Goal: Information Seeking & Learning: Learn about a topic

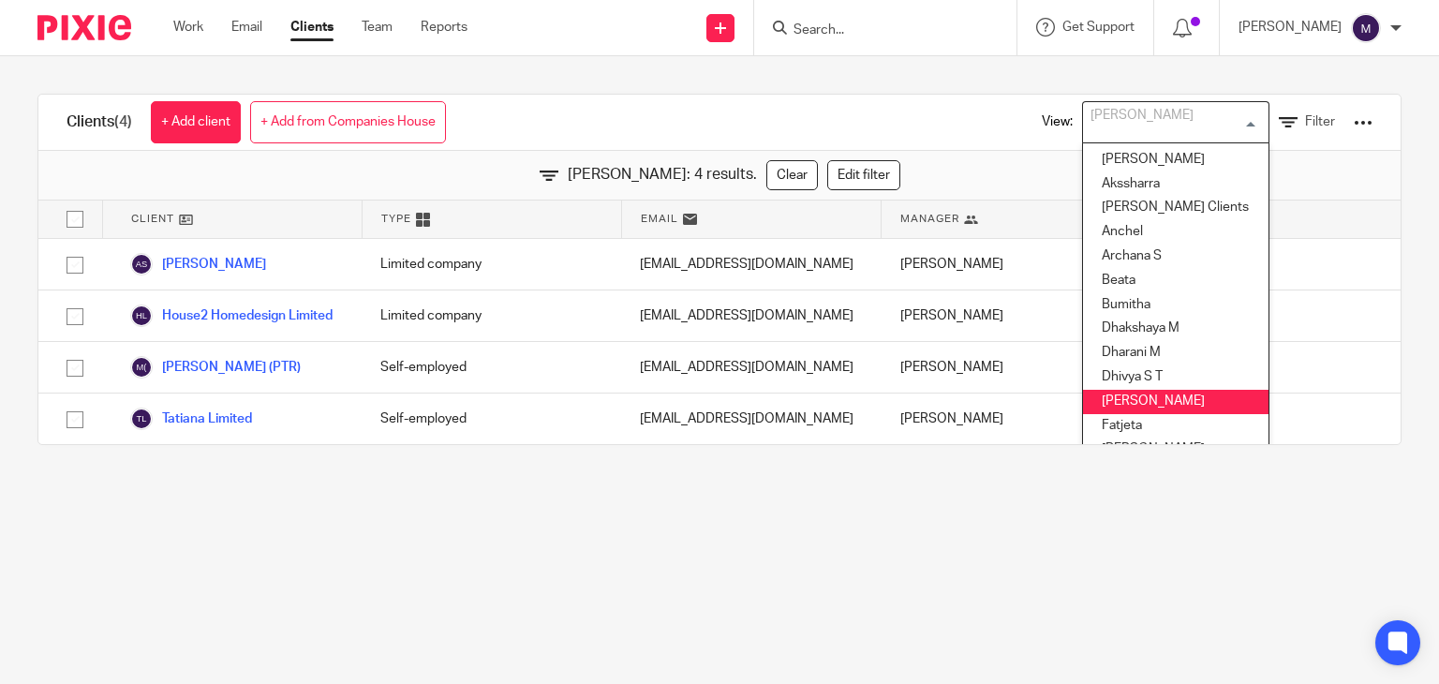
click at [1145, 124] on input "Search for option" at bounding box center [1171, 122] width 173 height 33
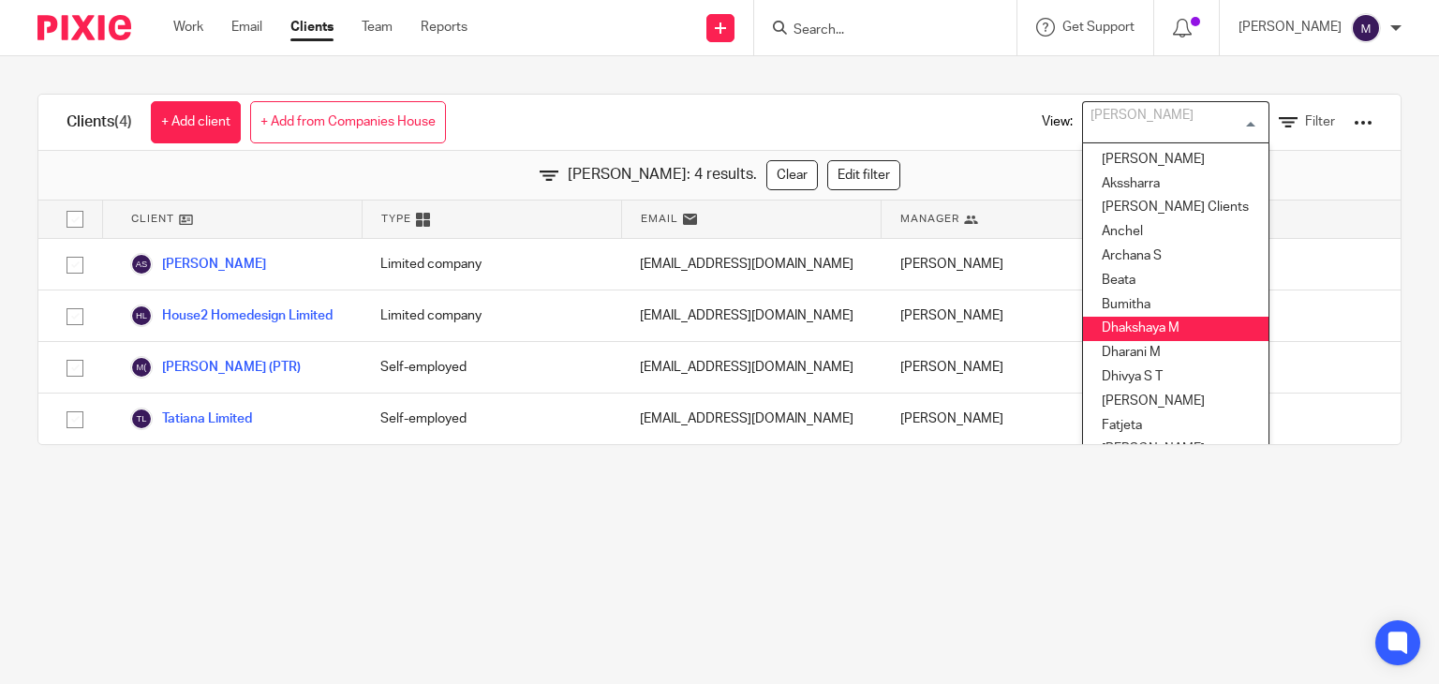
click at [1109, 333] on li "Dhakshaya M" at bounding box center [1175, 329] width 185 height 24
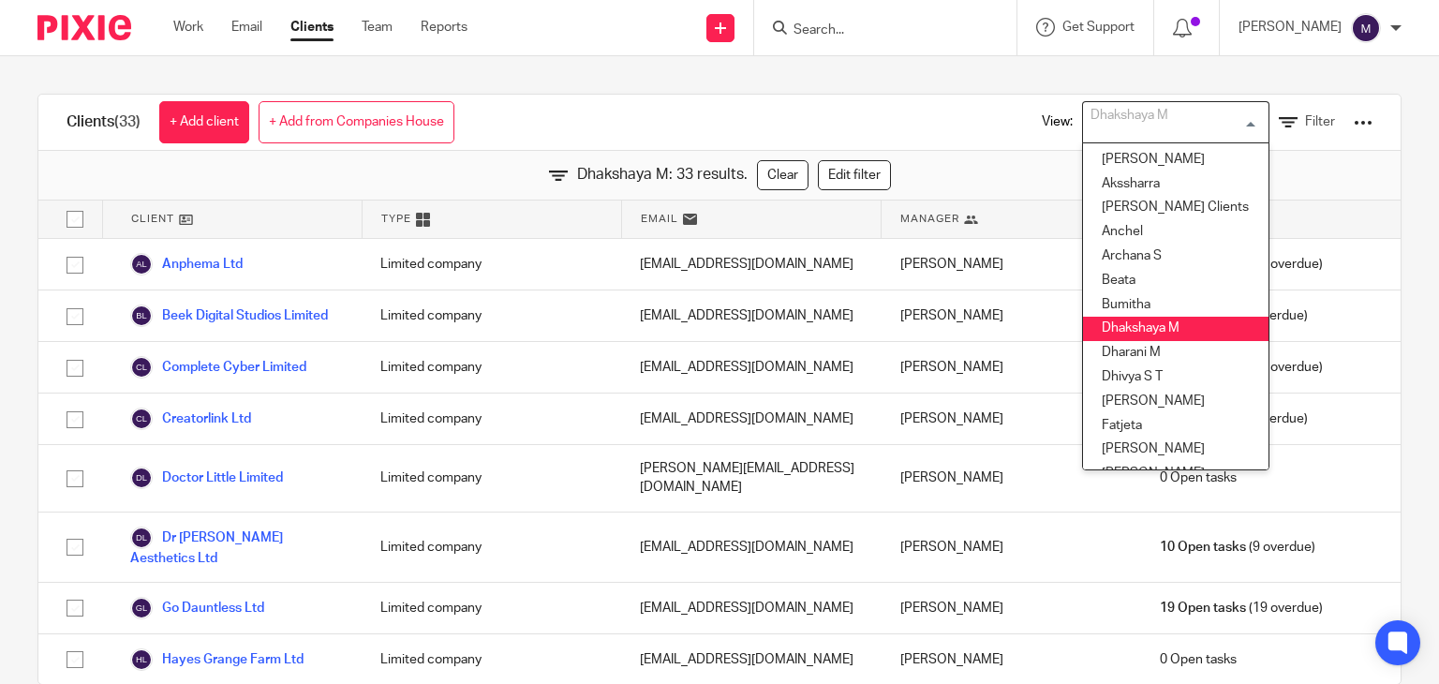
click at [1124, 125] on div "Dhakshaya M" at bounding box center [1171, 120] width 177 height 37
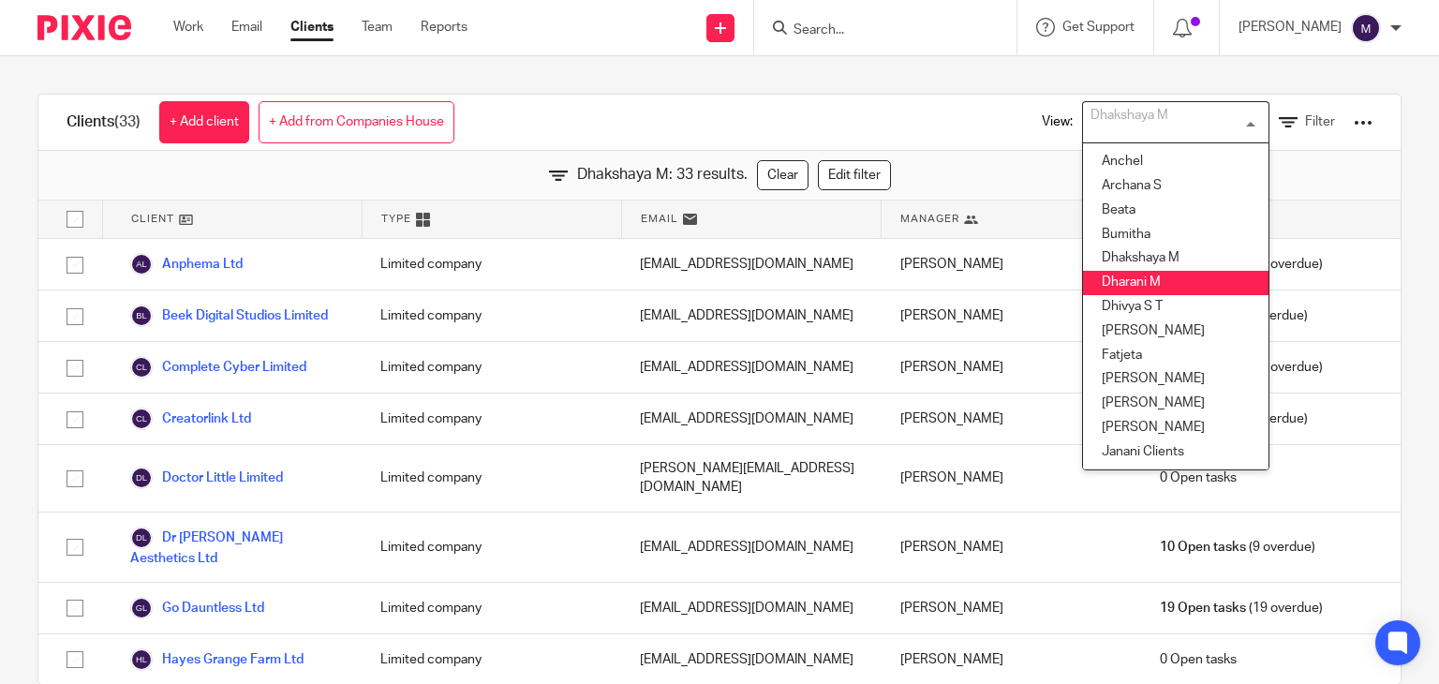
scroll to position [75, 0]
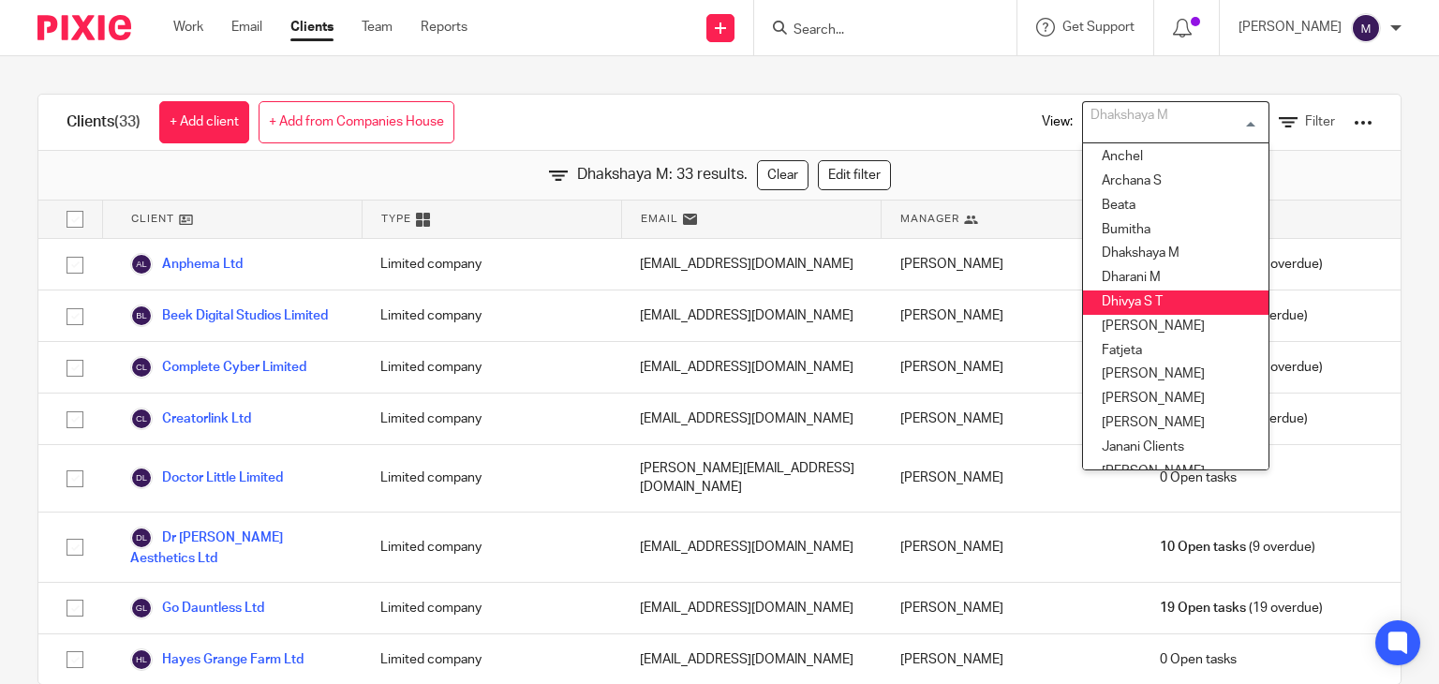
click at [1088, 303] on li "Dhivya S T" at bounding box center [1175, 302] width 185 height 24
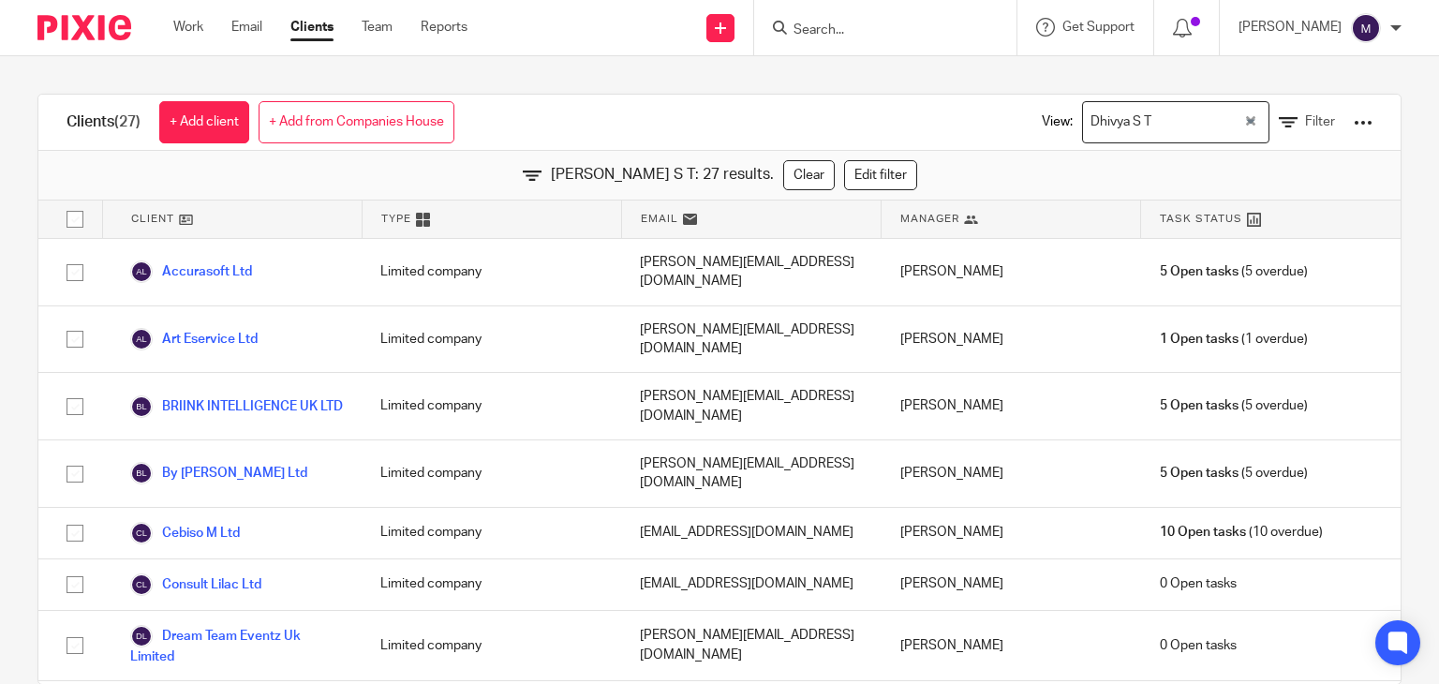
click at [1123, 117] on div "Dhivya S T" at bounding box center [1163, 120] width 160 height 37
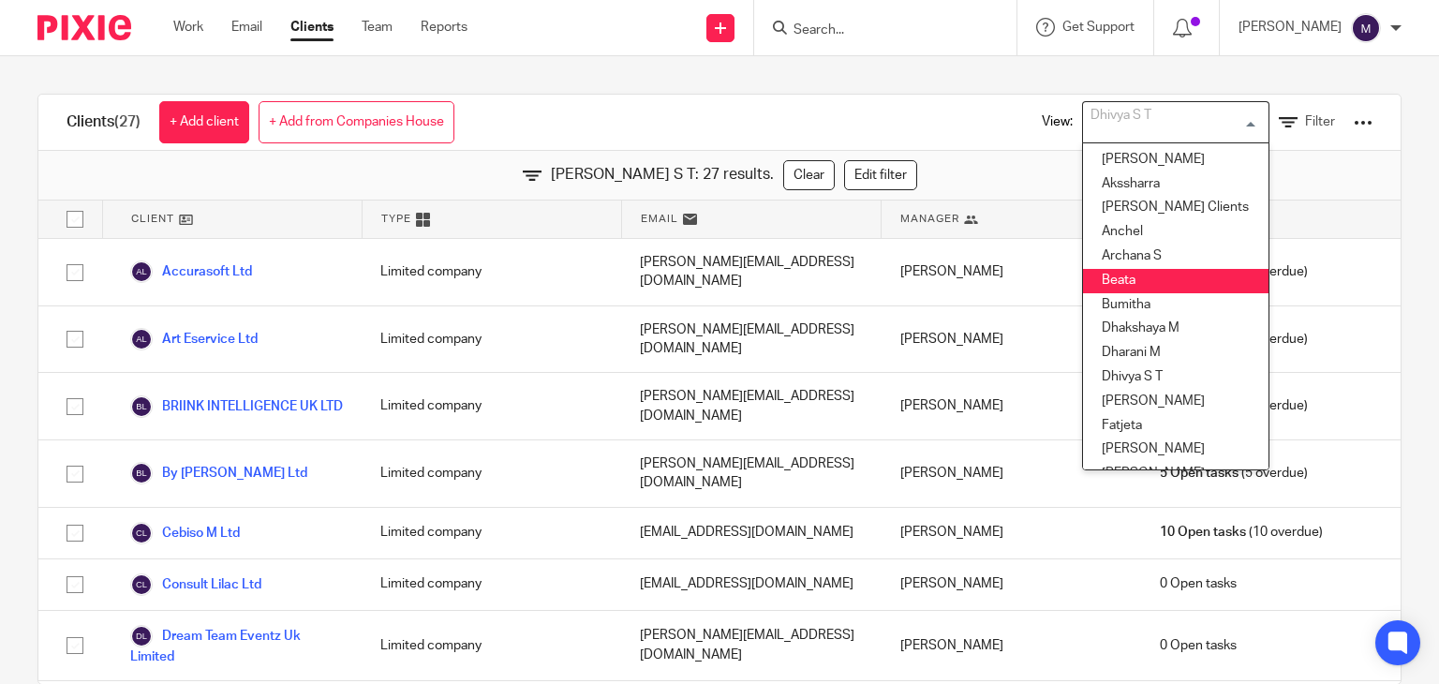
click at [1096, 285] on li "Beata" at bounding box center [1175, 281] width 185 height 24
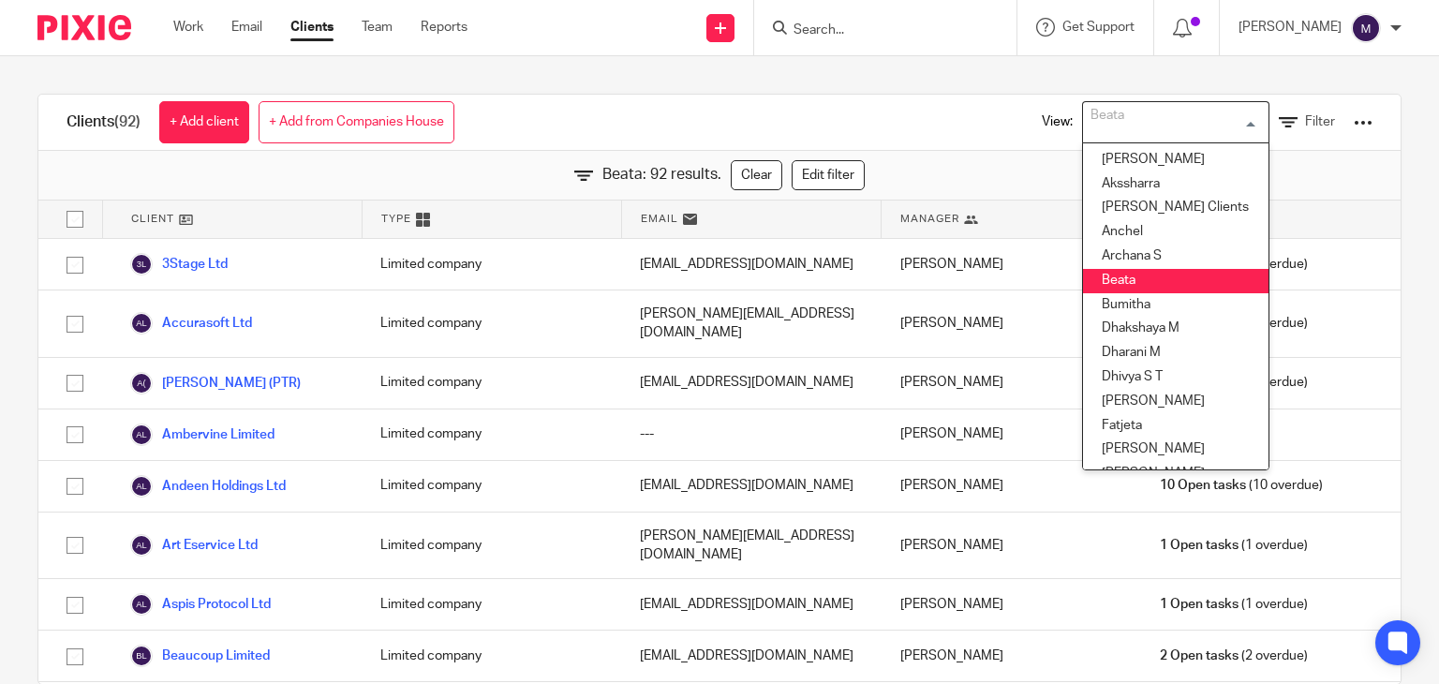
click at [1098, 119] on div "Beata" at bounding box center [1171, 120] width 177 height 37
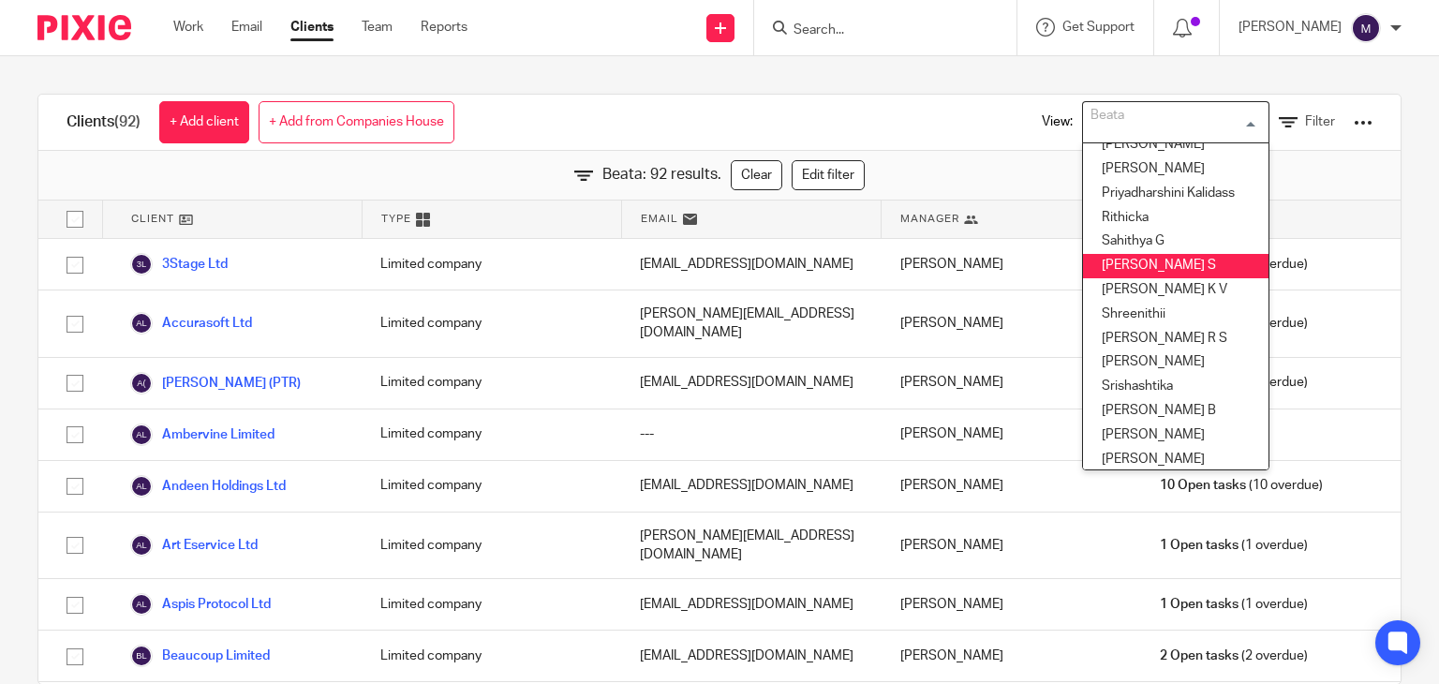
scroll to position [815, 0]
click at [1110, 266] on li "Santhosh S" at bounding box center [1175, 263] width 185 height 24
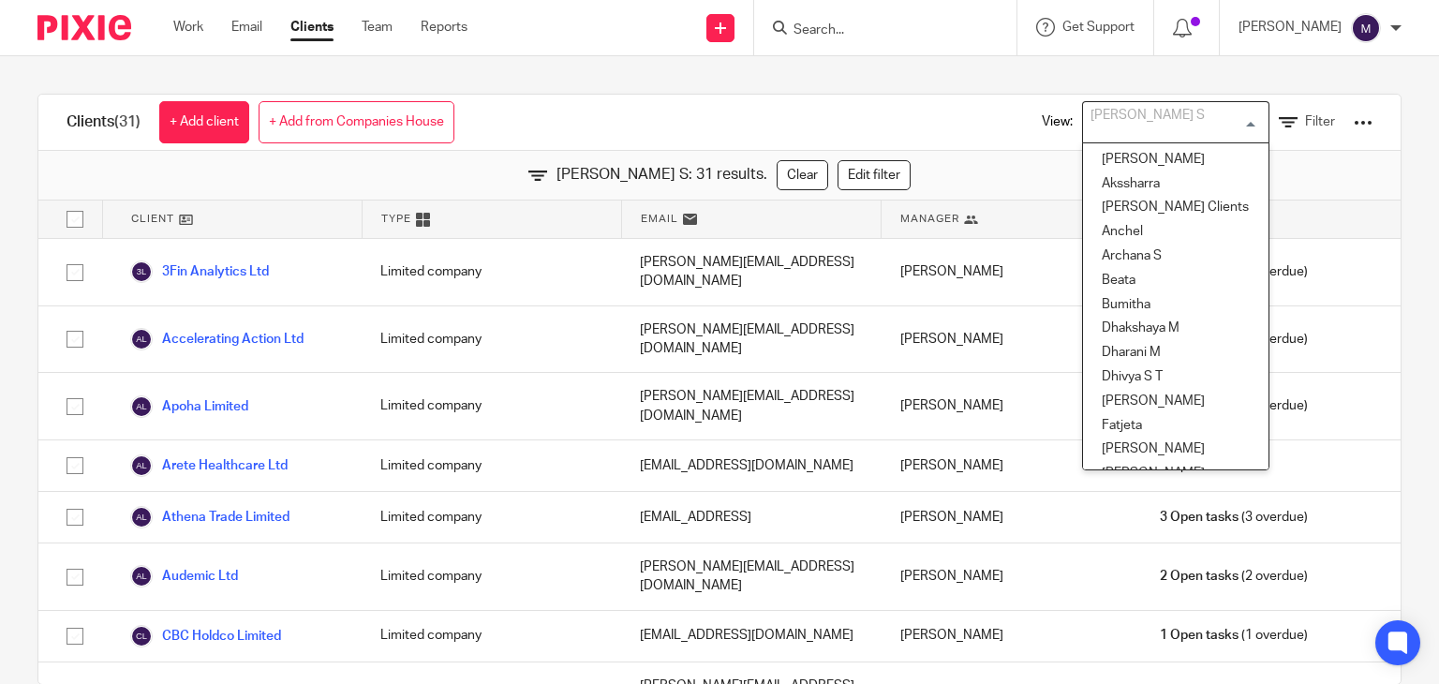
click at [1132, 126] on div "Santhosh S" at bounding box center [1171, 120] width 177 height 37
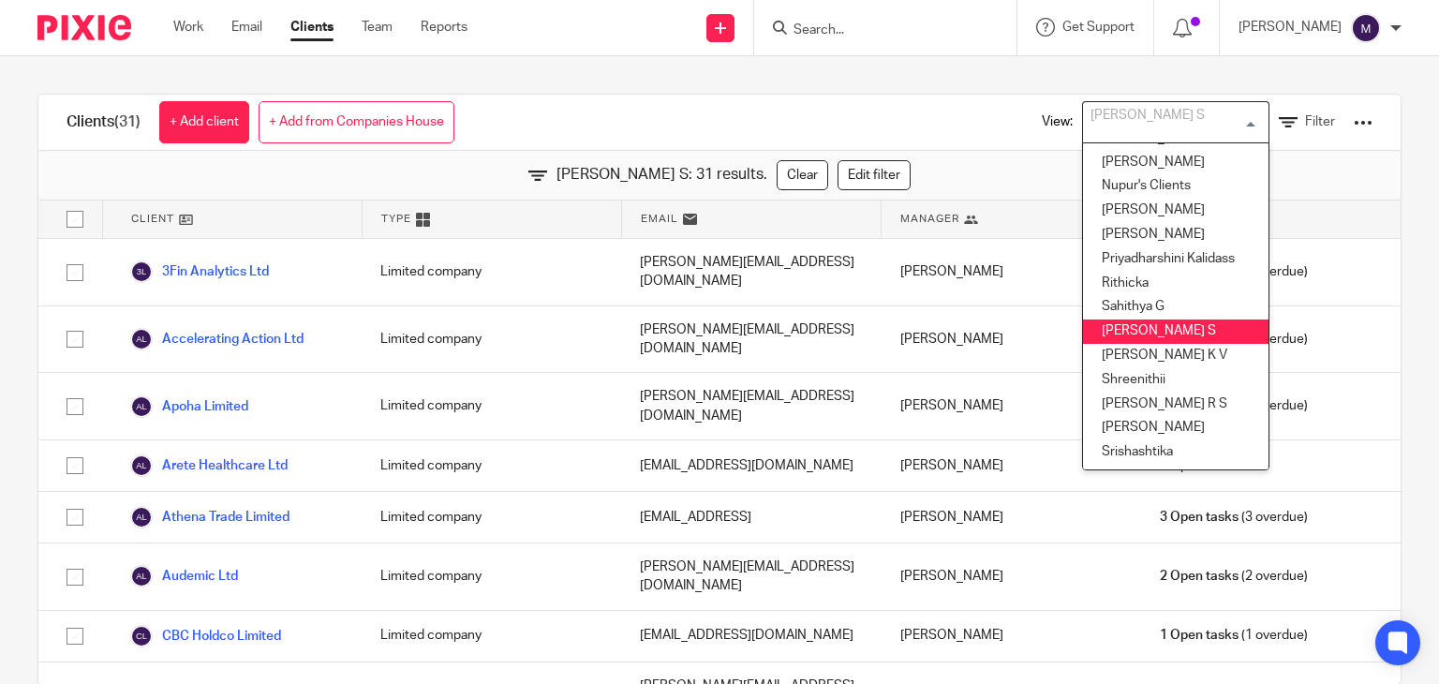
scroll to position [748, 0]
click at [1083, 310] on li "Sahithya G" at bounding box center [1175, 306] width 185 height 24
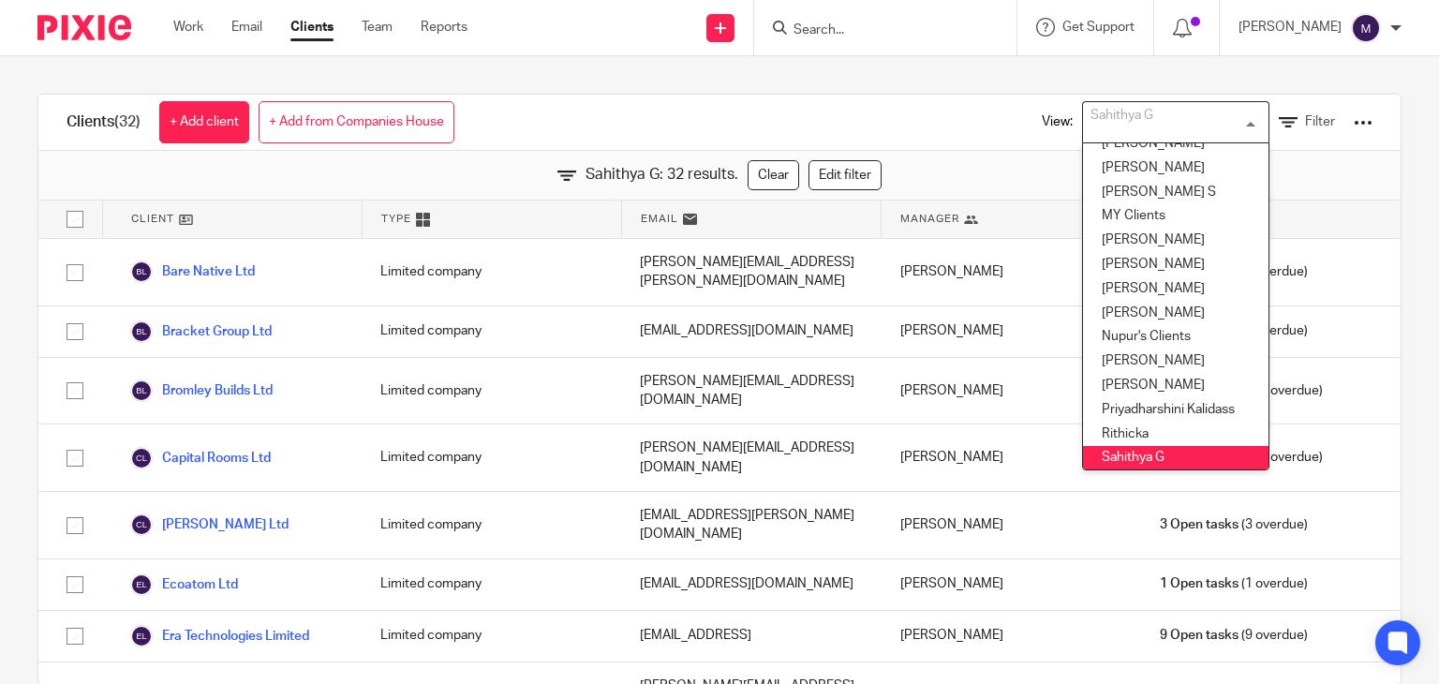
click at [1126, 104] on div "Sahithya G" at bounding box center [1171, 120] width 177 height 37
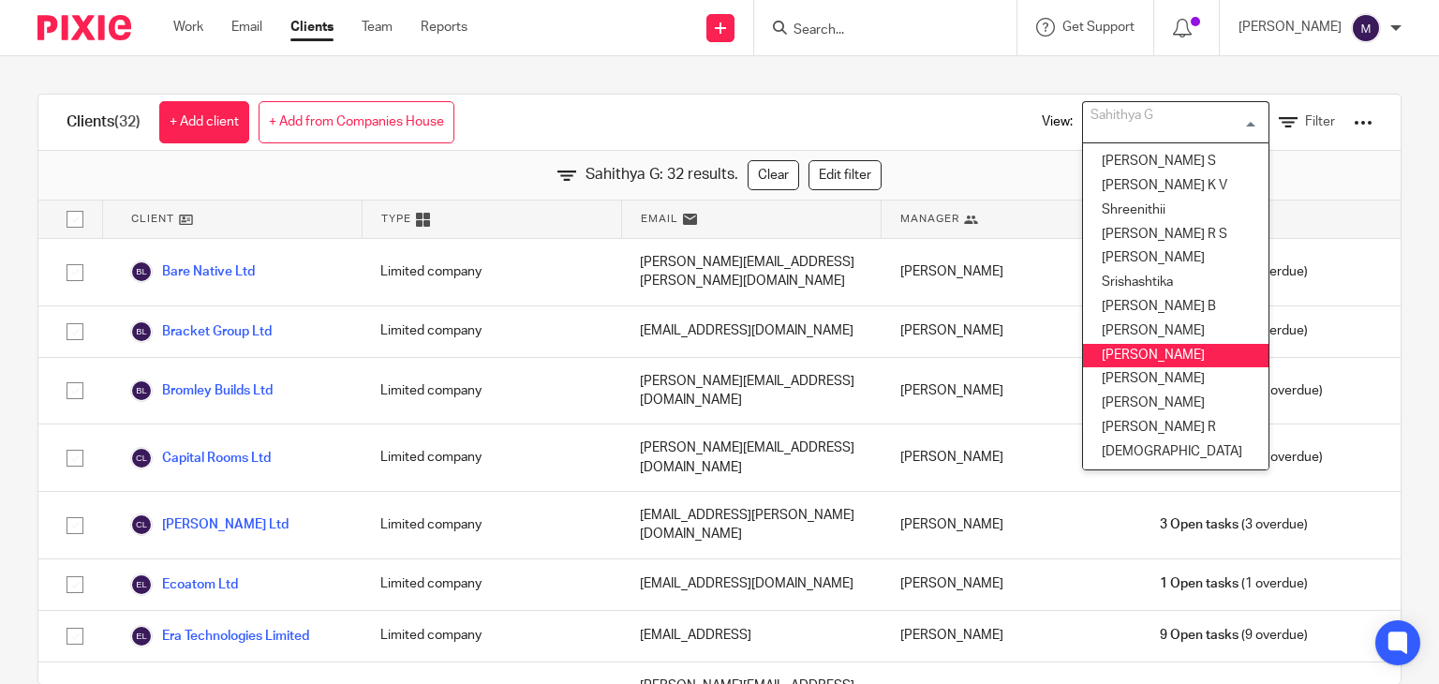
scroll to position [37, 0]
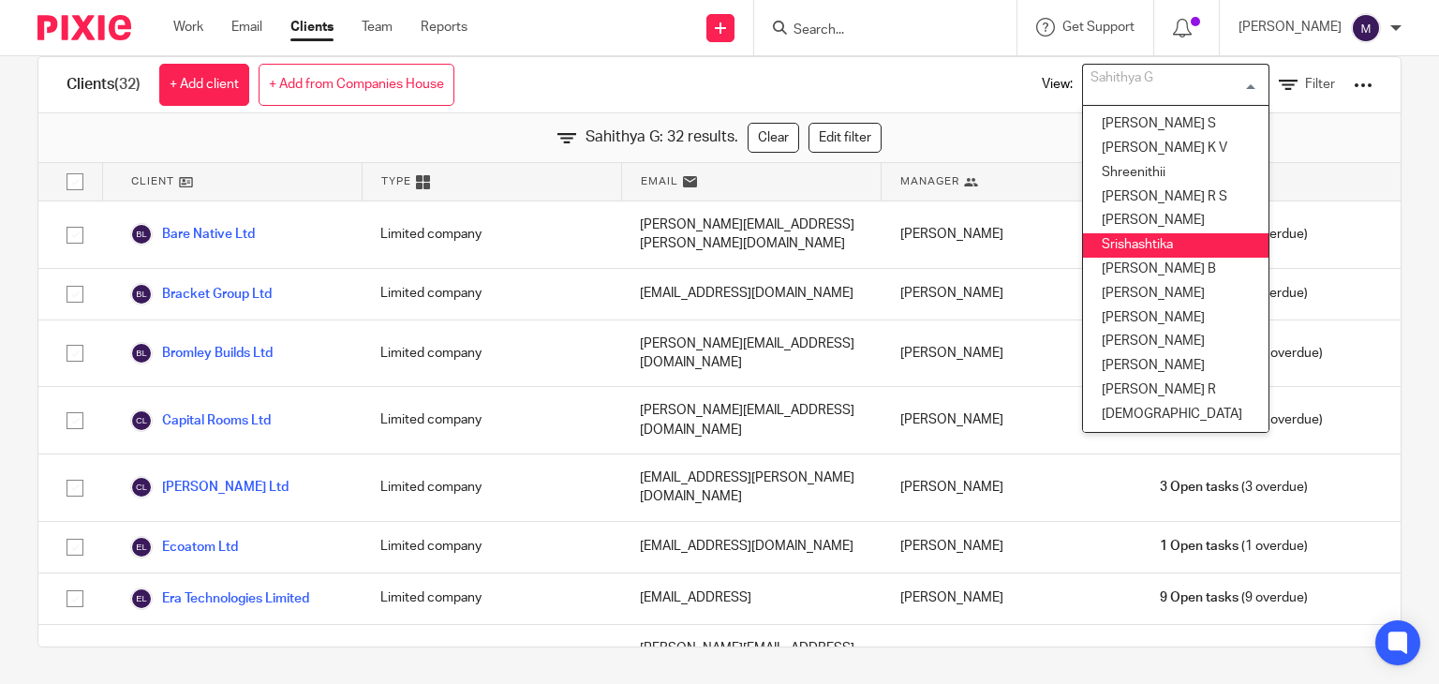
click at [1109, 233] on li "Srishashtika" at bounding box center [1175, 245] width 185 height 24
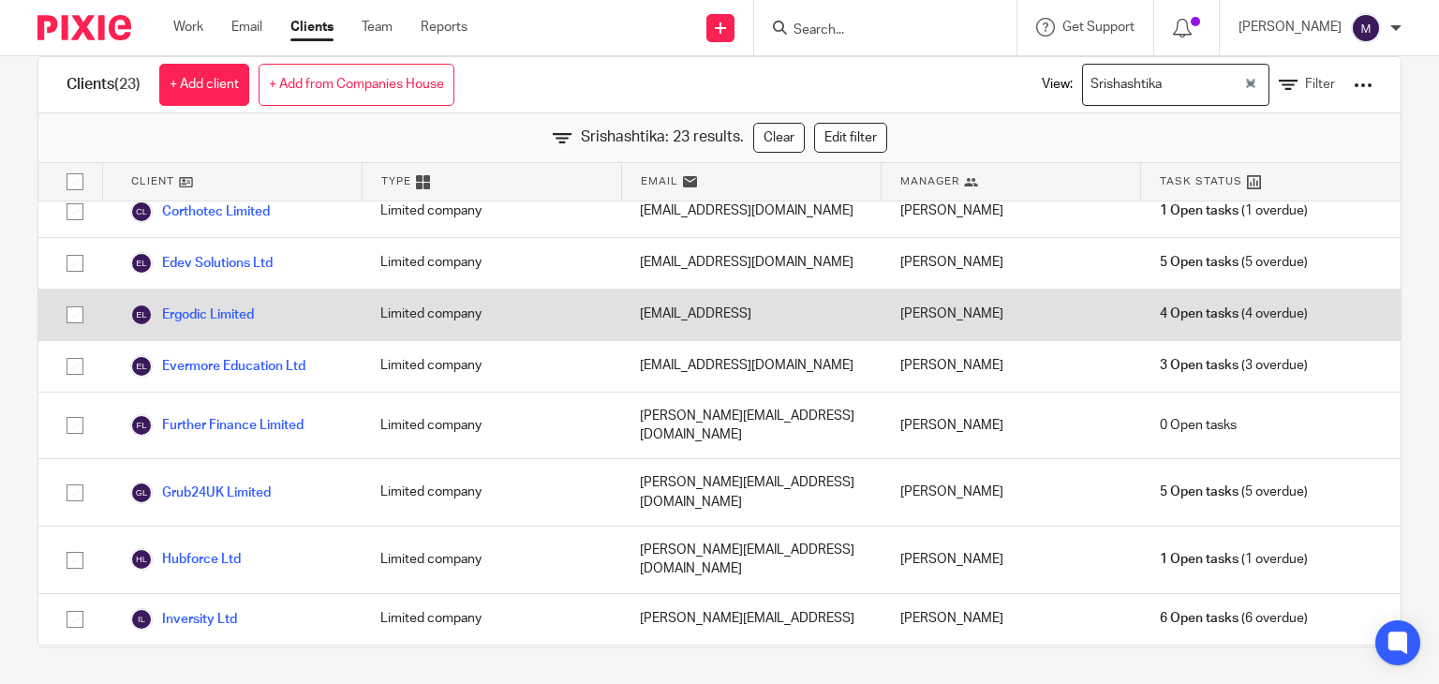
scroll to position [0, 0]
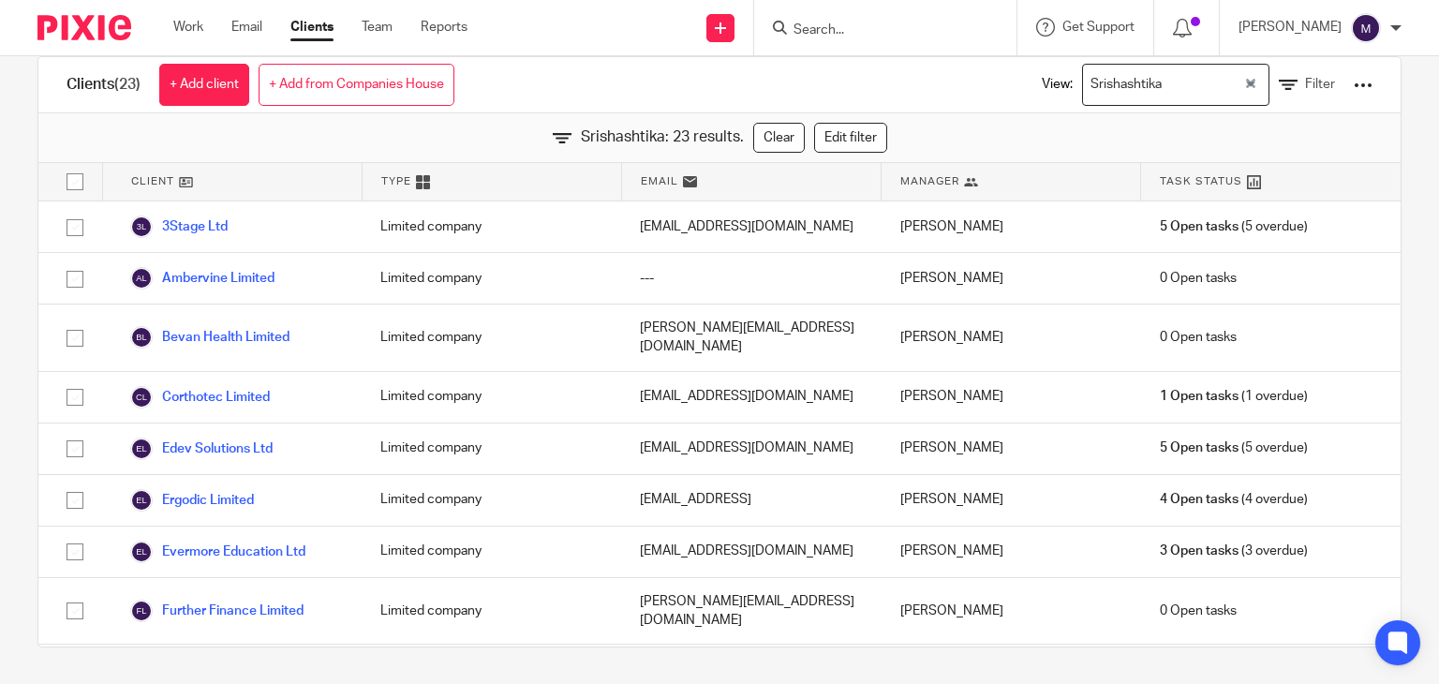
click at [1137, 52] on div "Get Support Contact Support Help Documentation Access the academy View roadmap" at bounding box center [1085, 27] width 137 height 55
click at [944, 85] on div "Clients (23) + Add client + Add from Companies House View: Srishashtika Loading…" at bounding box center [719, 85] width 1362 height 56
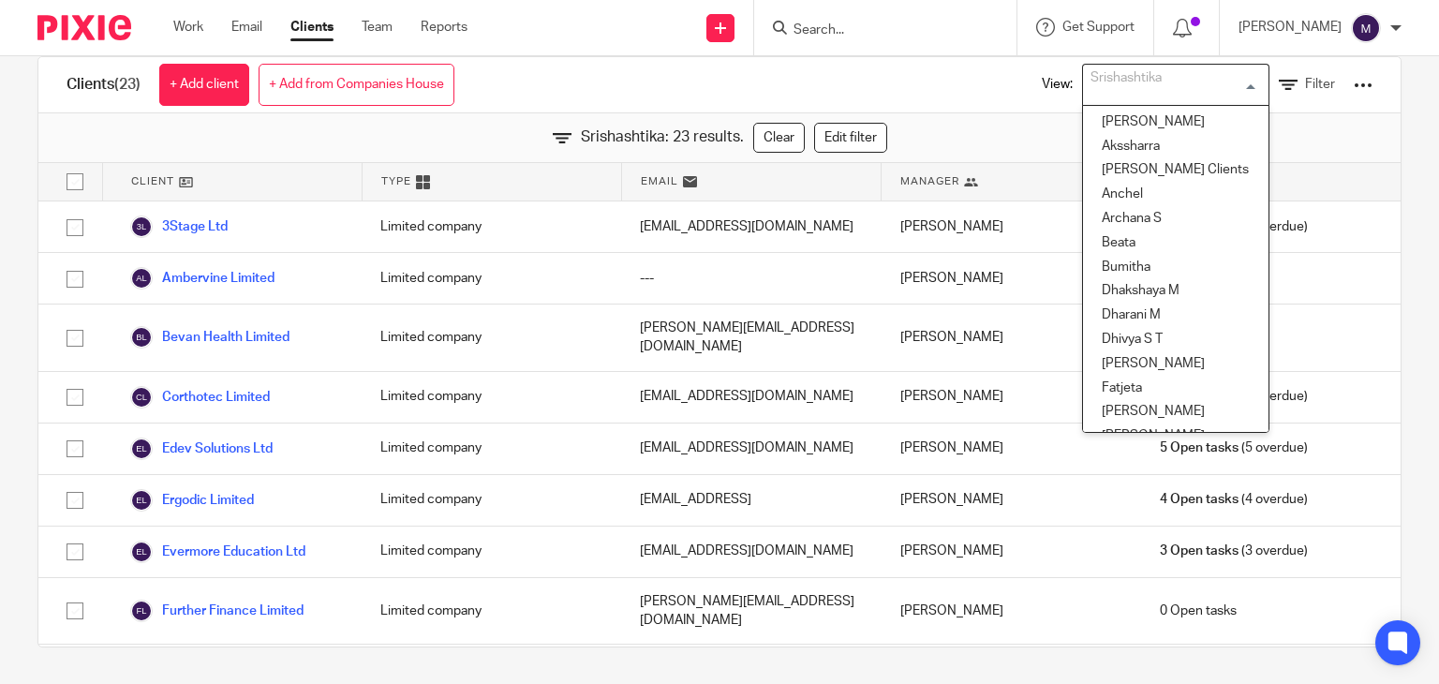
click at [1104, 82] on div "Srishashtika" at bounding box center [1171, 83] width 177 height 37
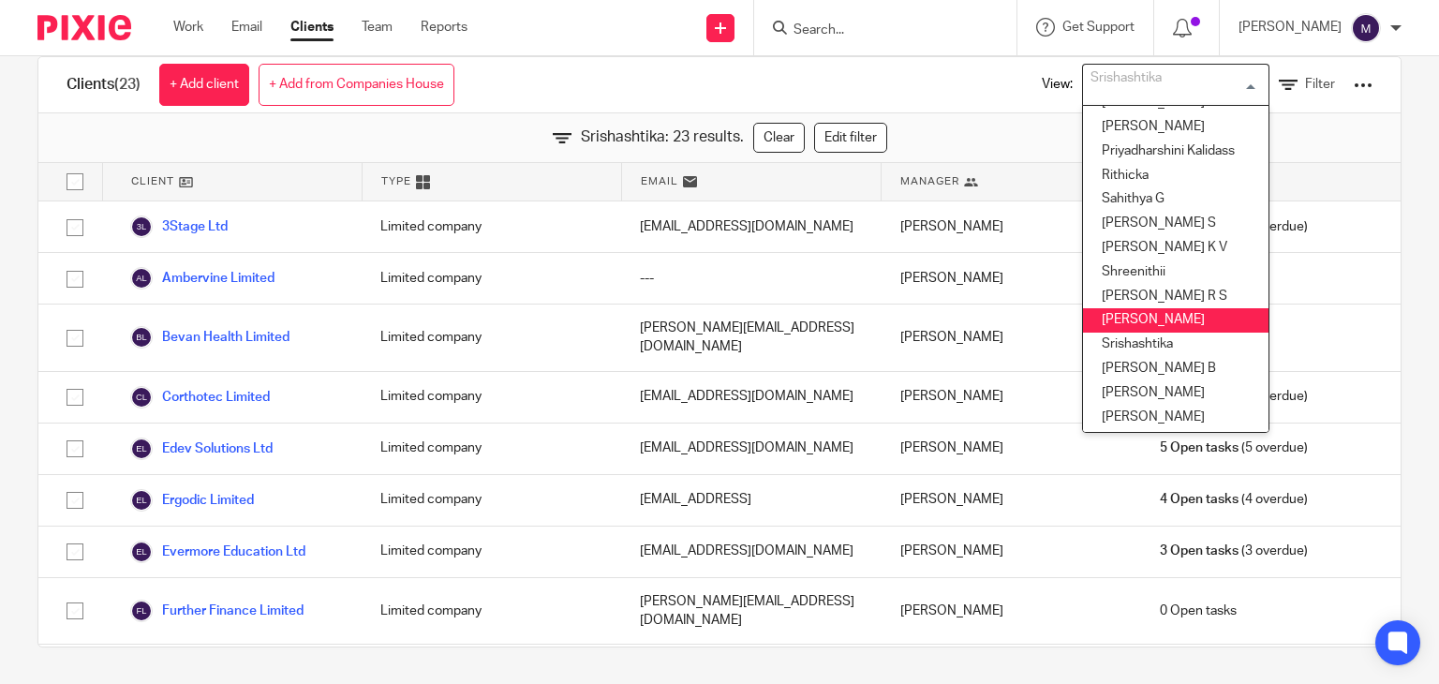
scroll to position [818, 0]
click at [1105, 312] on li "[PERSON_NAME]" at bounding box center [1175, 319] width 185 height 24
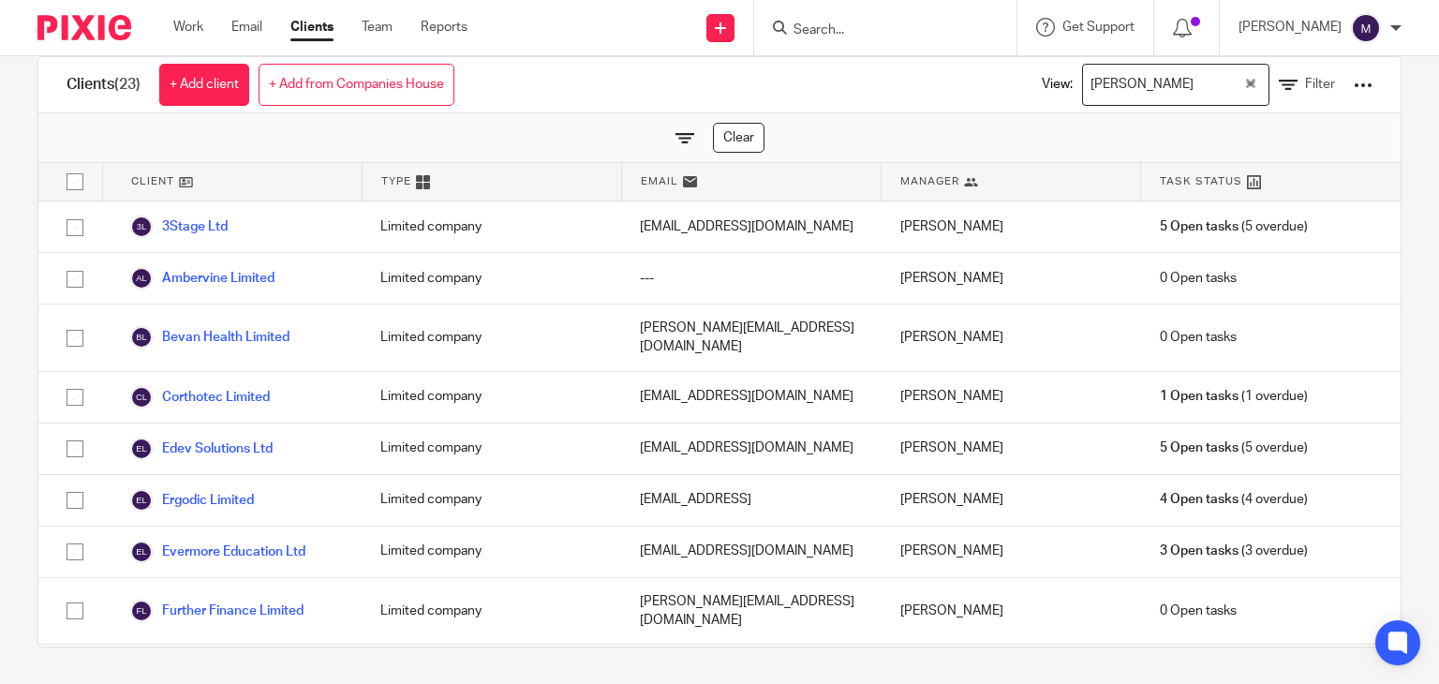
scroll to position [0, 0]
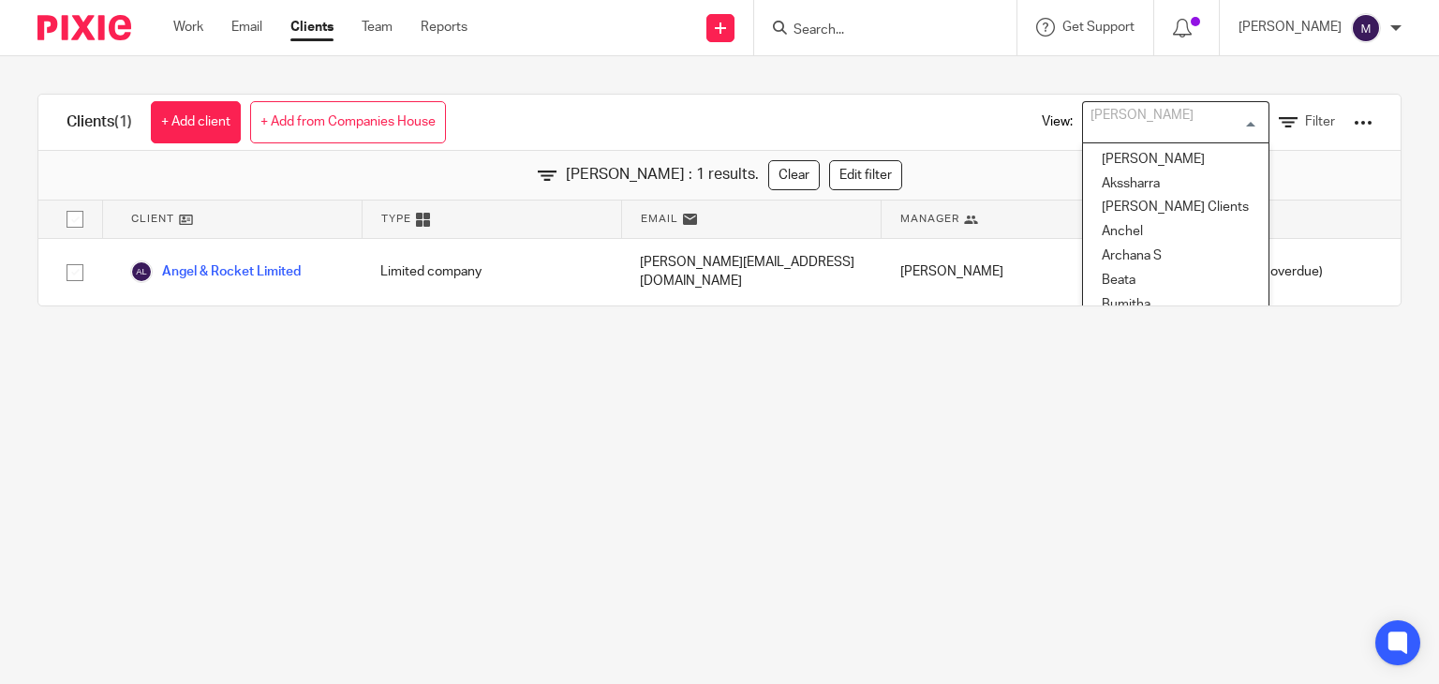
click at [1109, 117] on div "[PERSON_NAME]" at bounding box center [1171, 120] width 177 height 37
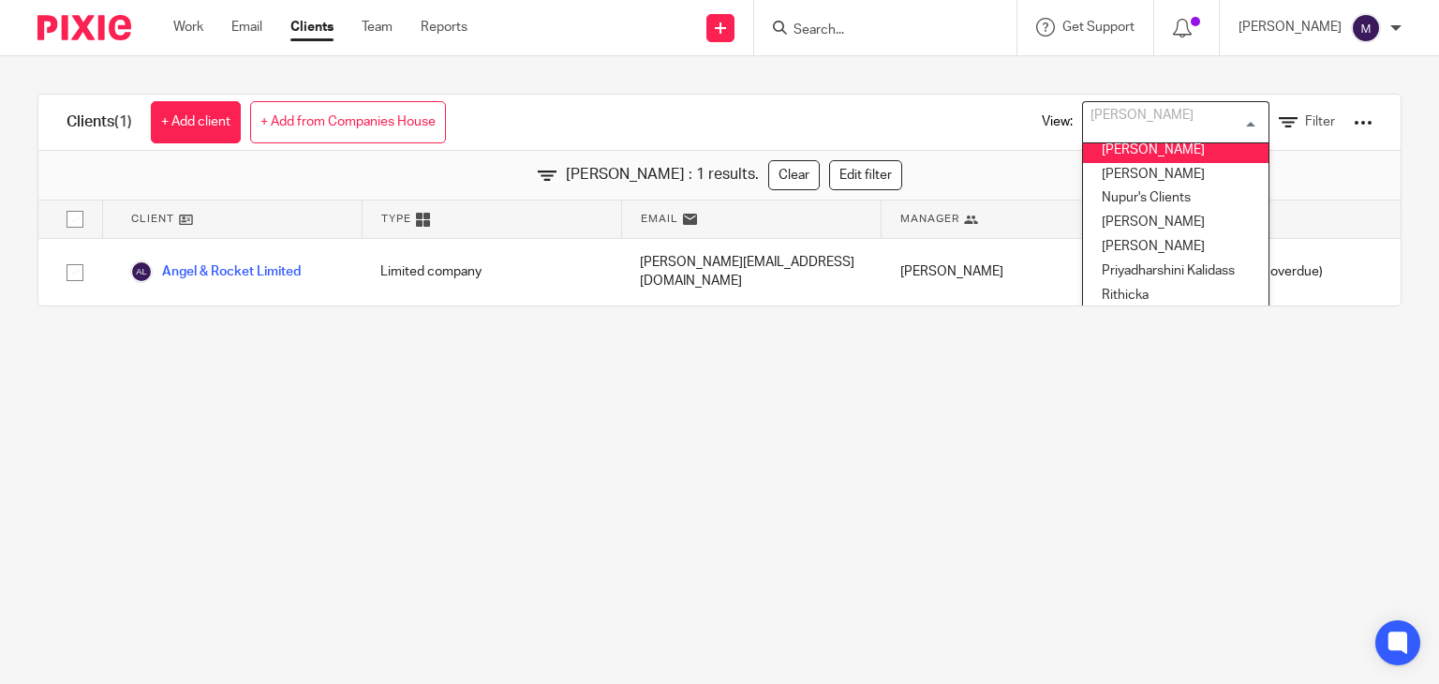
scroll to position [735, 0]
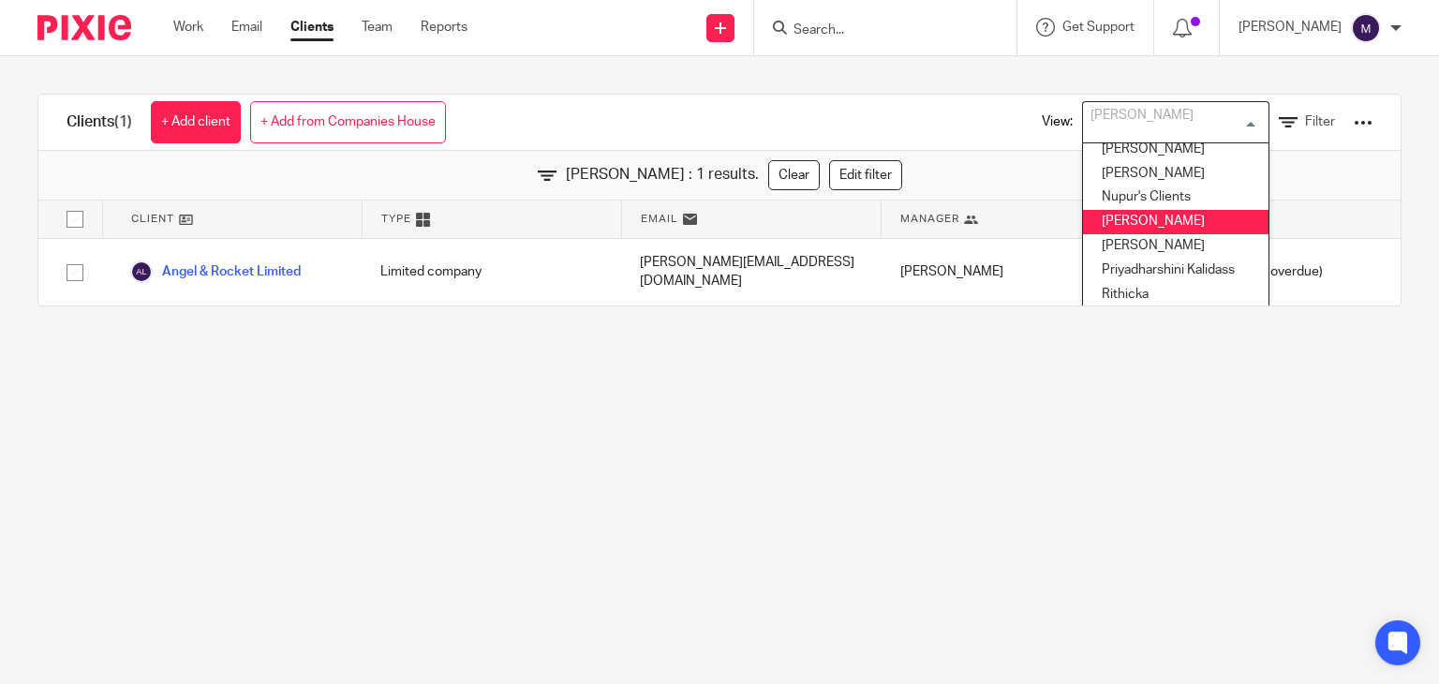
click at [1093, 227] on li "Priyadharshini Damodharan" at bounding box center [1175, 222] width 185 height 24
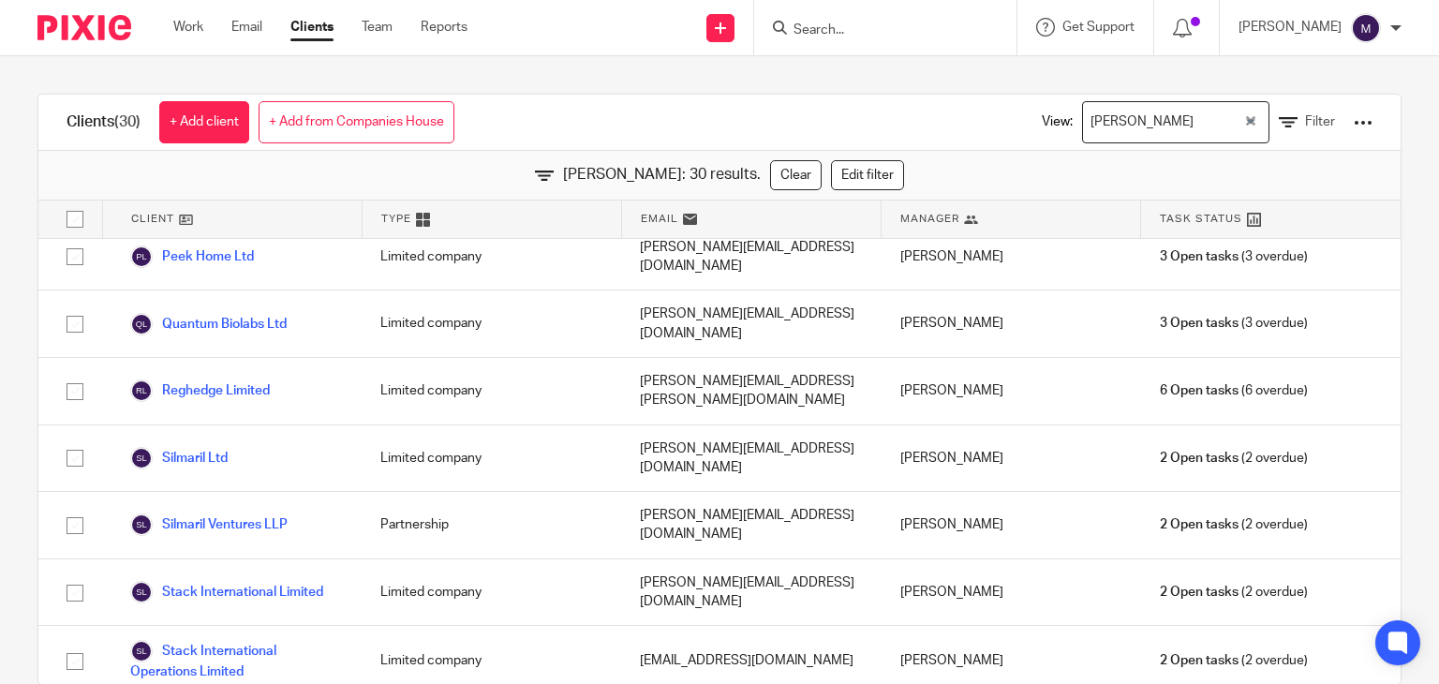
scroll to position [37, 0]
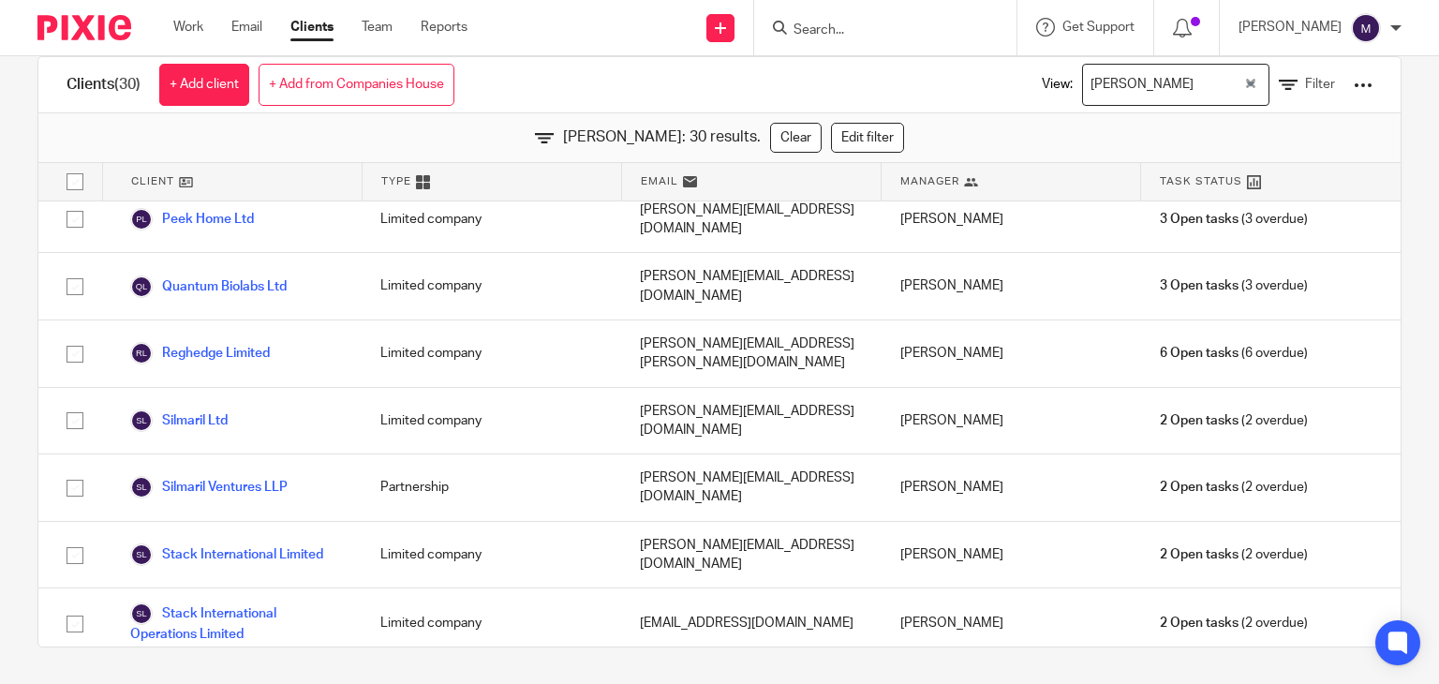
drag, startPoint x: 220, startPoint y: 631, endPoint x: 149, endPoint y: 673, distance: 82.3
click at [149, 673] on div "Clients (30) + Add client + Add from Companies House View: Priyadharshini Damod…" at bounding box center [719, 370] width 1439 height 628
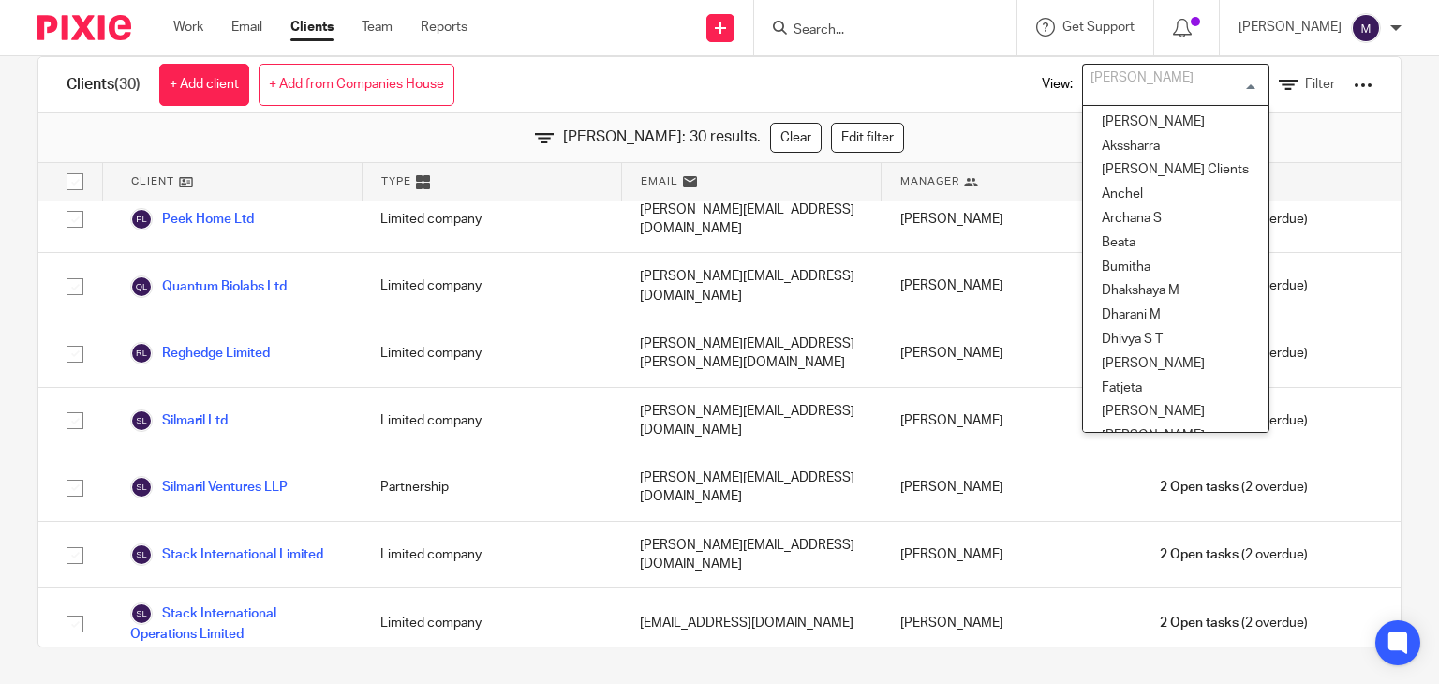
scroll to position [498, 0]
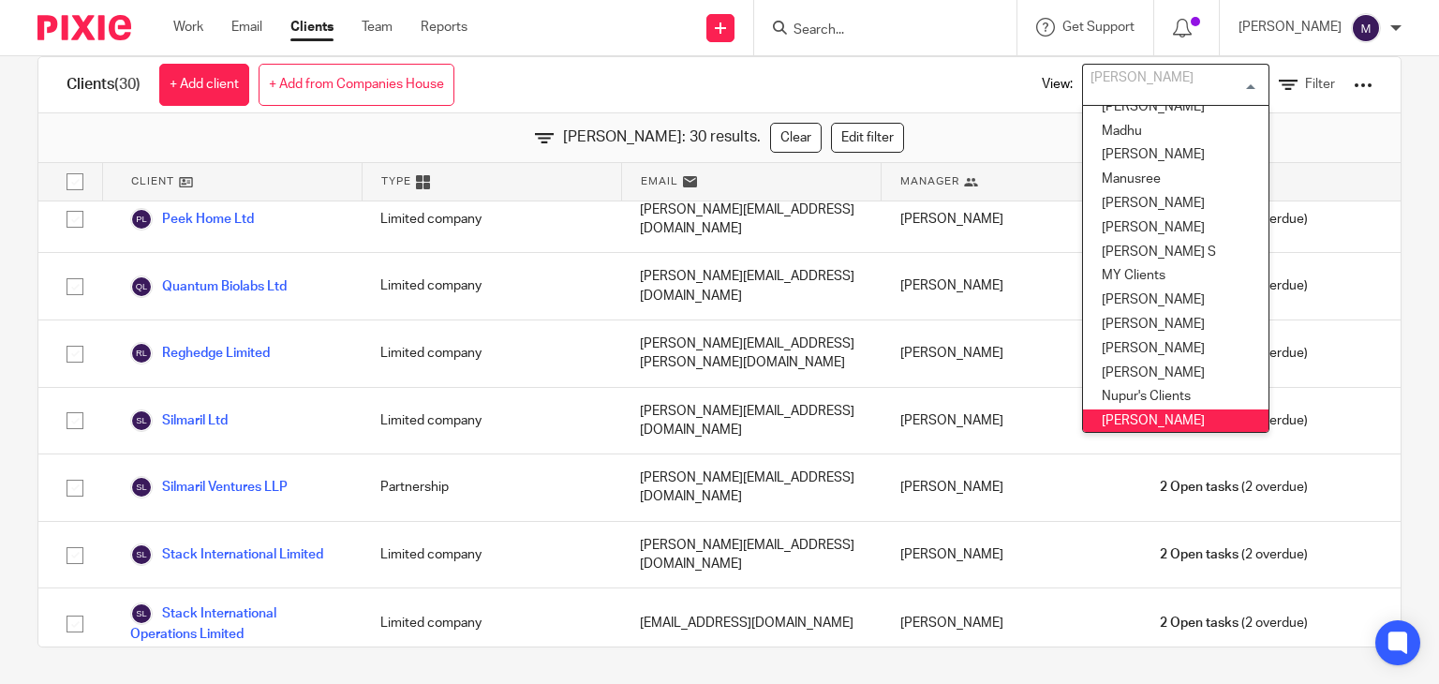
click at [1136, 88] on div "Priyadharshini Damodharan" at bounding box center [1171, 83] width 177 height 37
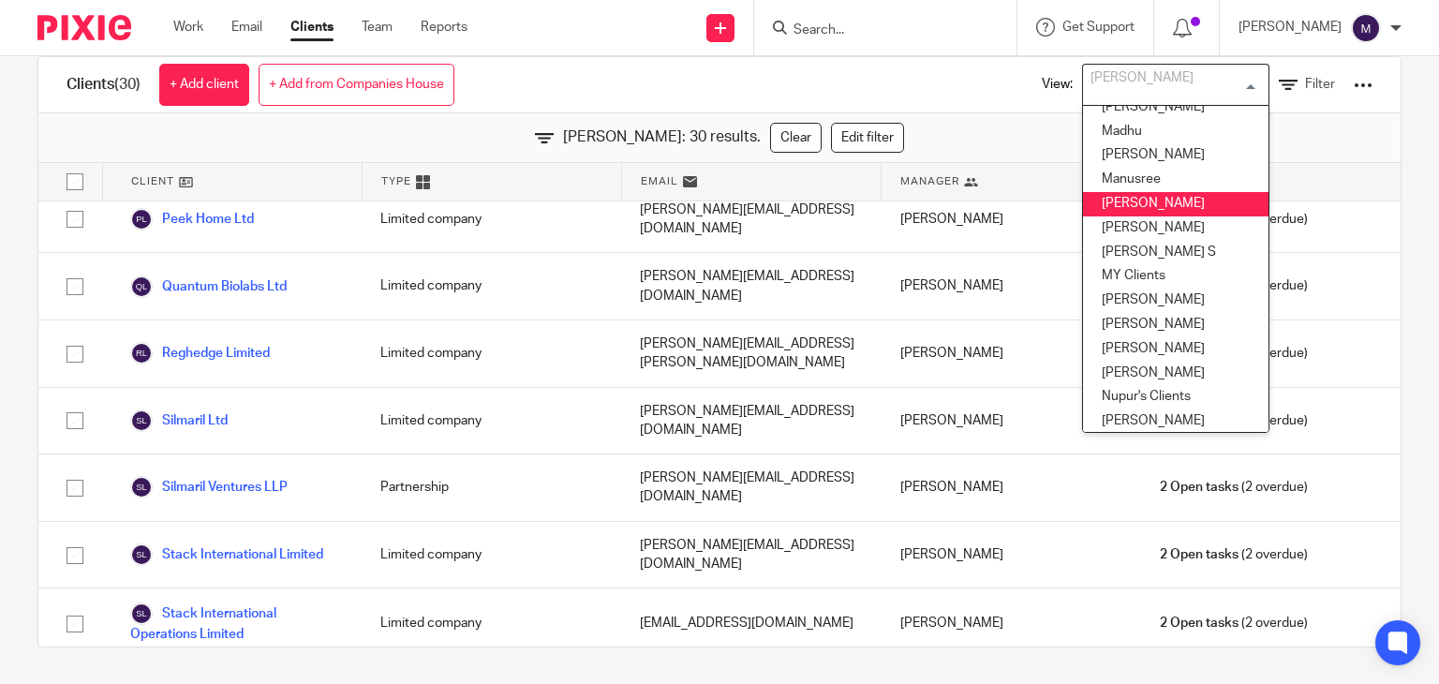
click at [1106, 202] on li "Mithun" at bounding box center [1175, 204] width 185 height 24
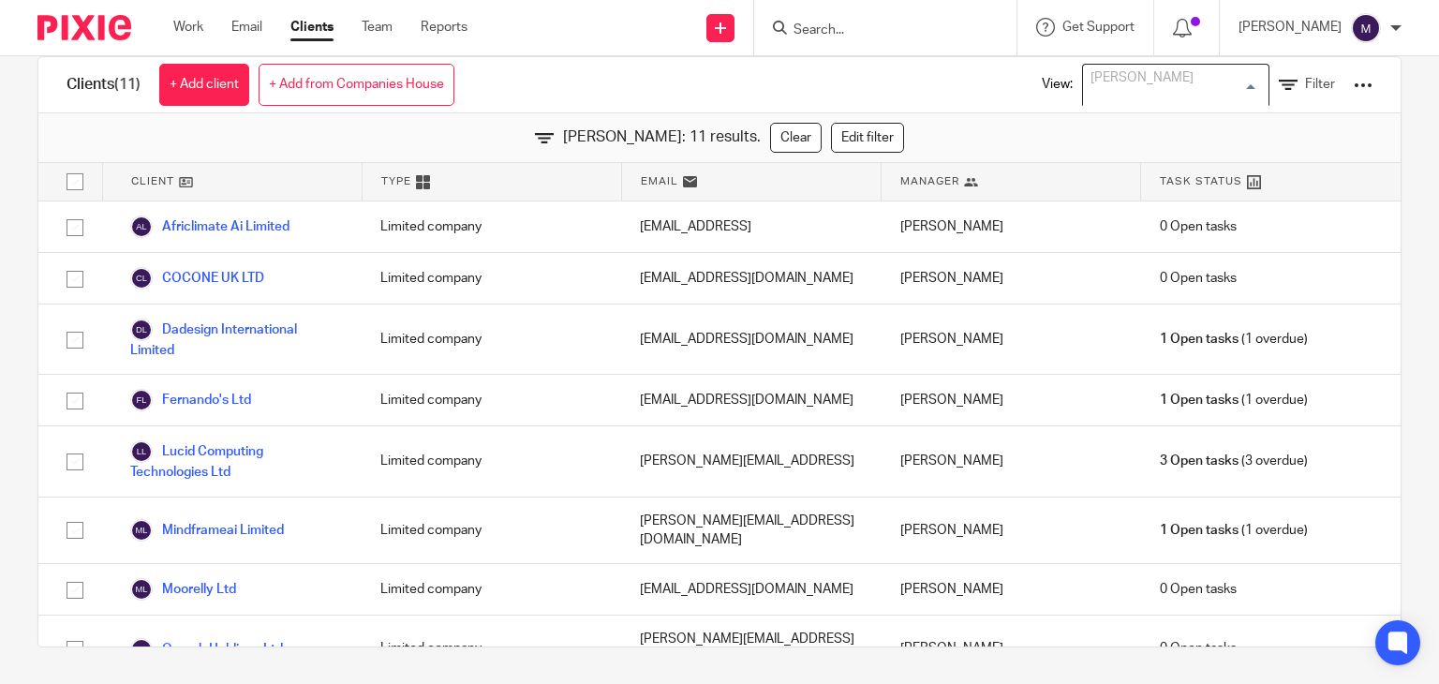
scroll to position [281, 0]
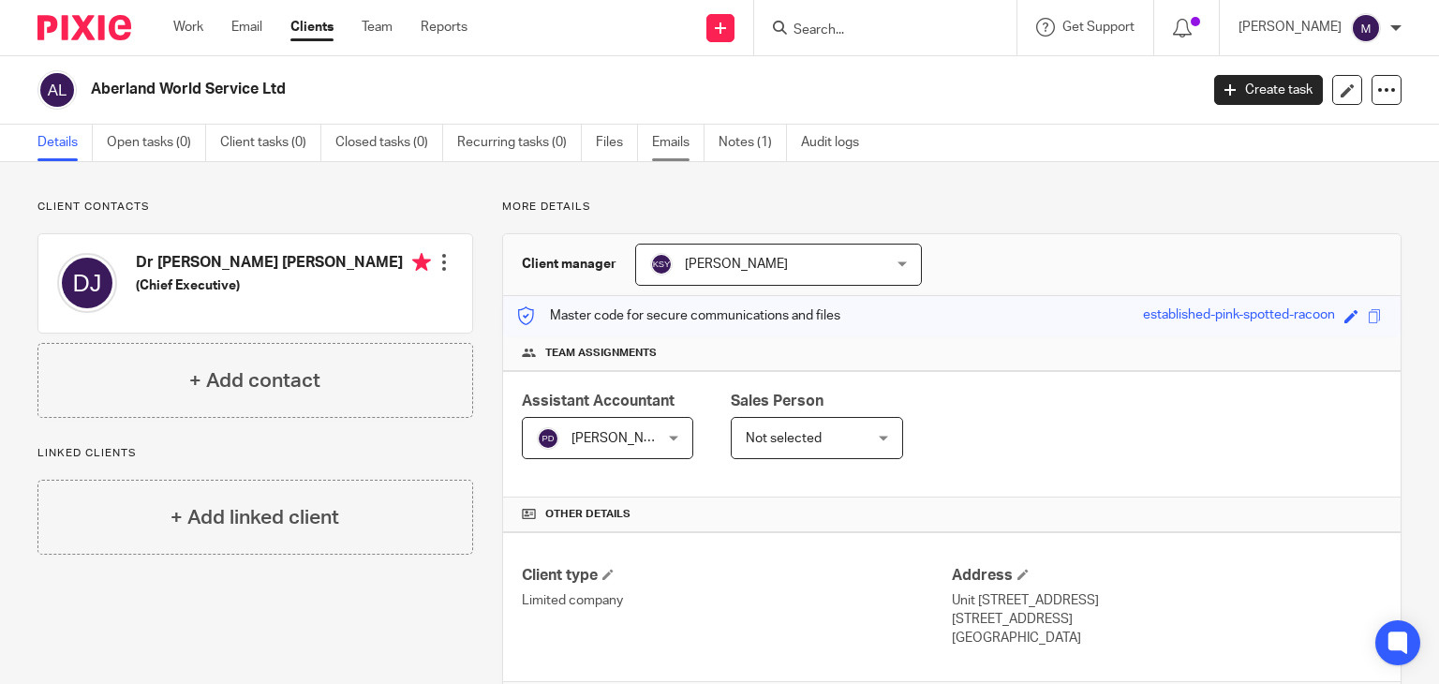
click at [674, 131] on link "Emails" at bounding box center [678, 143] width 52 height 37
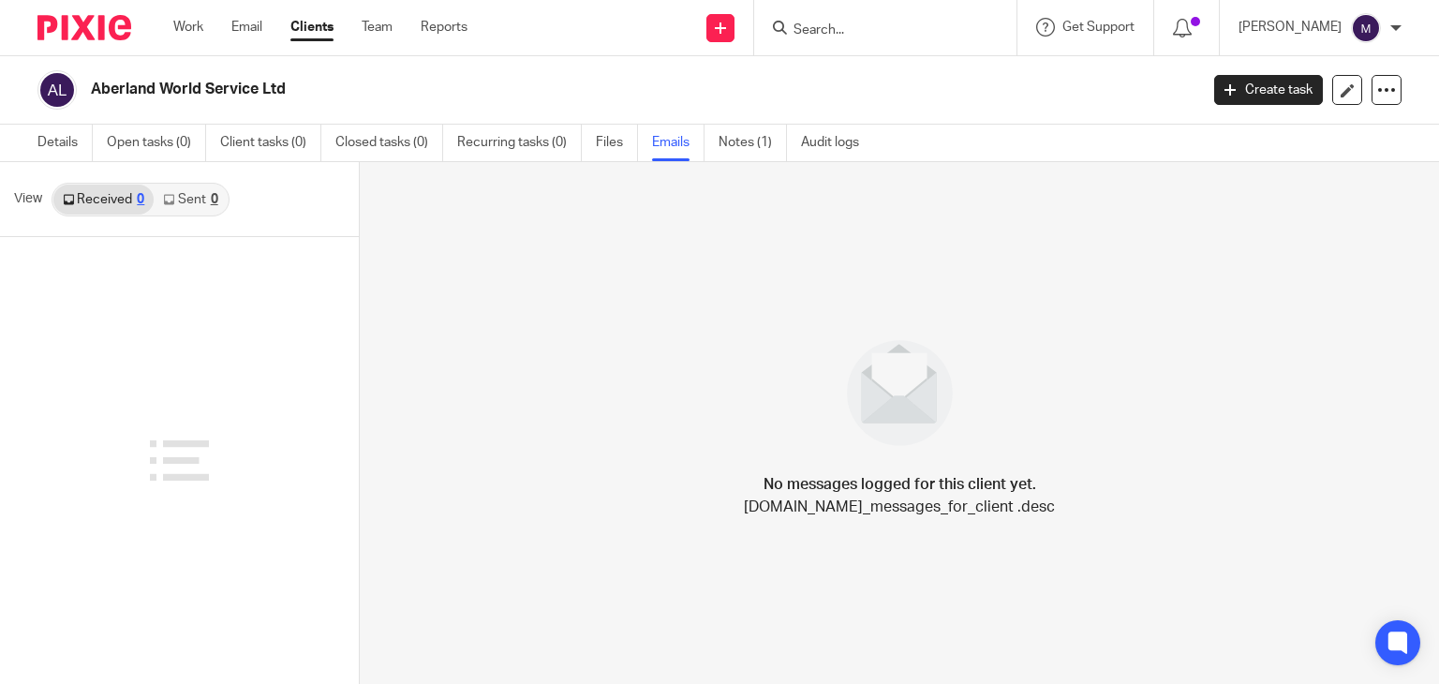
click at [196, 202] on link "Sent 0" at bounding box center [190, 200] width 73 height 30
click at [123, 207] on link "Received 0" at bounding box center [103, 200] width 100 height 30
click at [755, 136] on link "Notes (1)" at bounding box center [752, 143] width 68 height 37
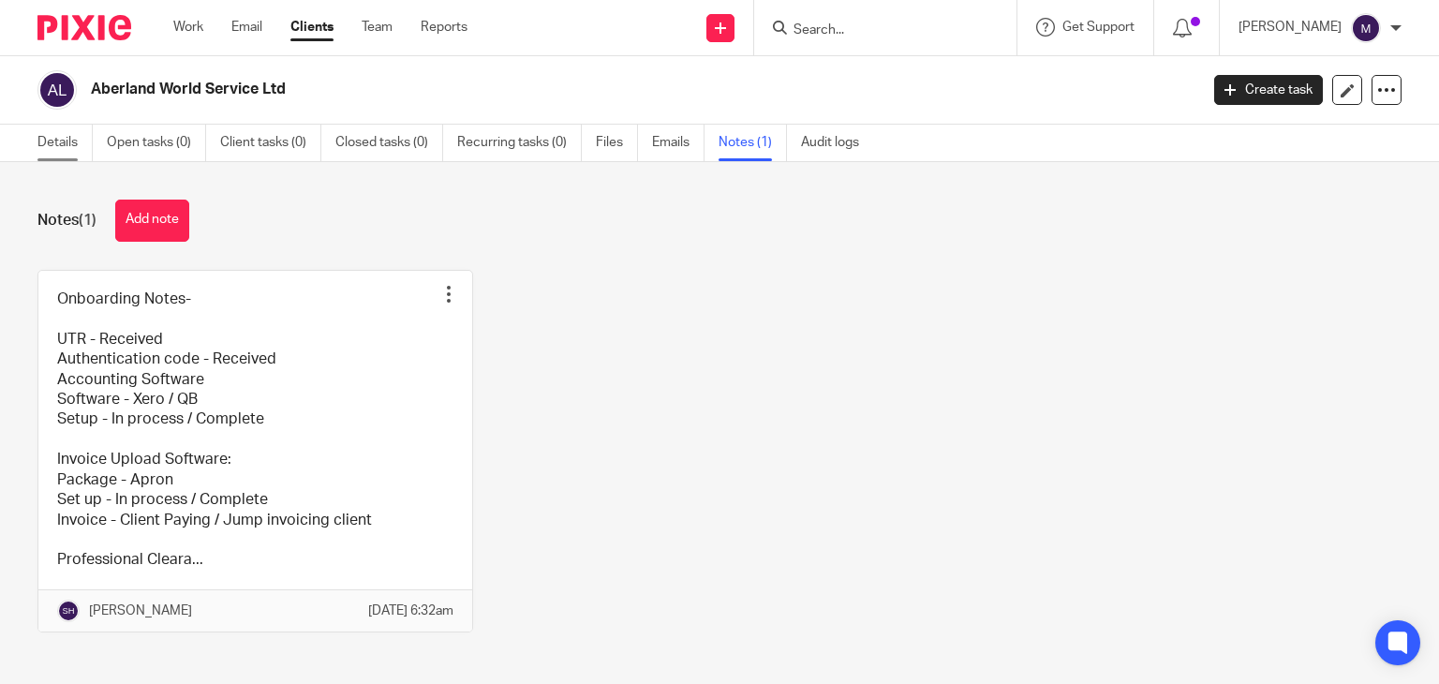
click at [55, 137] on link "Details" at bounding box center [64, 143] width 55 height 37
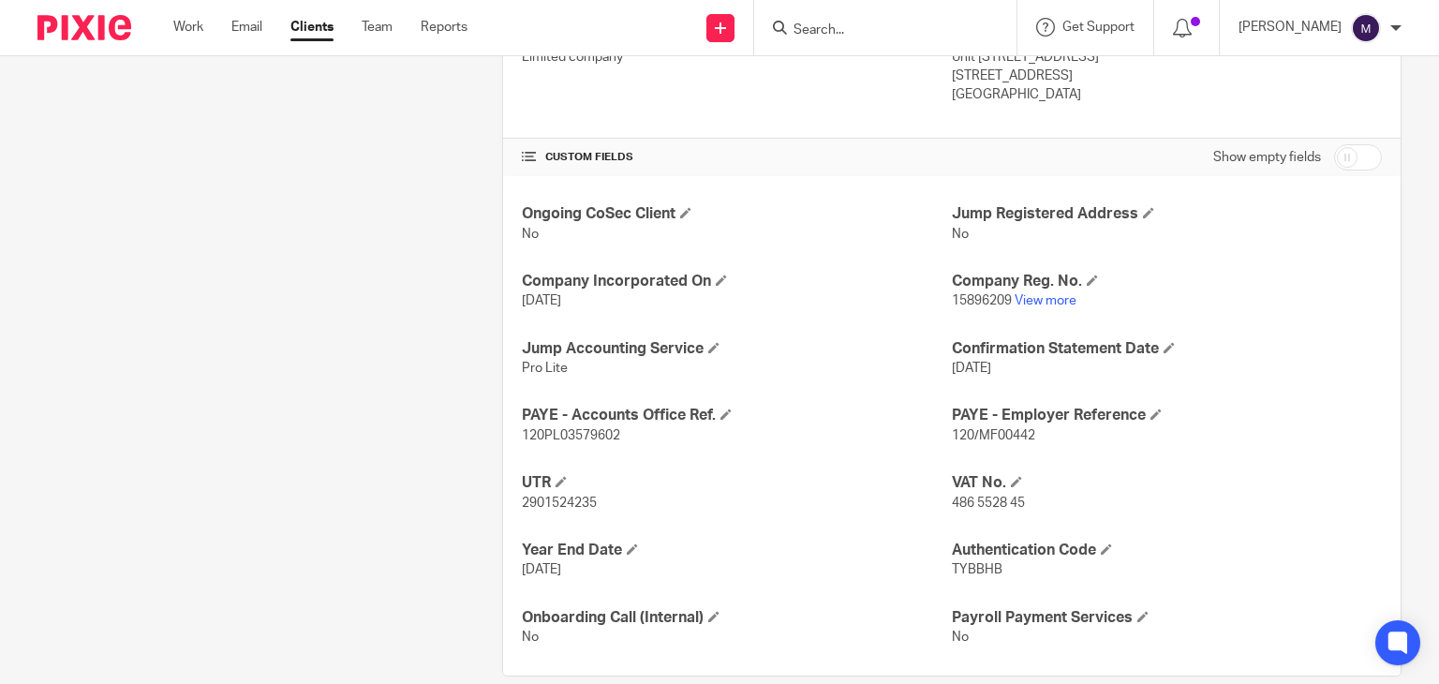
scroll to position [571, 0]
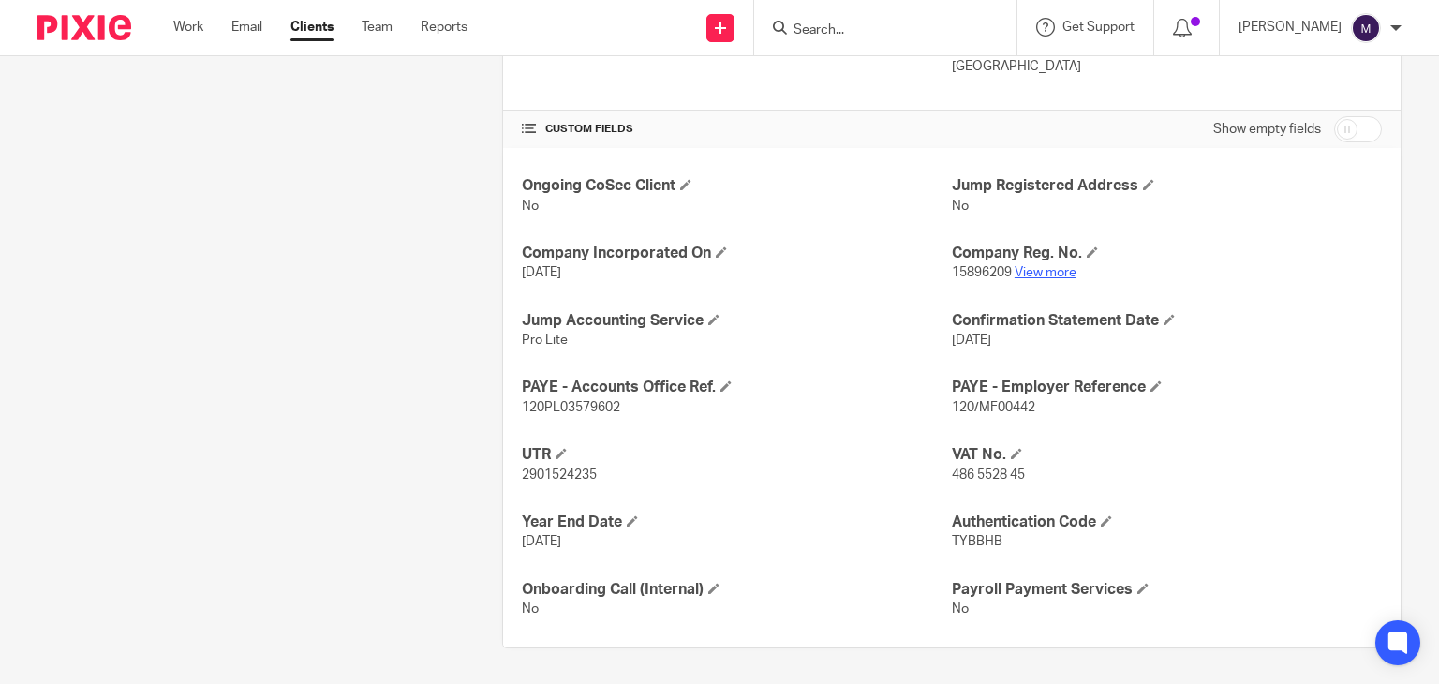
click at [1034, 267] on link "View more" at bounding box center [1045, 272] width 62 height 13
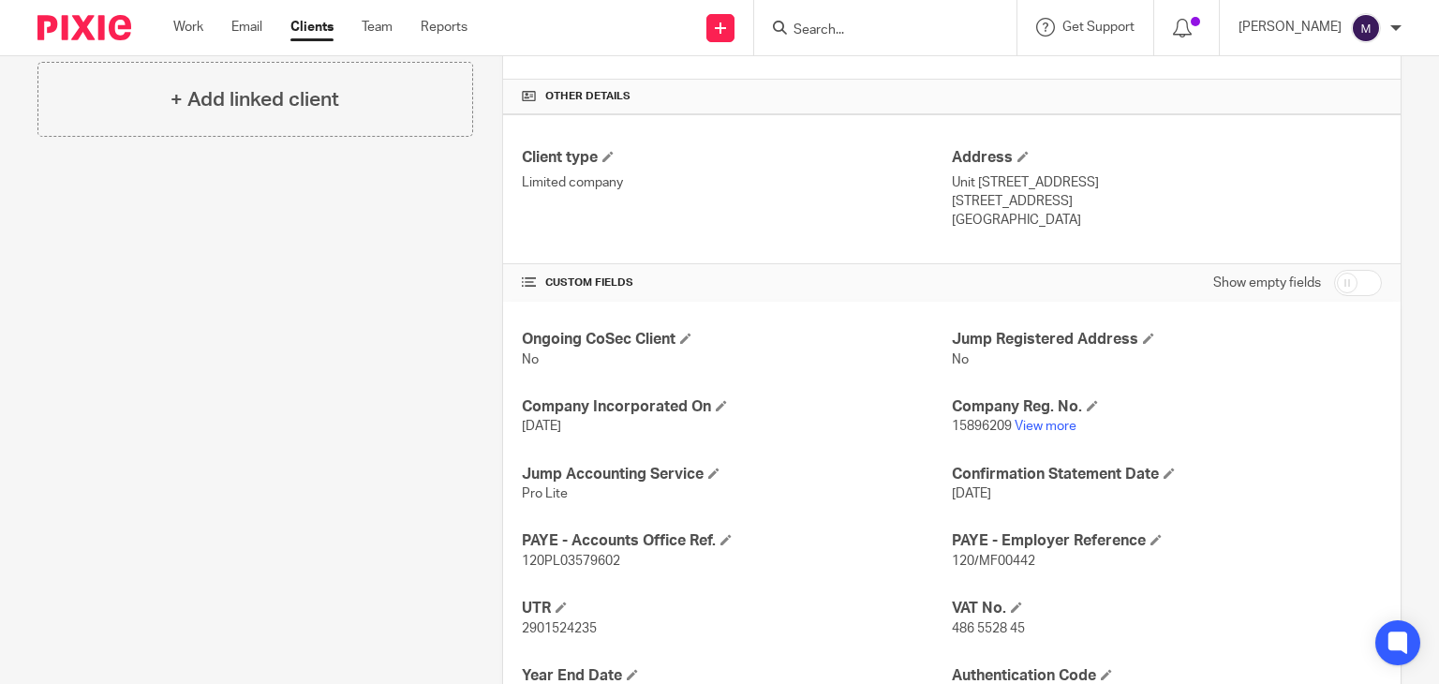
scroll to position [416, 0]
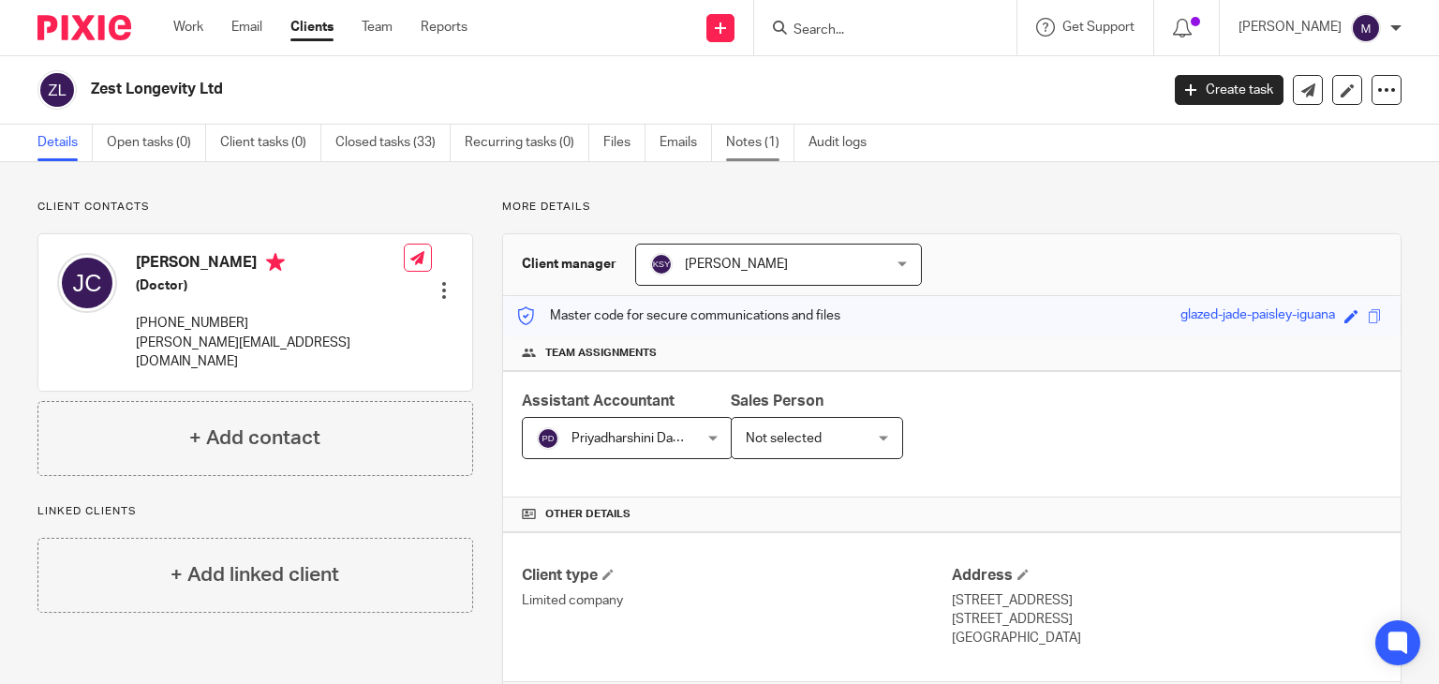
click at [733, 151] on link "Notes (1)" at bounding box center [760, 143] width 68 height 37
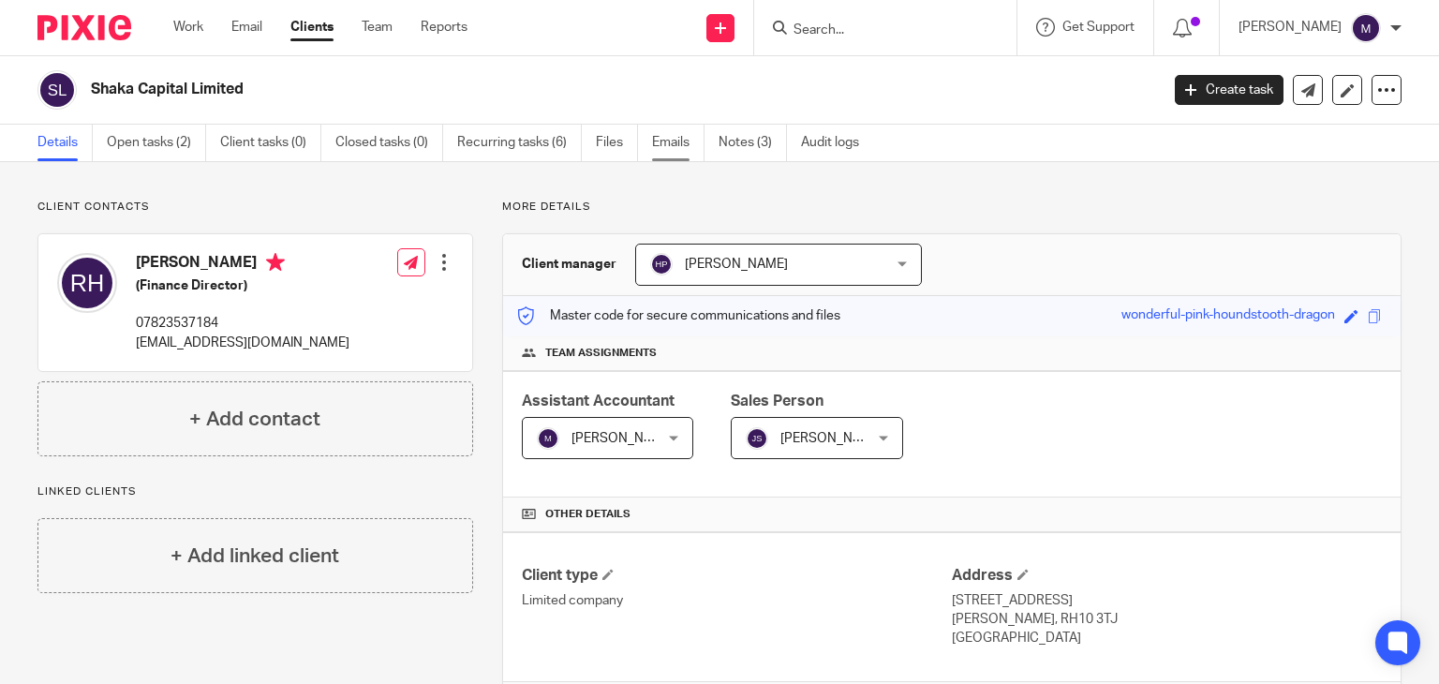
click at [670, 149] on link "Emails" at bounding box center [678, 143] width 52 height 37
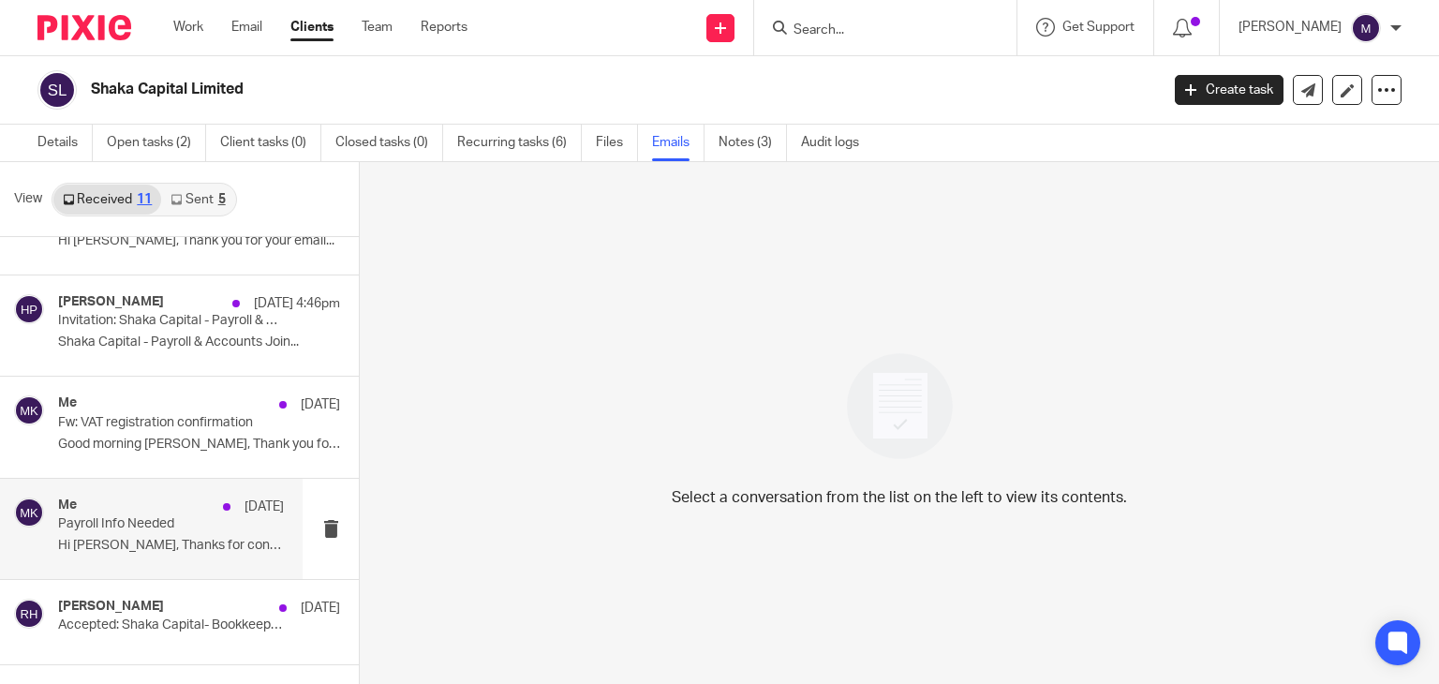
scroll to position [442, 0]
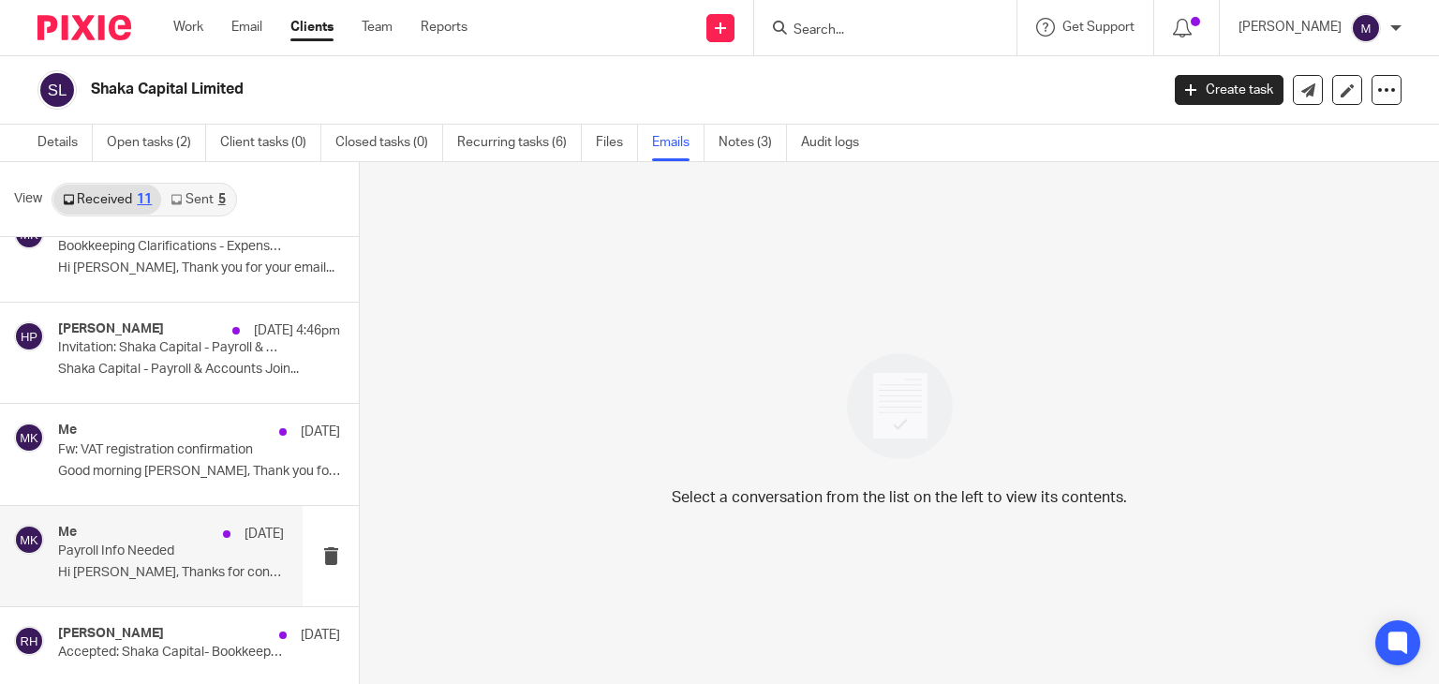
click at [146, 573] on p "Hi Mithun, Thanks for confirming that..." at bounding box center [171, 573] width 226 height 16
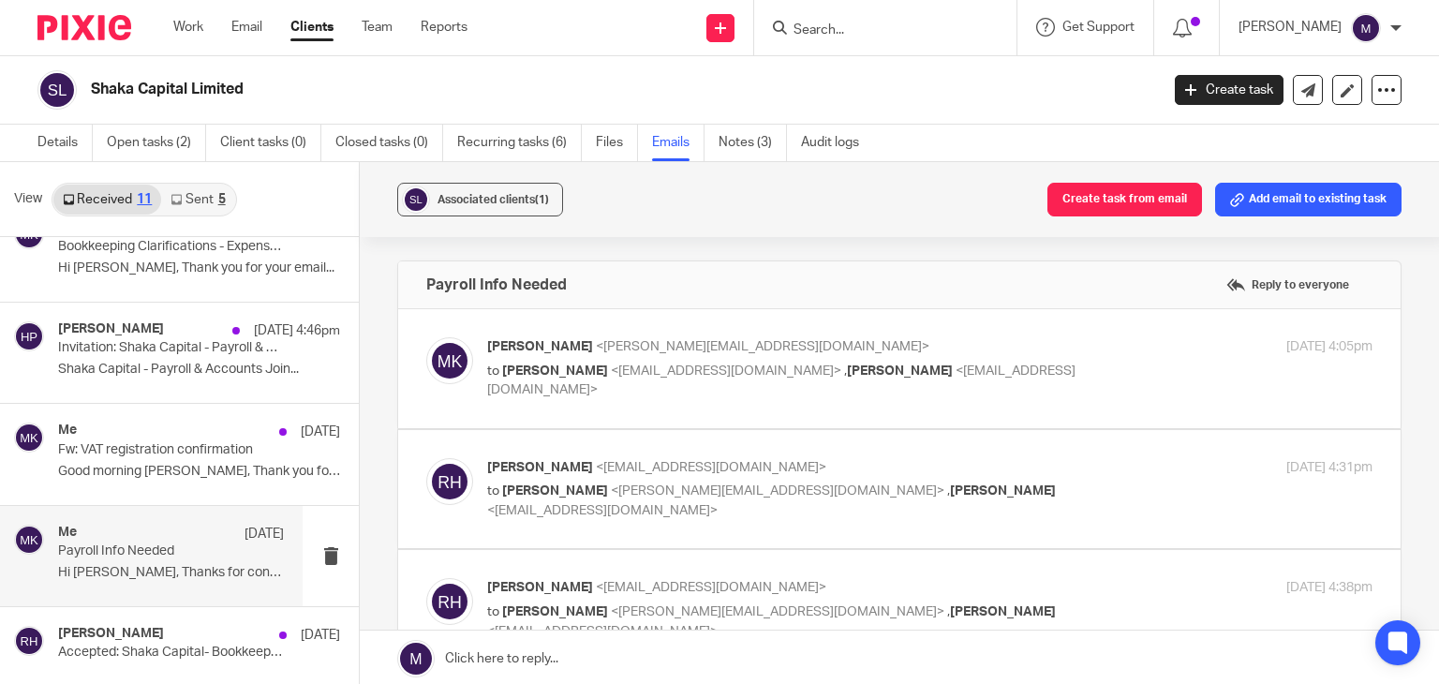
scroll to position [0, 0]
click at [555, 388] on div "Mithun K <mithun.k@riseaccounting.co.uk> to Ronald van Hoven <rrvanhoven@hotmai…" at bounding box center [899, 368] width 946 height 63
click at [532, 341] on span "[PERSON_NAME]" at bounding box center [540, 346] width 106 height 13
checkbox input "true"
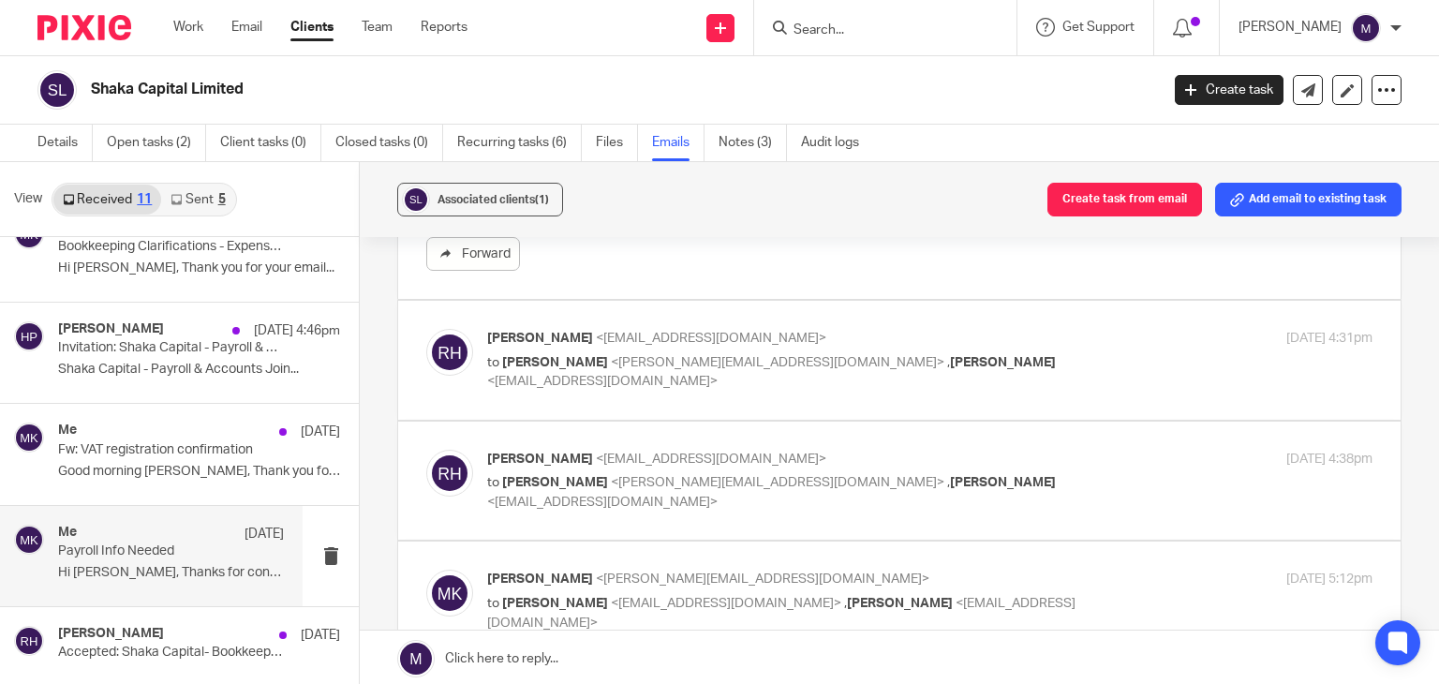
scroll to position [622, 0]
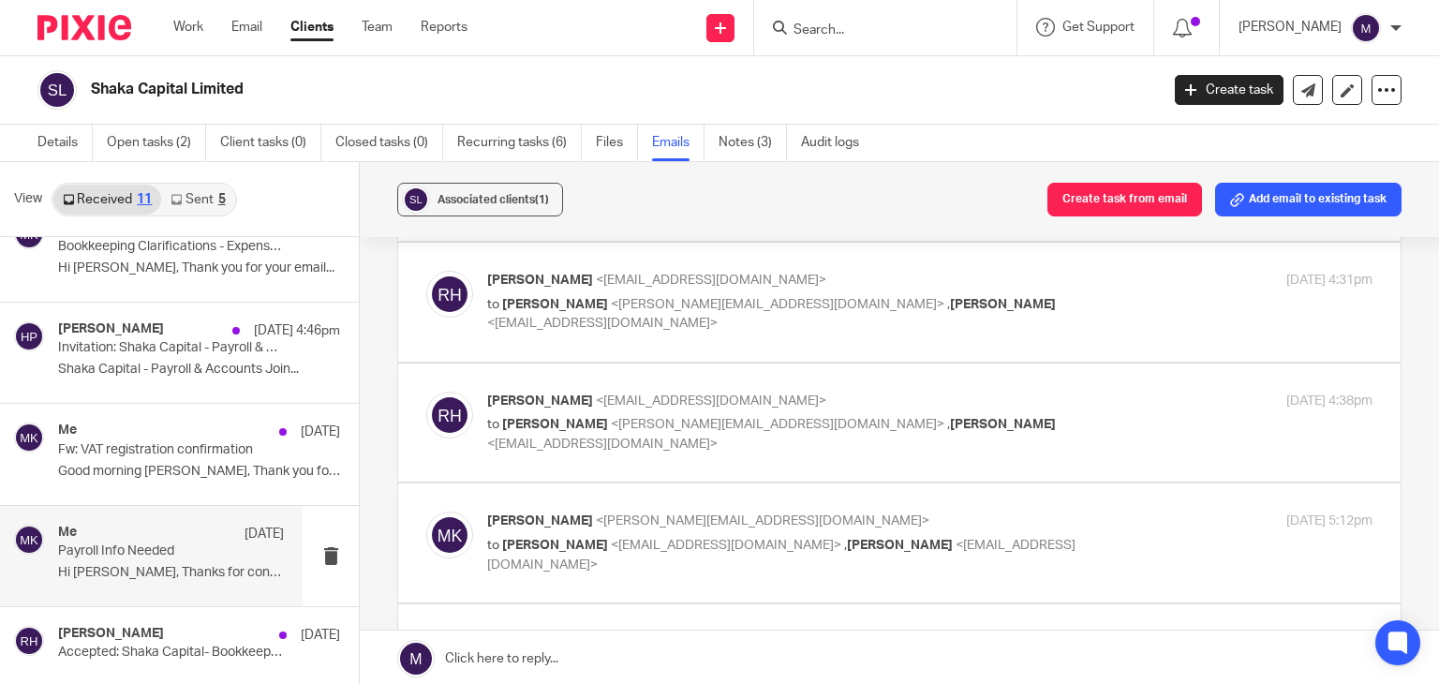
click at [555, 316] on div "Ronald van Hoven <rrvanhoven@hotmail.com> to Mithun K <mithun.k@riseaccounting.…" at bounding box center [929, 302] width 885 height 63
checkbox input "true"
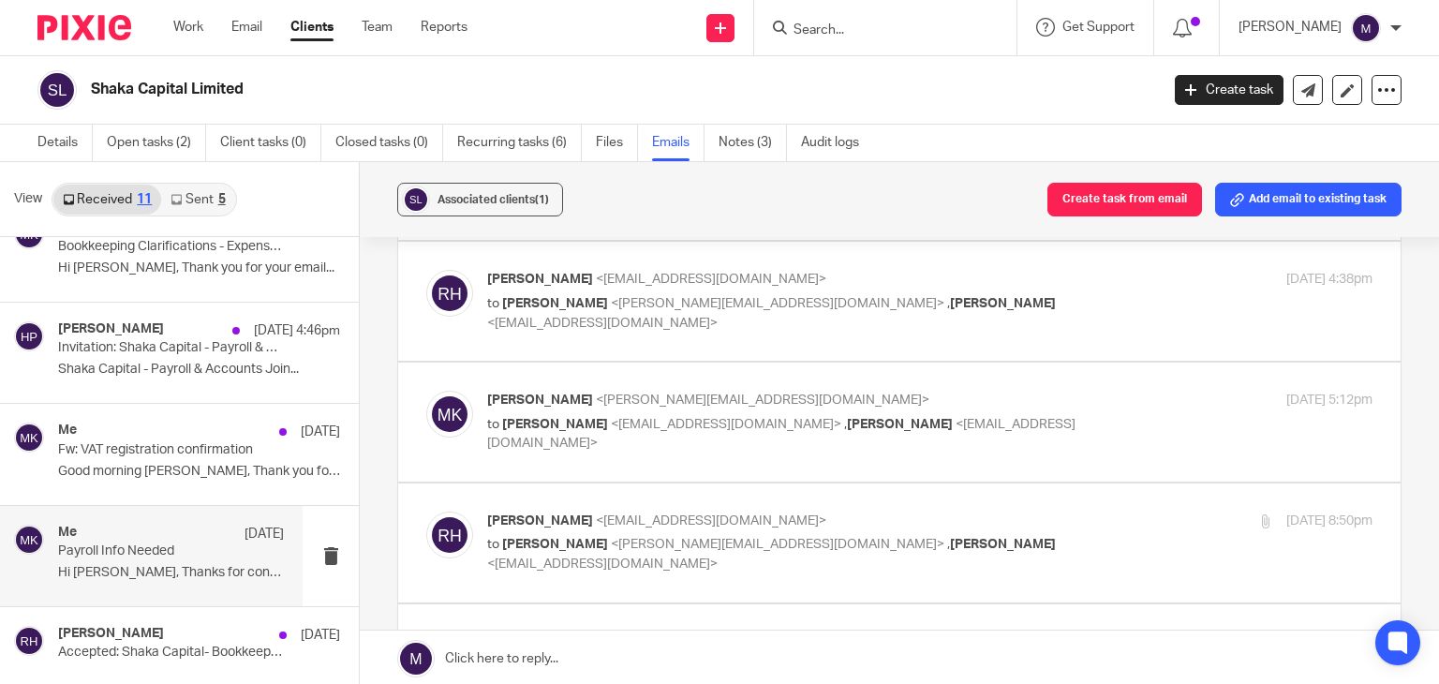
scroll to position [1420, 0]
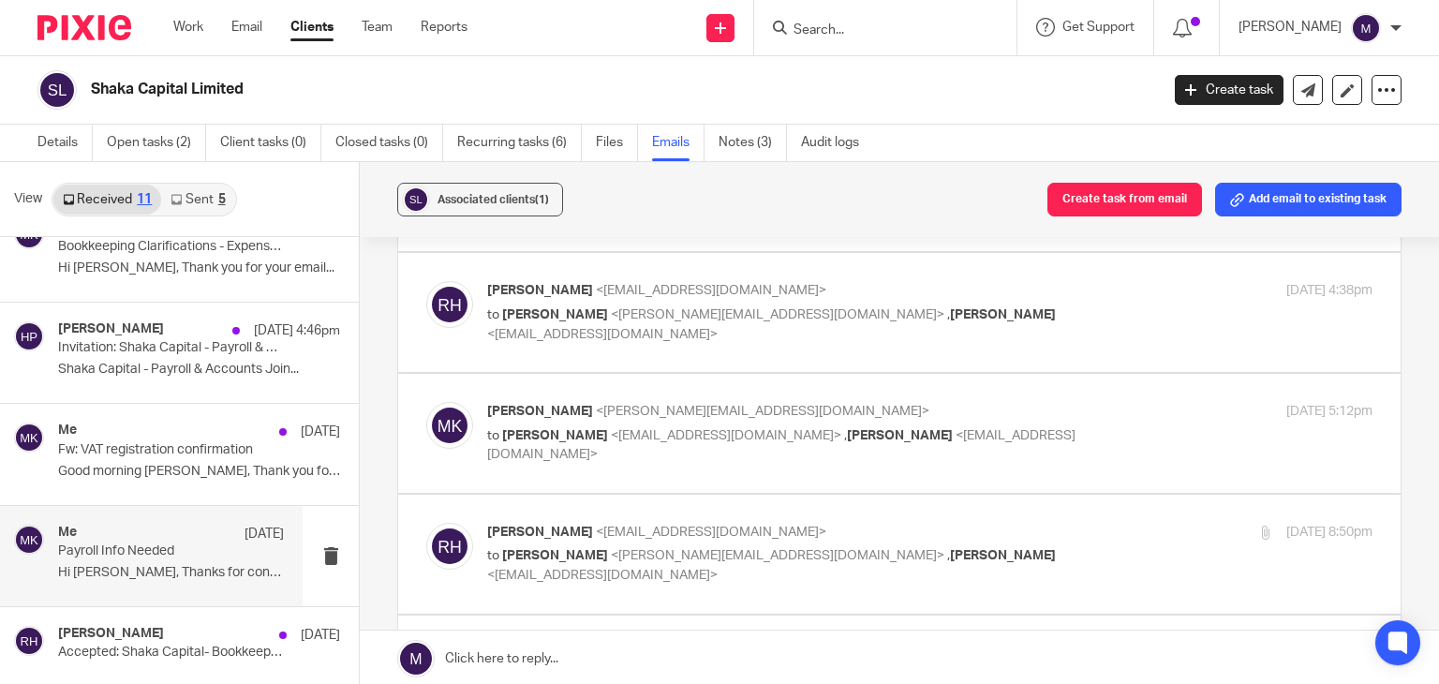
click at [574, 347] on label at bounding box center [899, 312] width 1002 height 119
click at [426, 281] on input "checkbox" at bounding box center [425, 280] width 1 height 1
checkbox input "true"
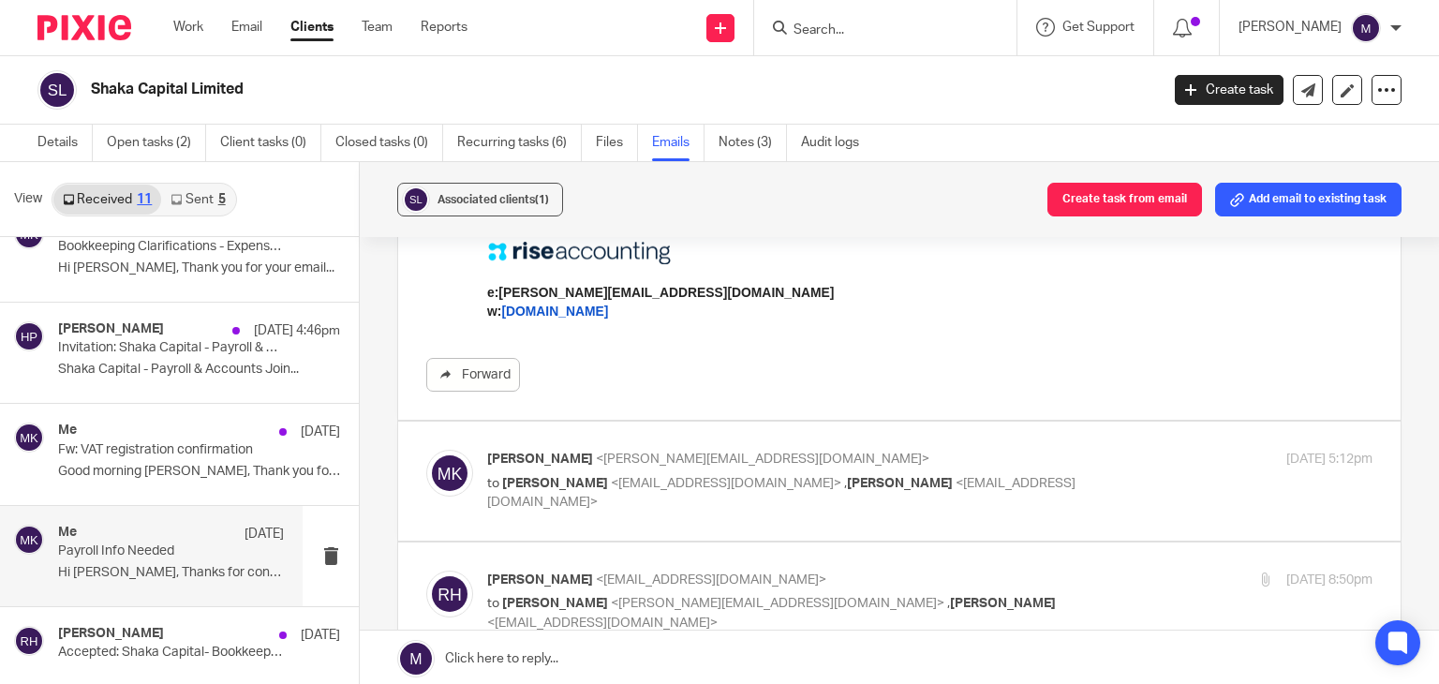
scroll to position [2056, 0]
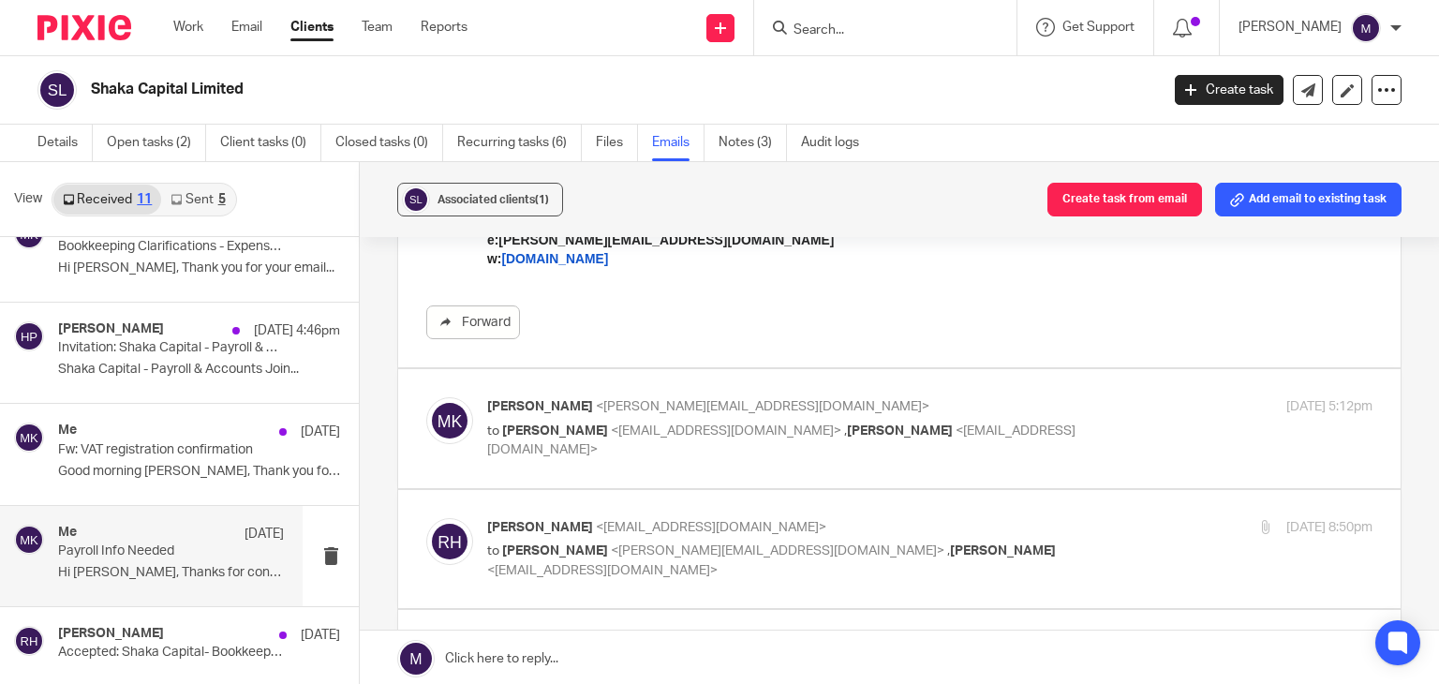
click at [544, 442] on div "Mithun K <mithun.k@riseaccounting.co.uk> to Ronald van Hoven <rrvanhoven@hotmai…" at bounding box center [899, 428] width 946 height 63
click at [532, 434] on span "Ronald van Hoven" at bounding box center [555, 430] width 106 height 13
checkbox input "true"
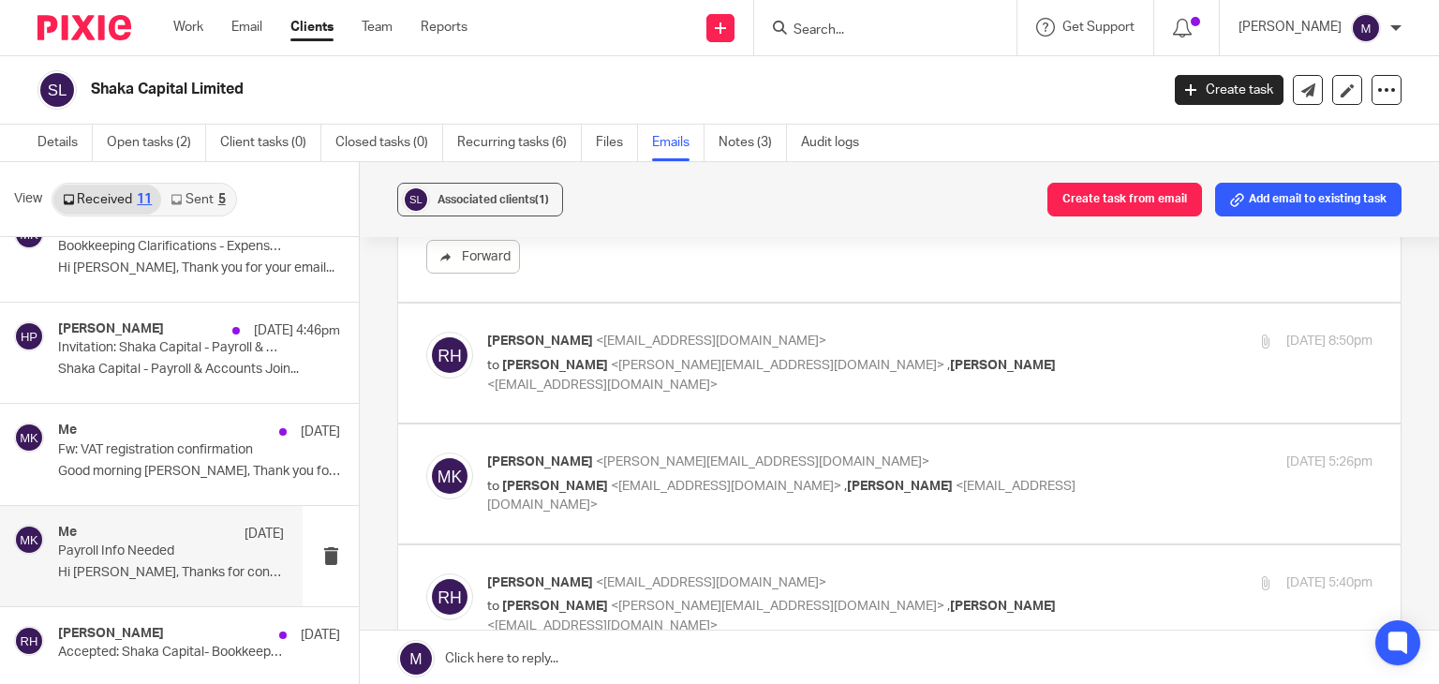
scroll to position [2734, 0]
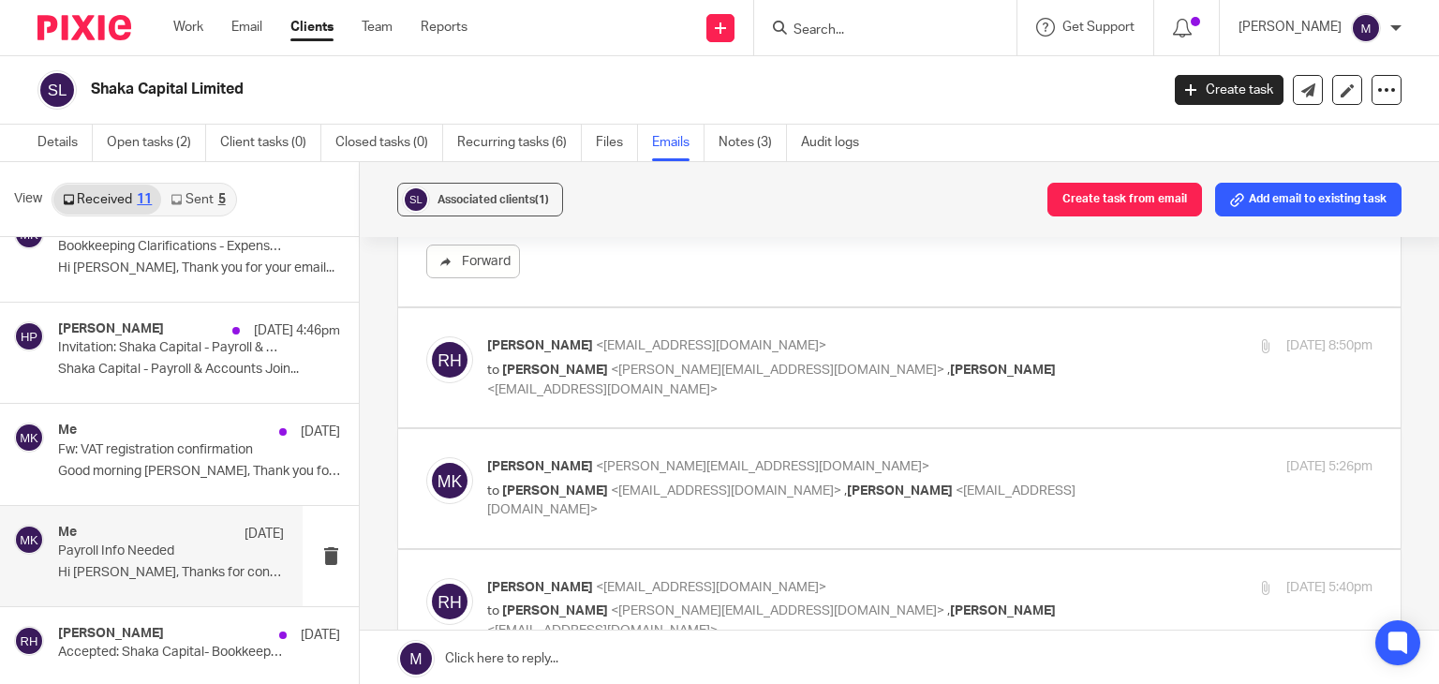
click at [611, 373] on span "<mithun.k@riseaccounting.co.uk>" at bounding box center [777, 369] width 333 height 13
checkbox input "true"
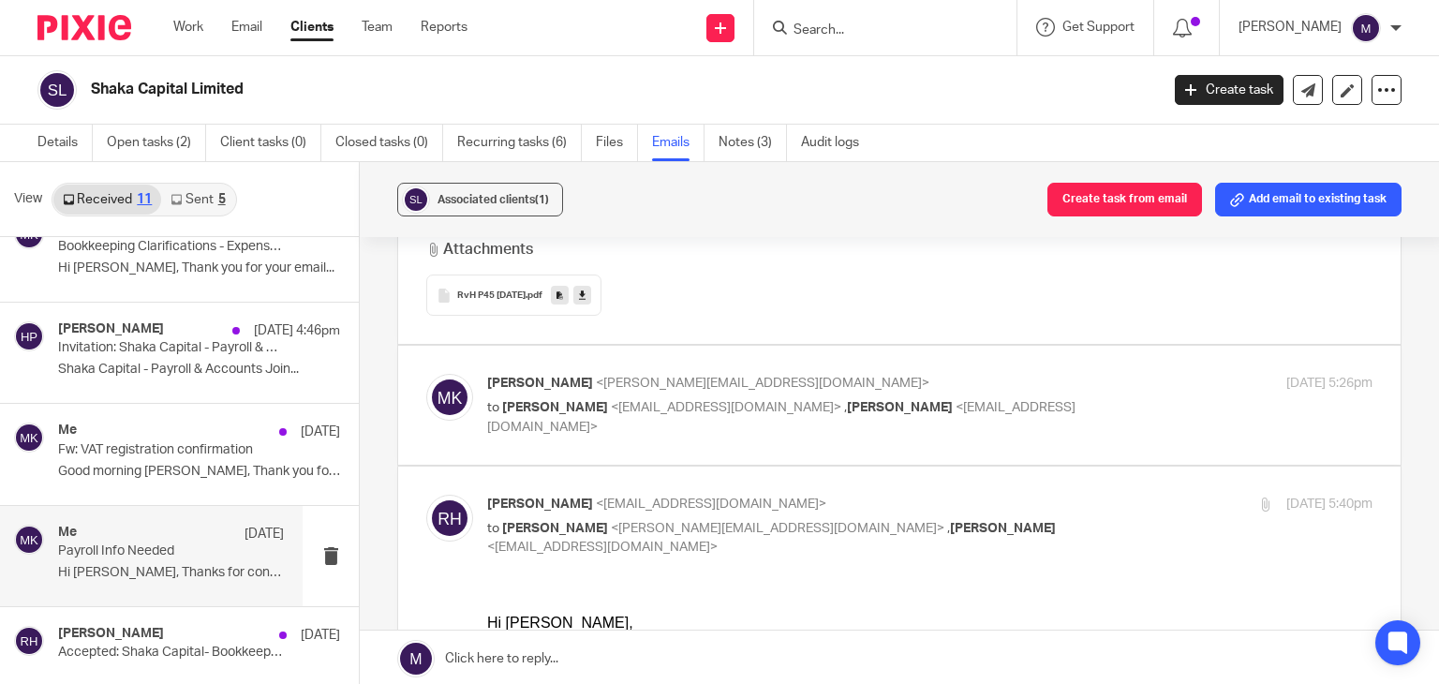
scroll to position [3915, 0]
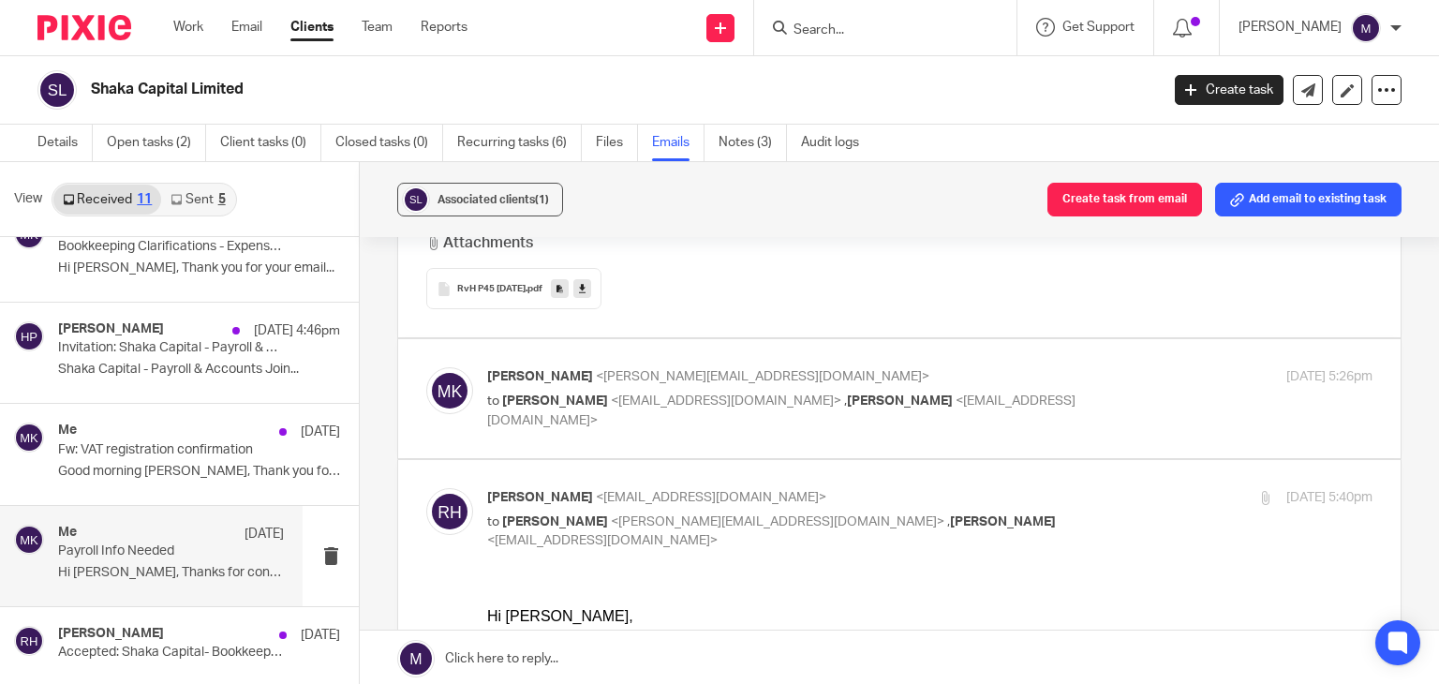
click at [615, 367] on p "Mithun K <mithun.k@riseaccounting.co.uk>" at bounding box center [782, 377] width 590 height 20
checkbox input "true"
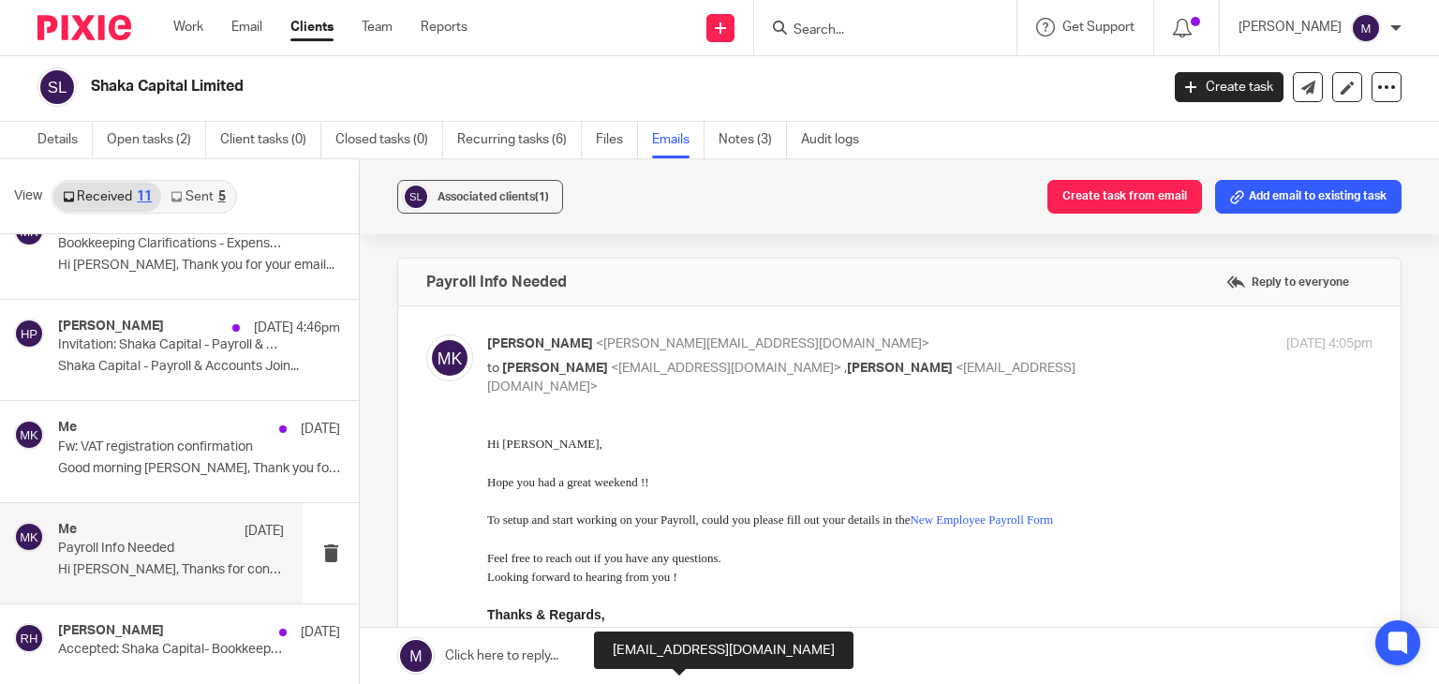
scroll to position [0, 0]
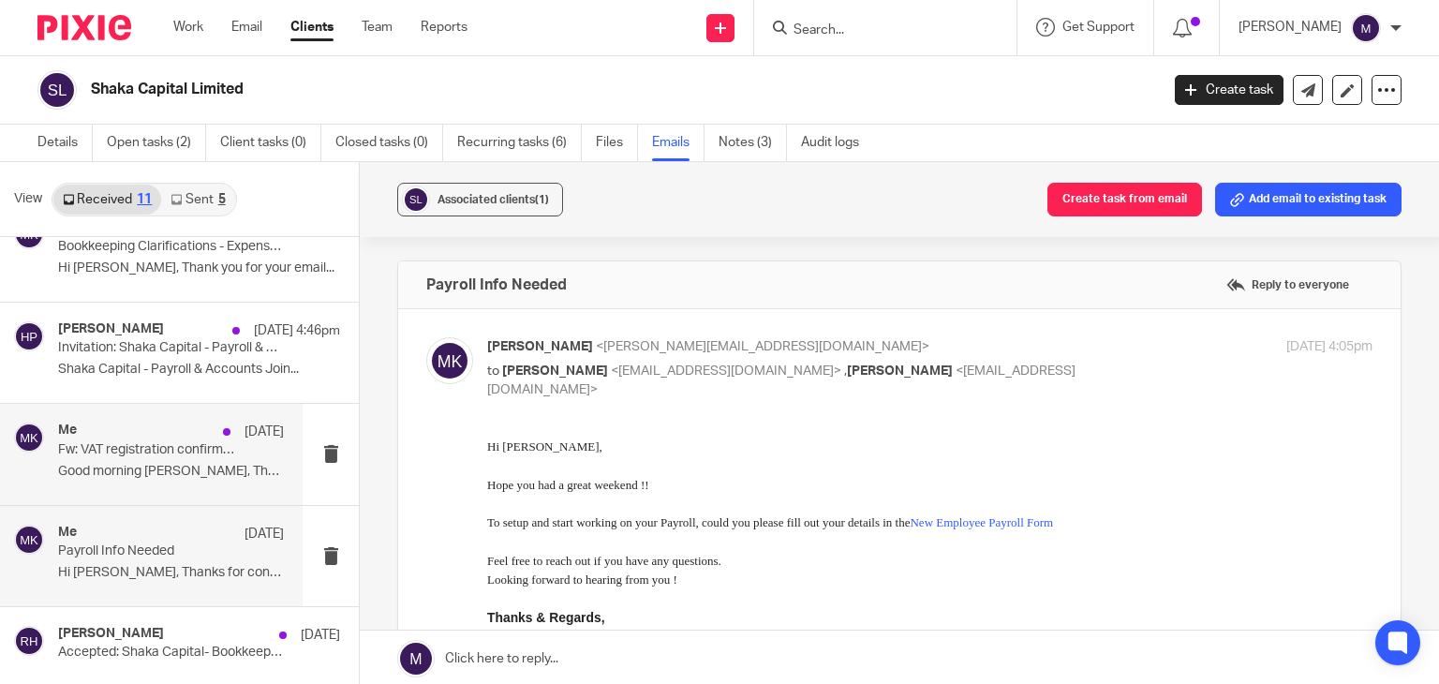
click at [140, 483] on div "Me 20 Sep Fw: VAT registration confirmation Good morning Mithun, Thank you for.…" at bounding box center [171, 453] width 226 height 63
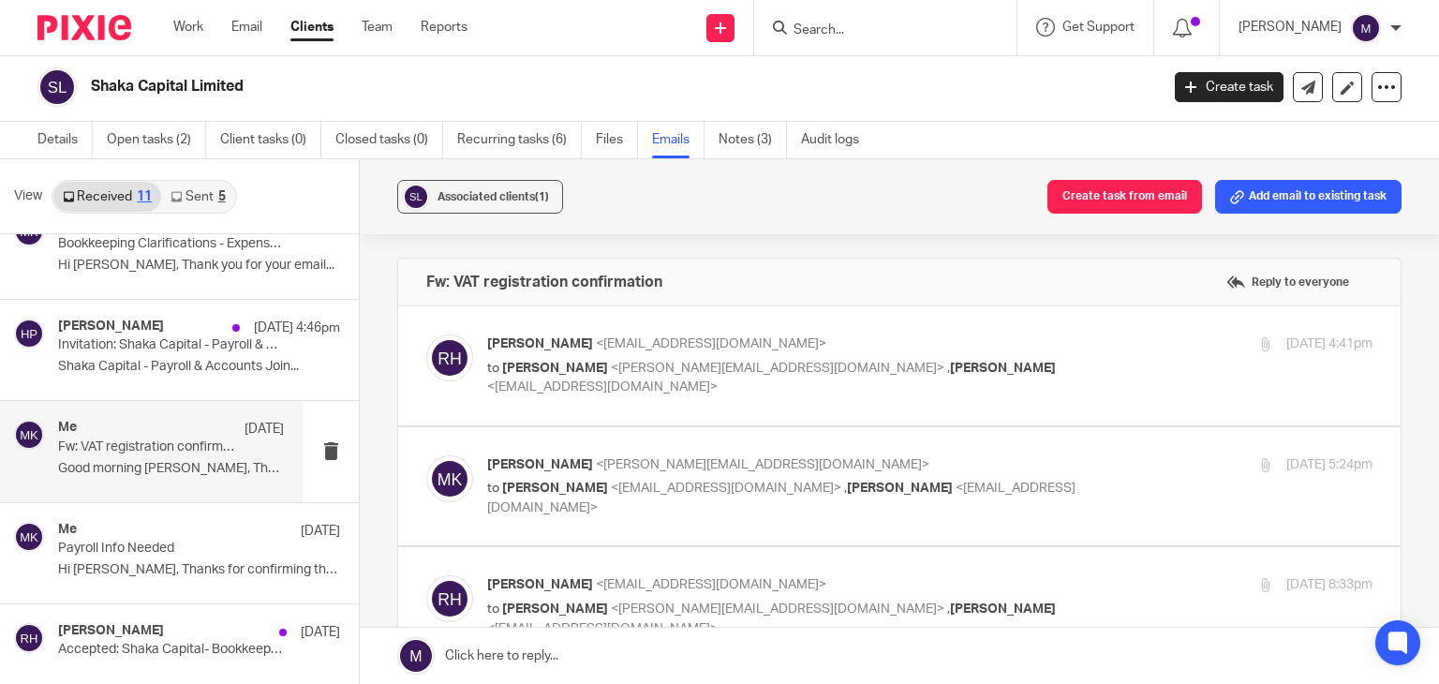
click at [611, 370] on span "<mithun.k@riseaccounting.co.uk>" at bounding box center [777, 368] width 333 height 13
checkbox input "true"
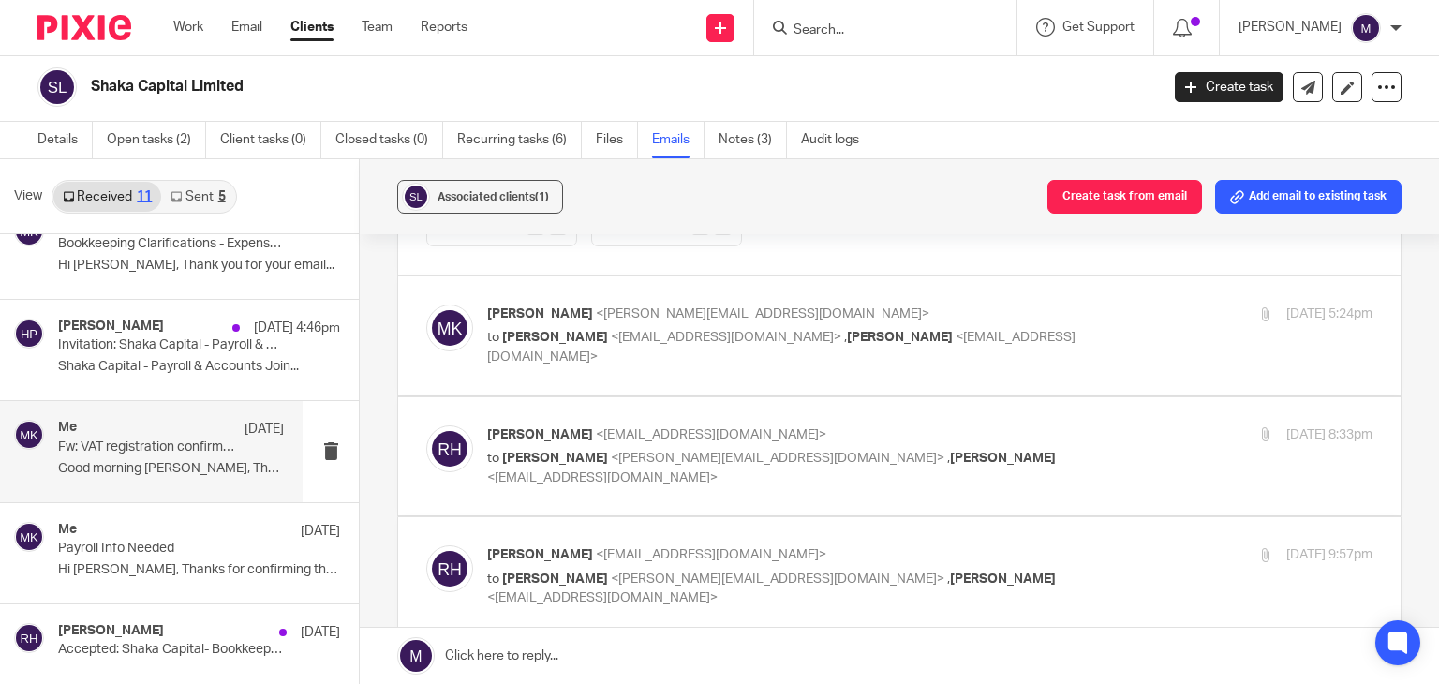
scroll to position [826, 0]
click at [548, 326] on p "to Ronald van Hoven <rrvanhoven@hotmail.com> , Hely Patel <hely@riseaccounting.…" at bounding box center [782, 345] width 590 height 38
checkbox input "true"
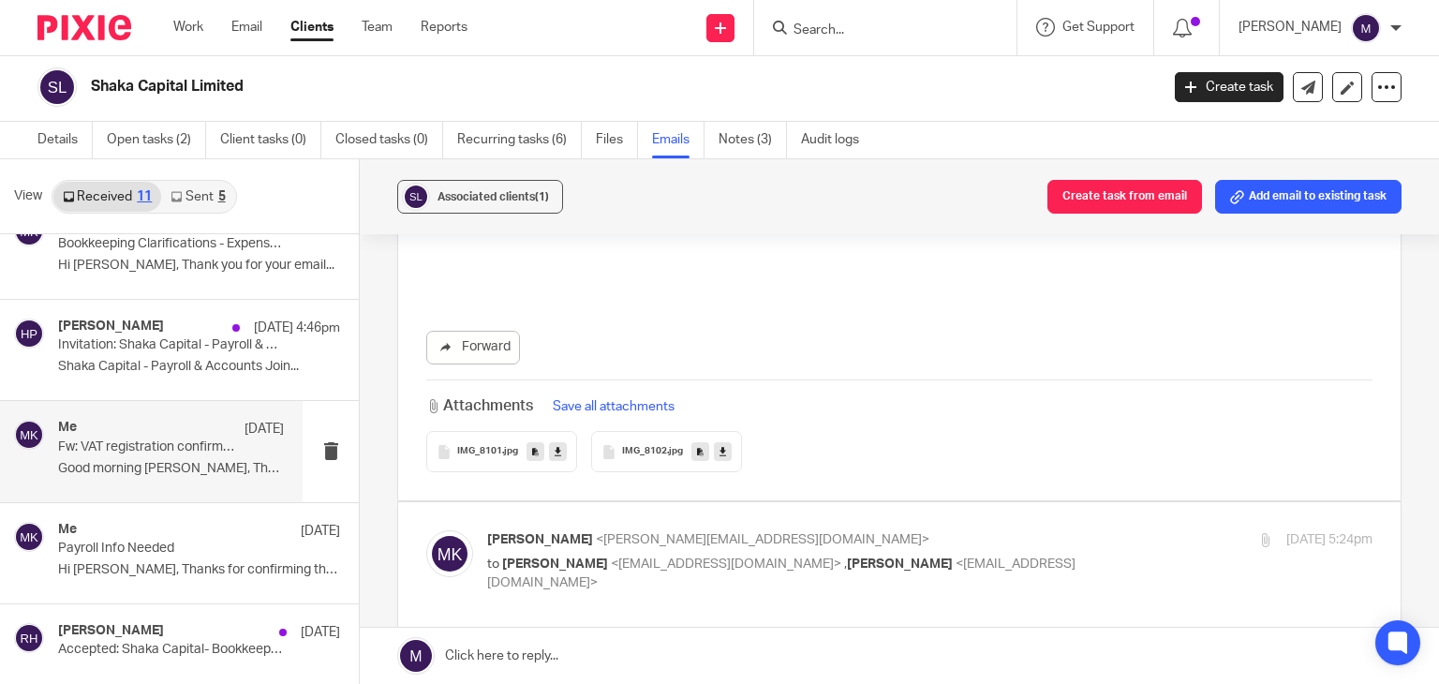
scroll to position [2899, 0]
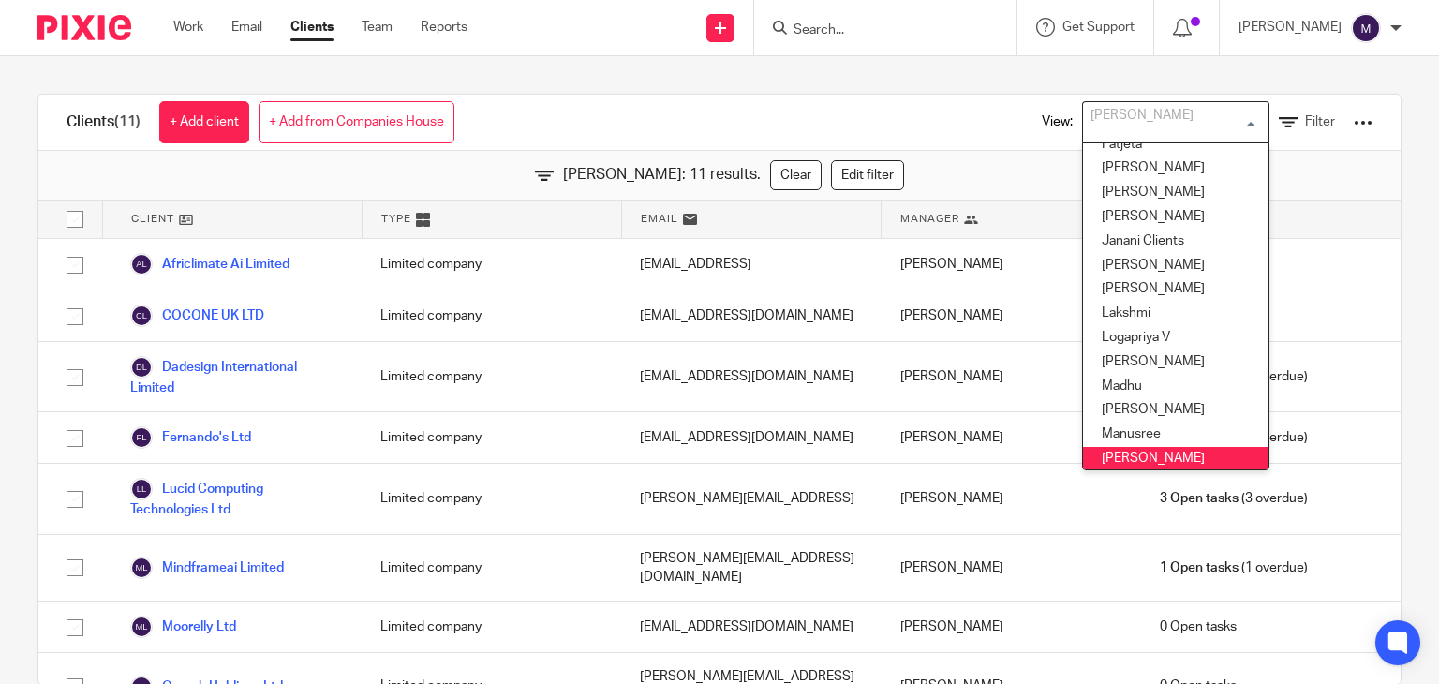
scroll to position [270, 0]
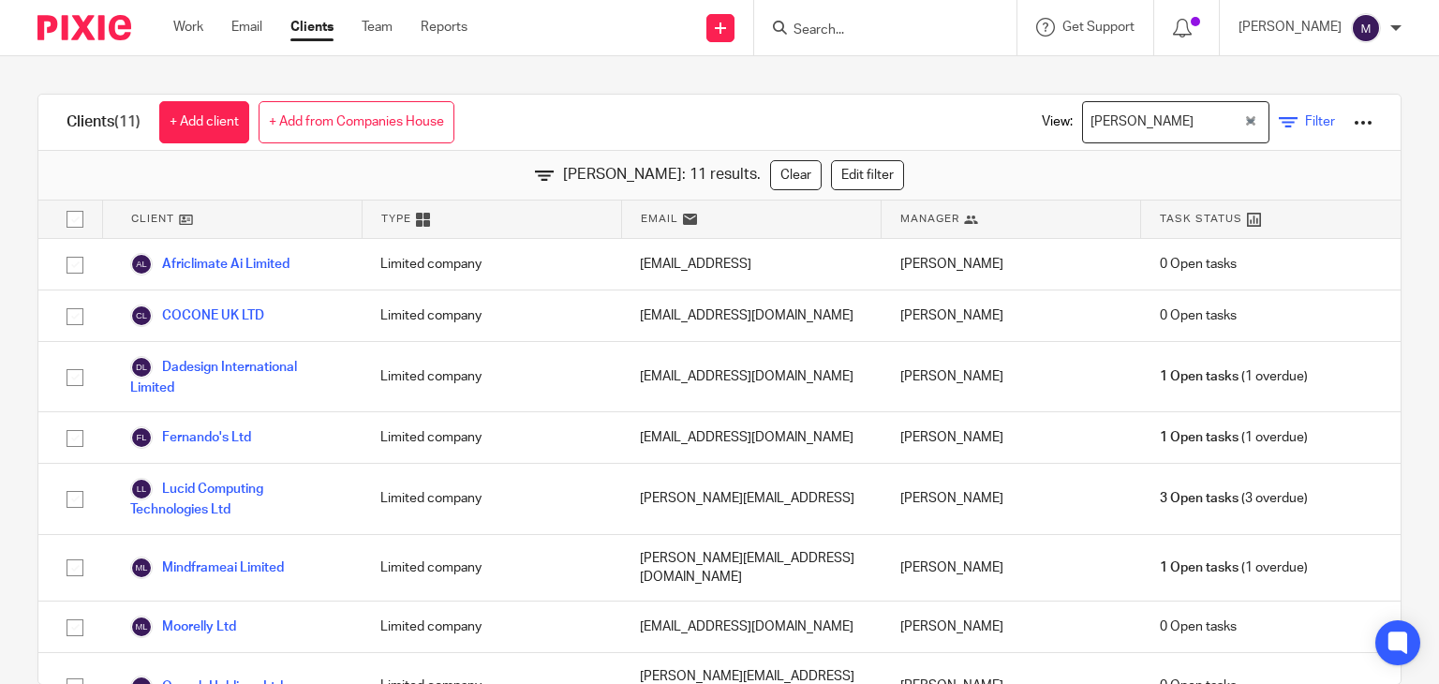
click at [1305, 126] on span "Filter" at bounding box center [1320, 121] width 30 height 13
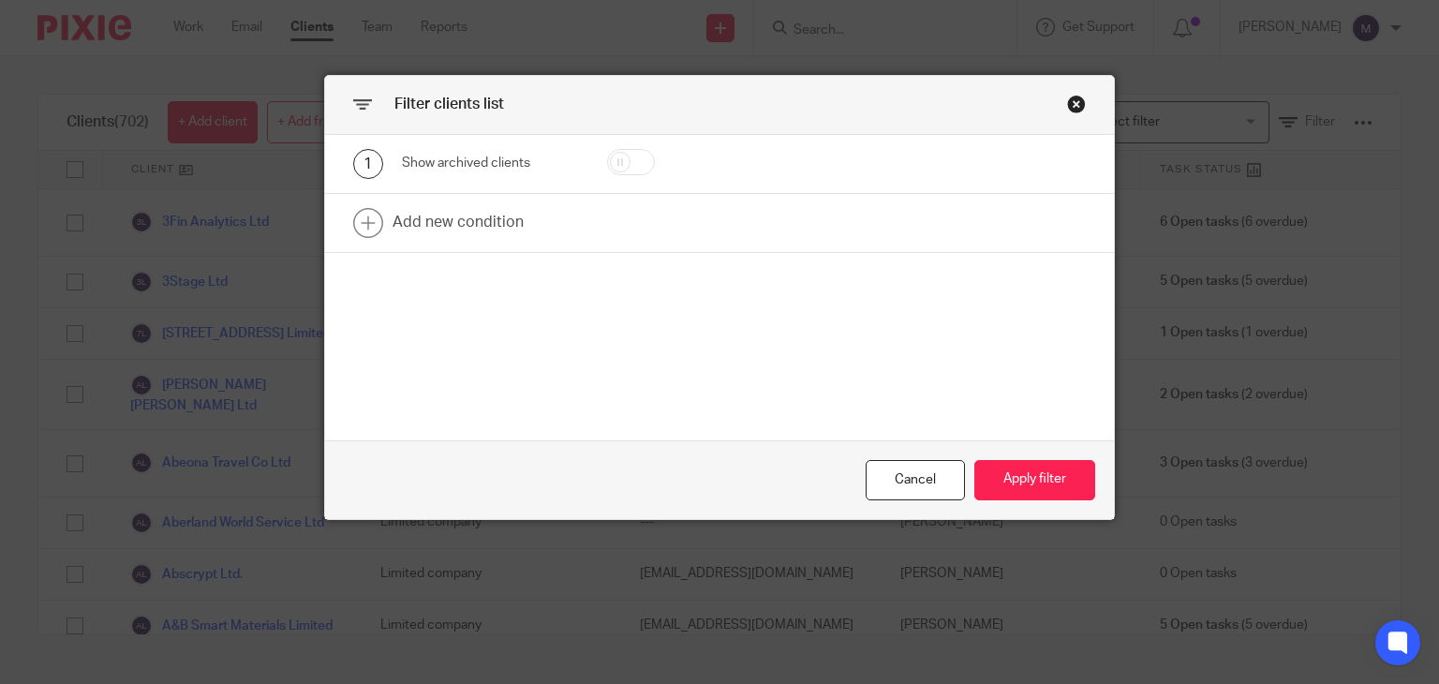
click at [1067, 95] on div "Close this dialog window" at bounding box center [1076, 104] width 19 height 19
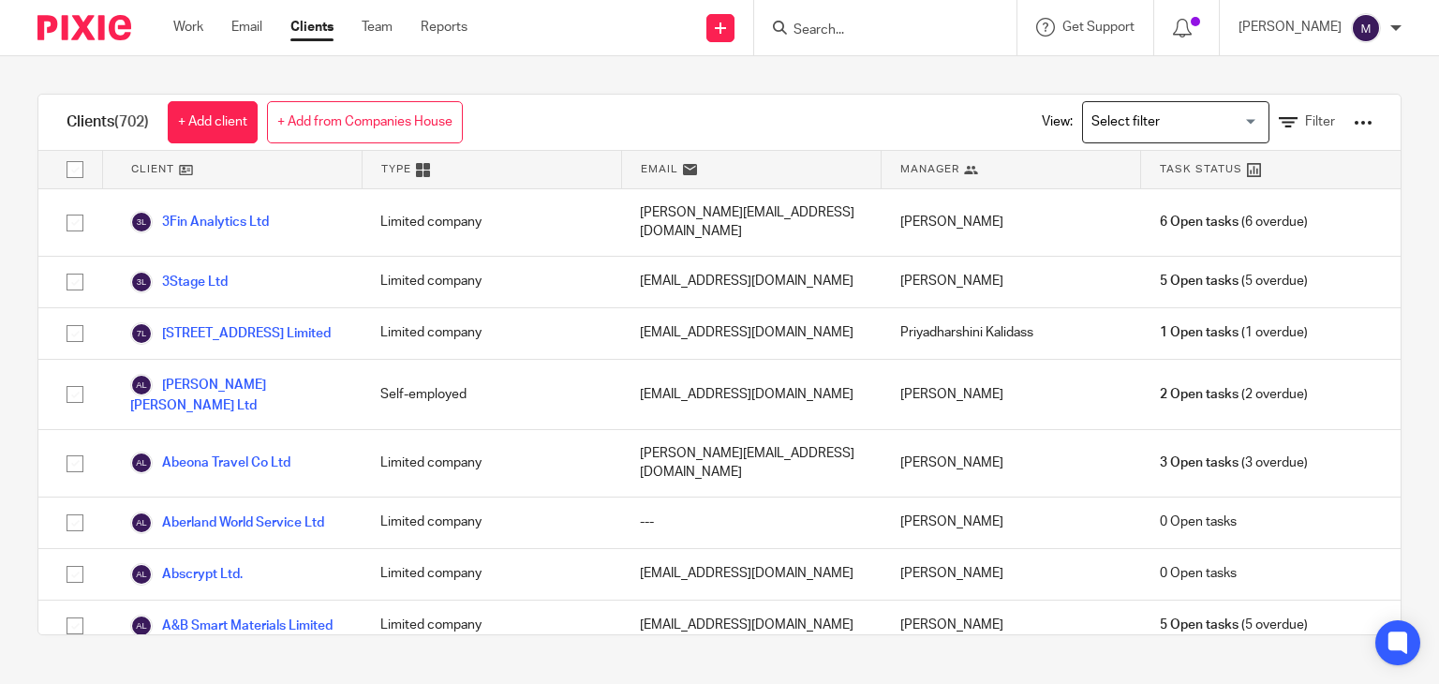
click at [1308, 124] on div "View: Loading... Filter" at bounding box center [1193, 122] width 359 height 55
click at [1279, 121] on link "Filter" at bounding box center [1307, 122] width 56 height 20
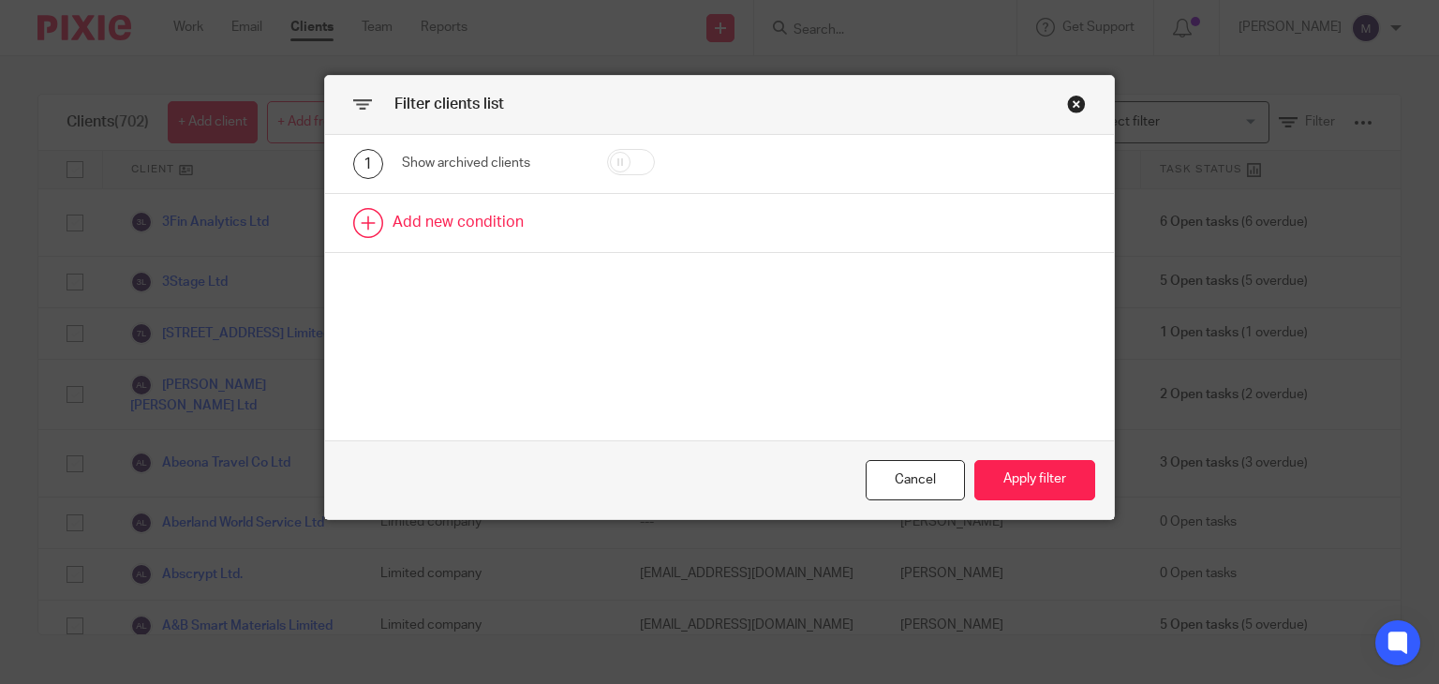
click at [491, 230] on link at bounding box center [720, 223] width 790 height 58
click at [494, 242] on div "Field" at bounding box center [481, 228] width 128 height 39
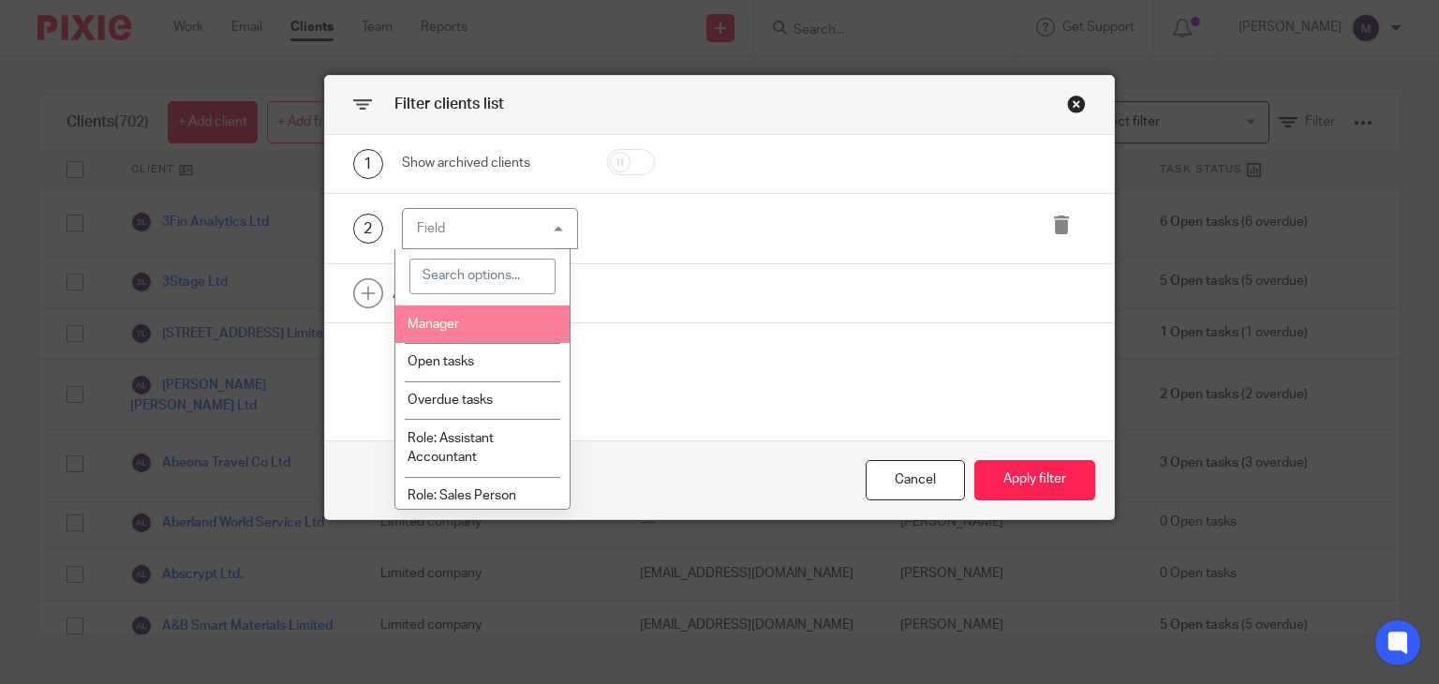
scroll to position [165, 0]
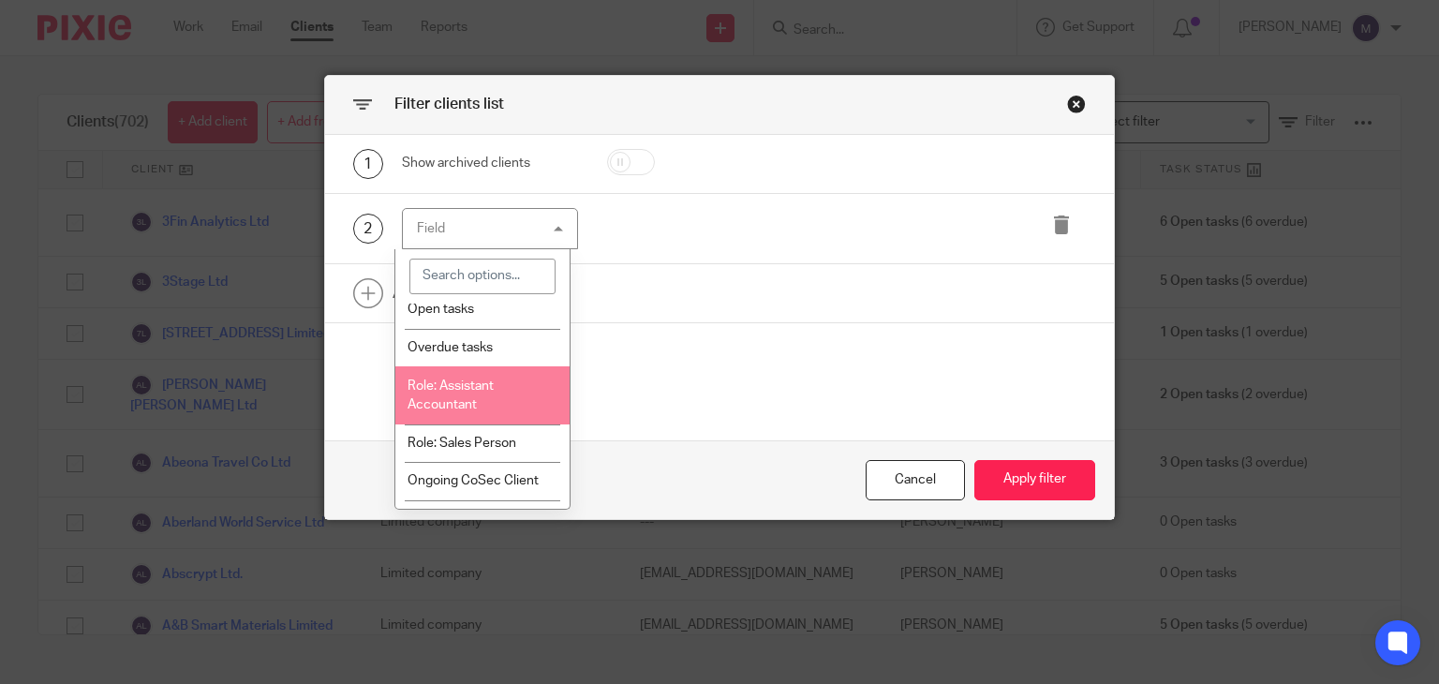
click at [471, 403] on span "Role: Assistant Accountant" at bounding box center [450, 395] width 86 height 33
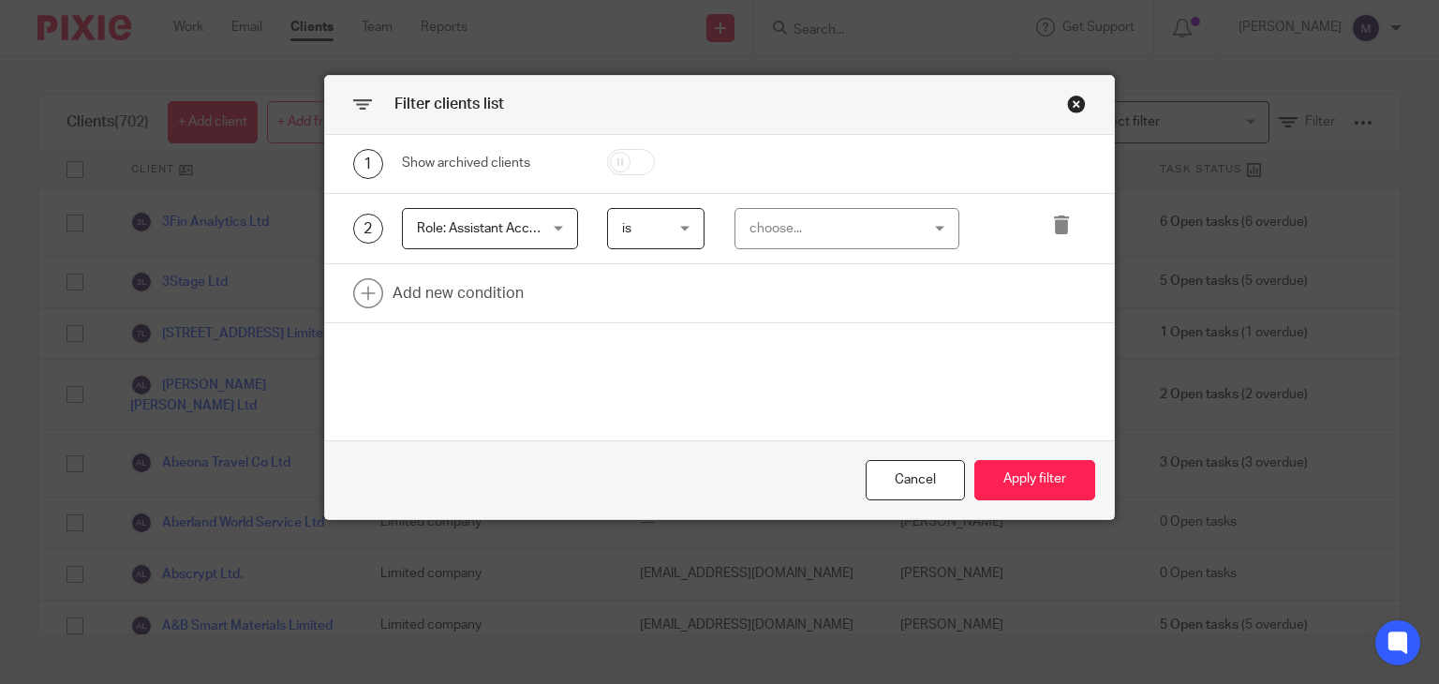
click at [837, 218] on div "choose..." at bounding box center [833, 228] width 168 height 39
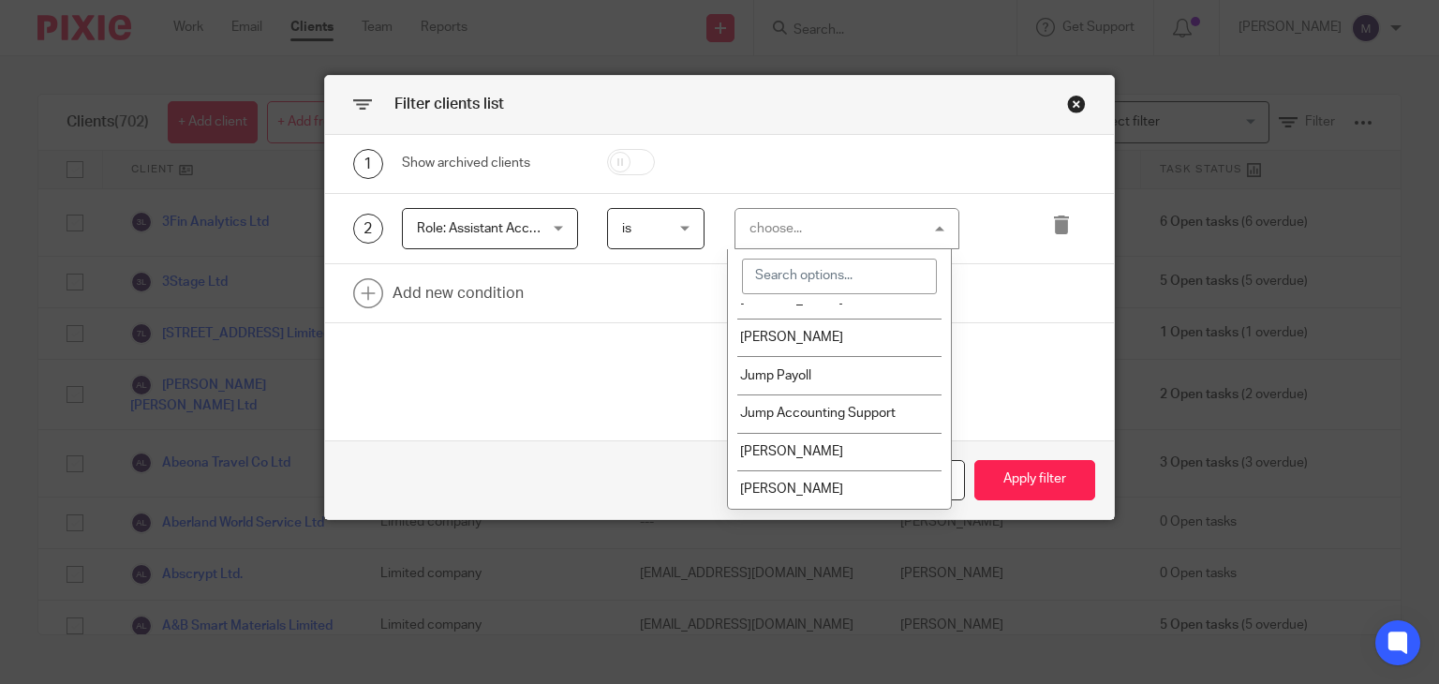
scroll to position [1127, 0]
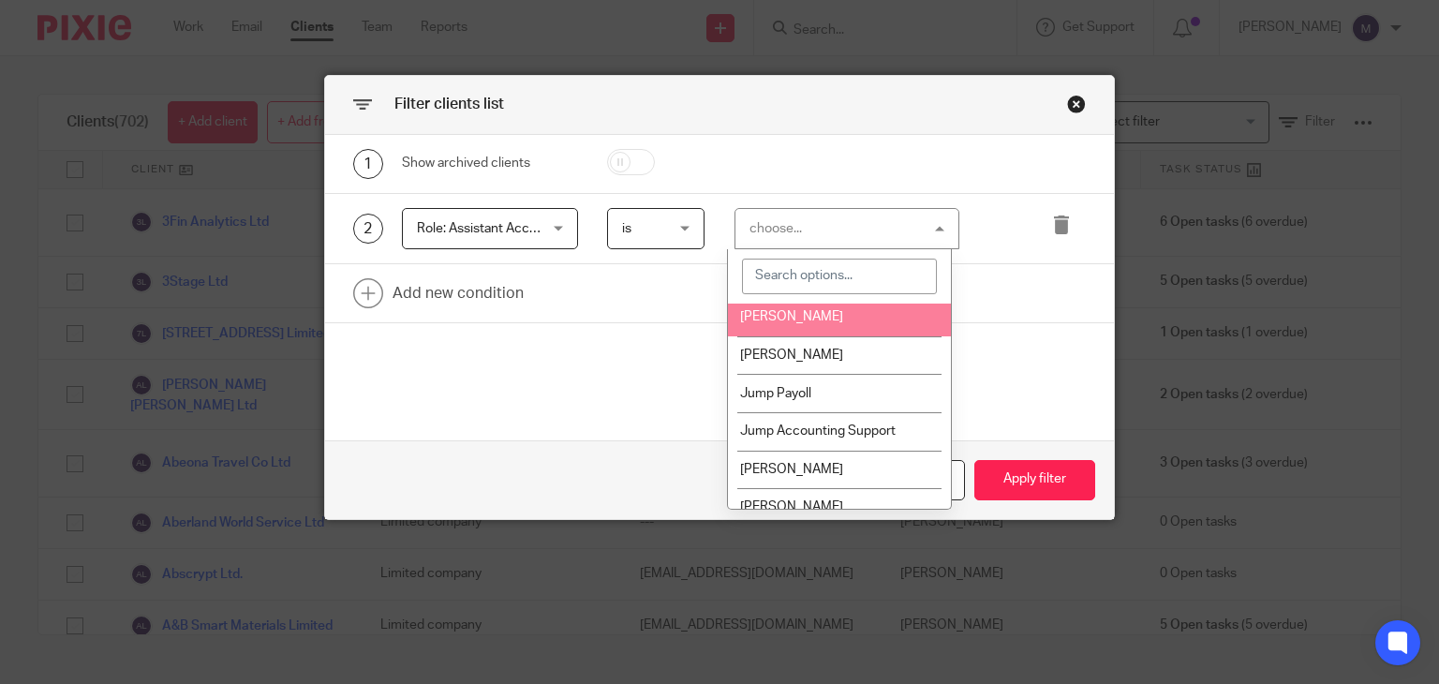
click at [824, 323] on span "[PERSON_NAME]" at bounding box center [791, 316] width 103 height 13
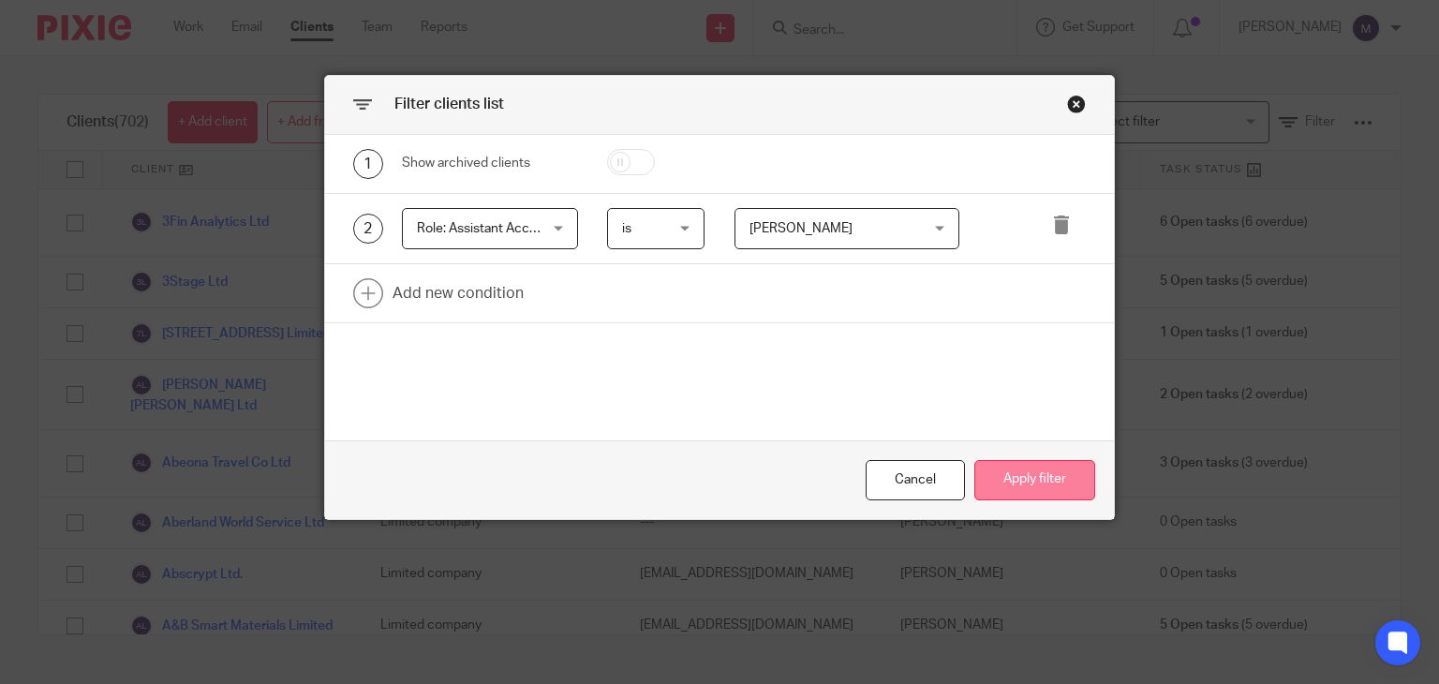
click at [1049, 499] on button "Apply filter" at bounding box center [1034, 480] width 121 height 40
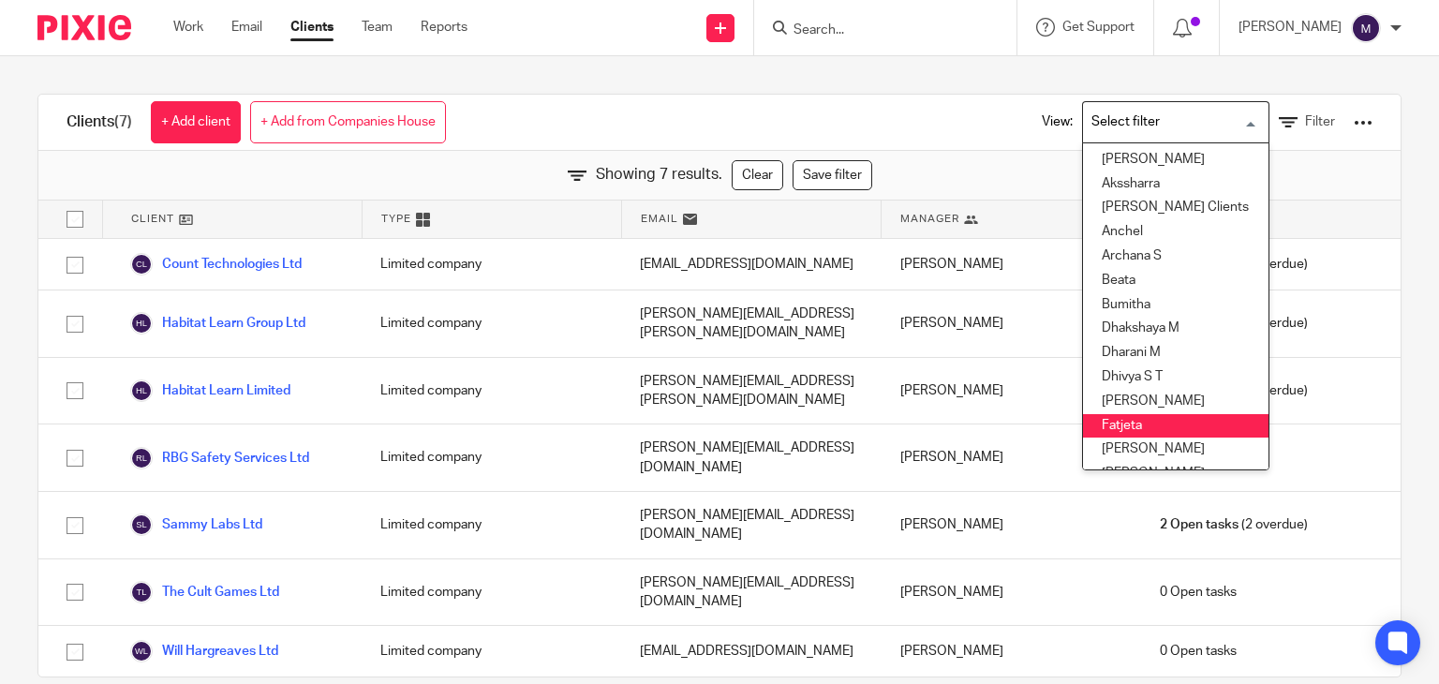
click at [1141, 121] on input "Search for option" at bounding box center [1171, 122] width 173 height 33
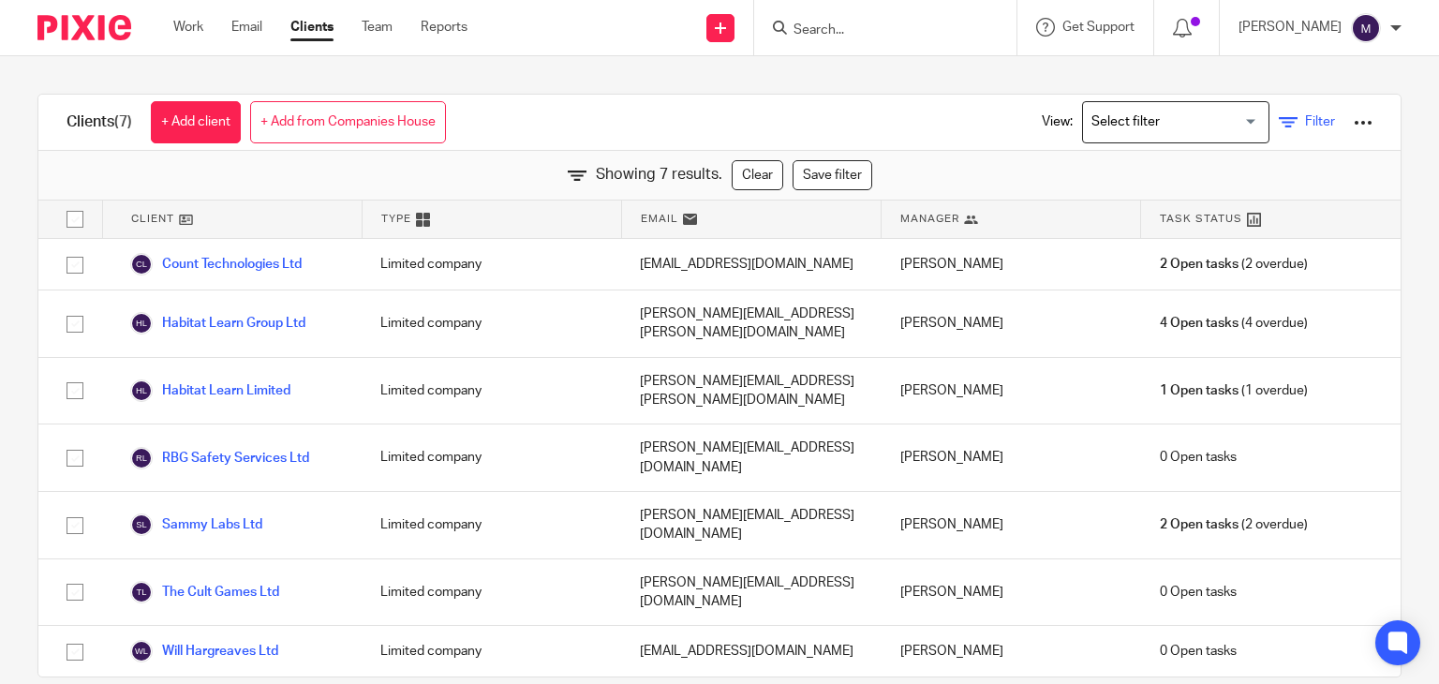
click at [1305, 127] on span "Filter" at bounding box center [1320, 121] width 30 height 13
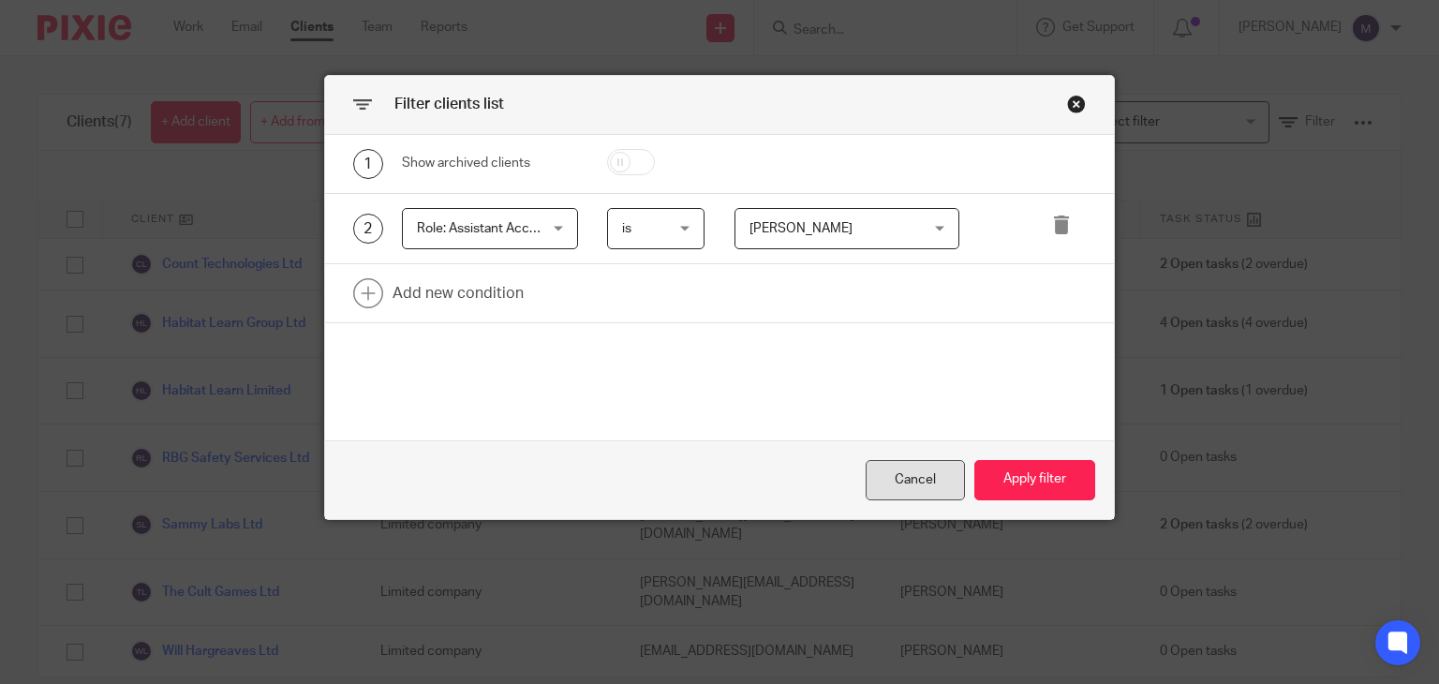
click at [917, 484] on div "Cancel" at bounding box center [915, 480] width 99 height 40
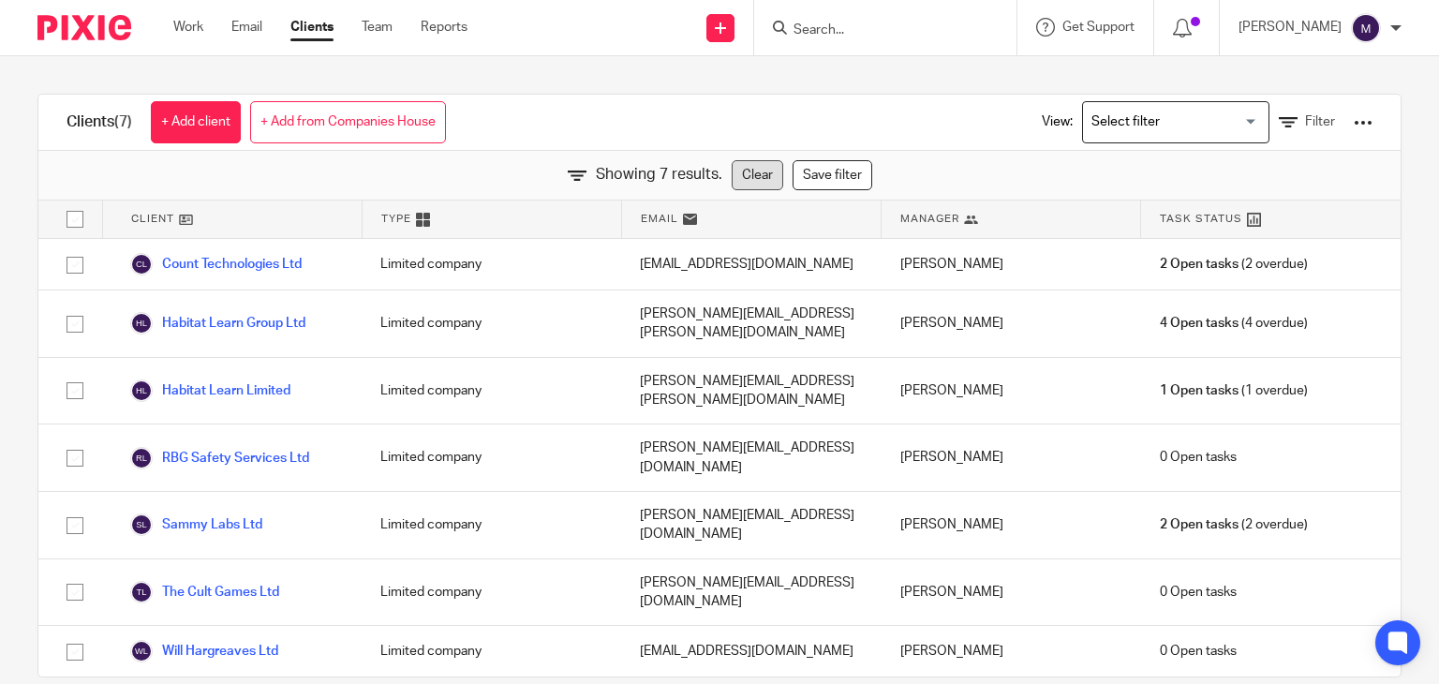
click at [735, 170] on link "Clear" at bounding box center [758, 175] width 52 height 30
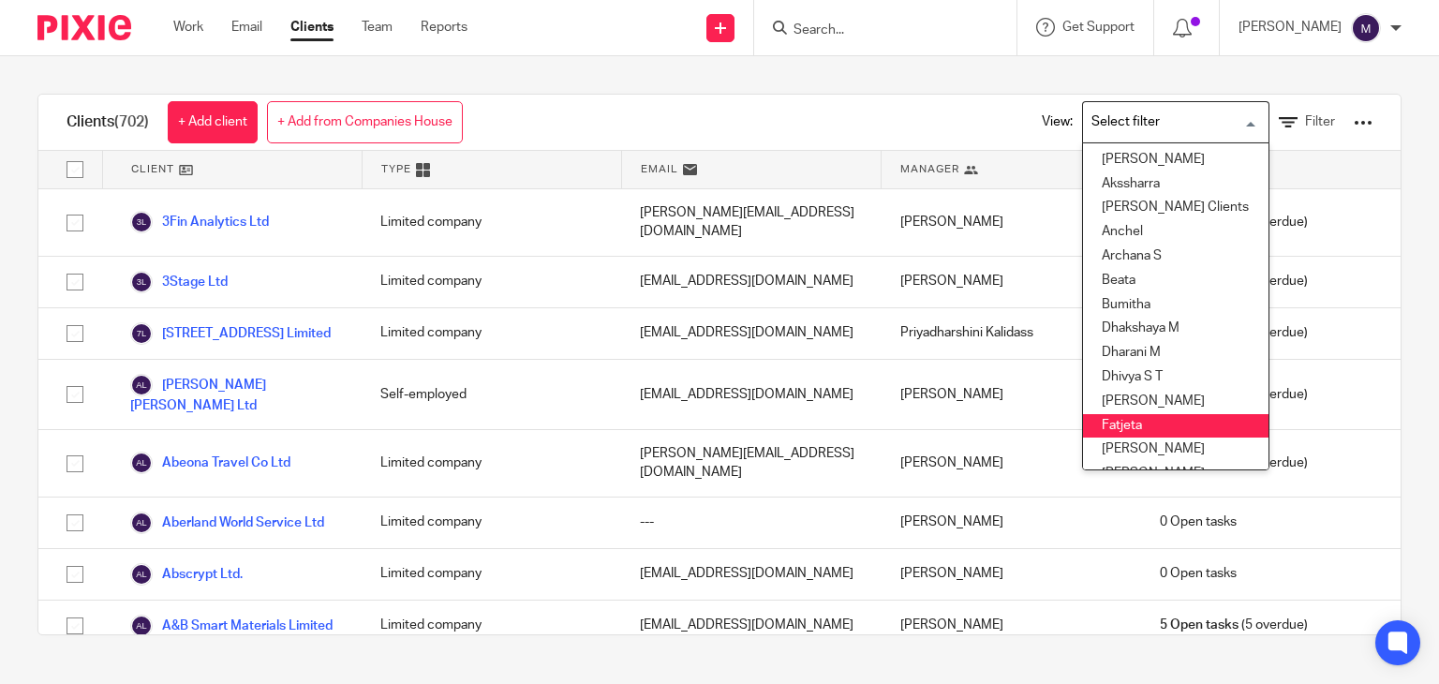
click at [1140, 118] on input "Search for option" at bounding box center [1171, 122] width 173 height 33
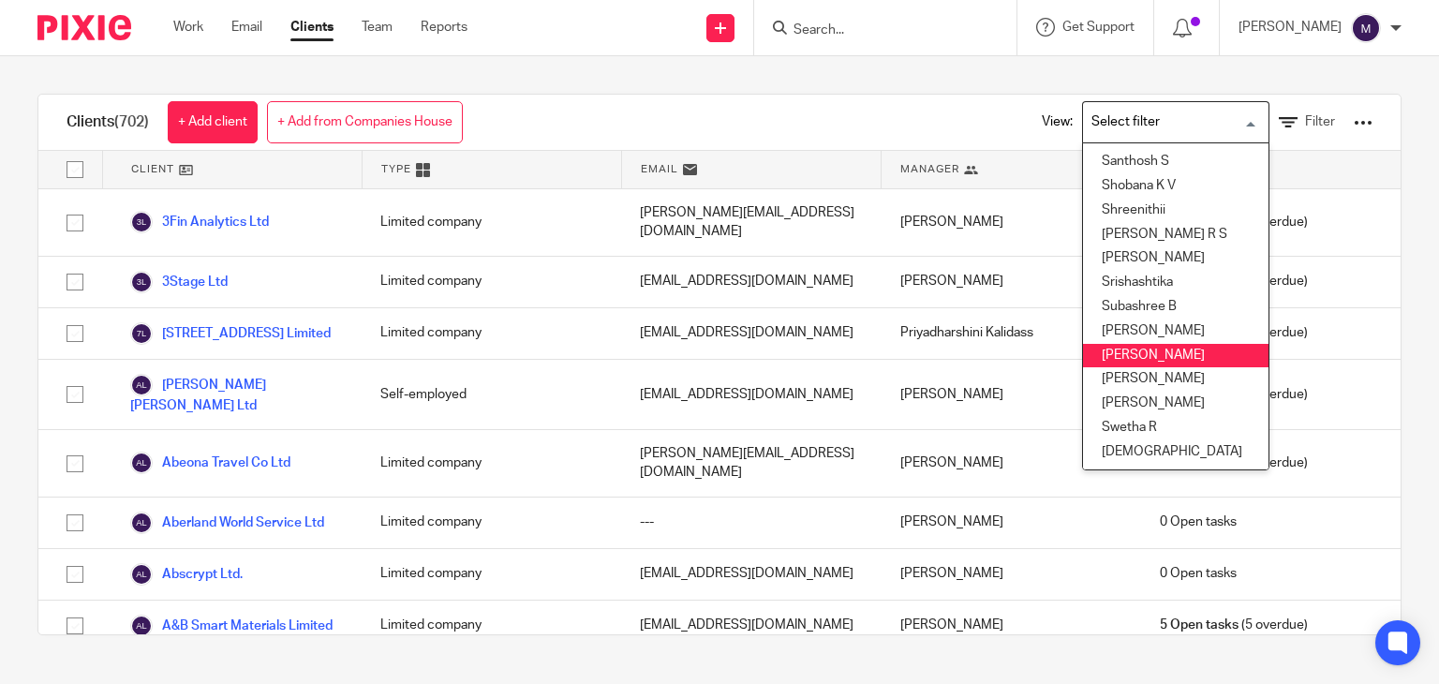
scroll to position [929, 0]
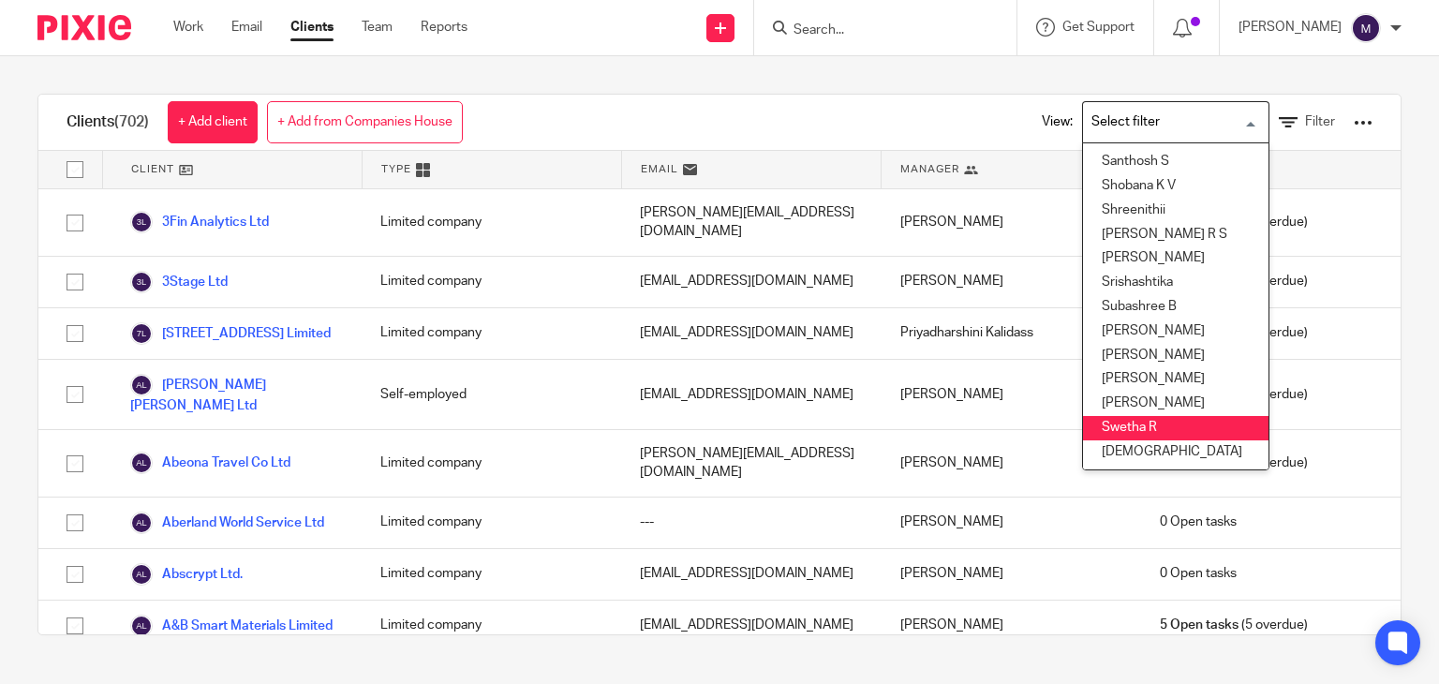
click at [1118, 416] on li "Swetha R" at bounding box center [1175, 428] width 185 height 24
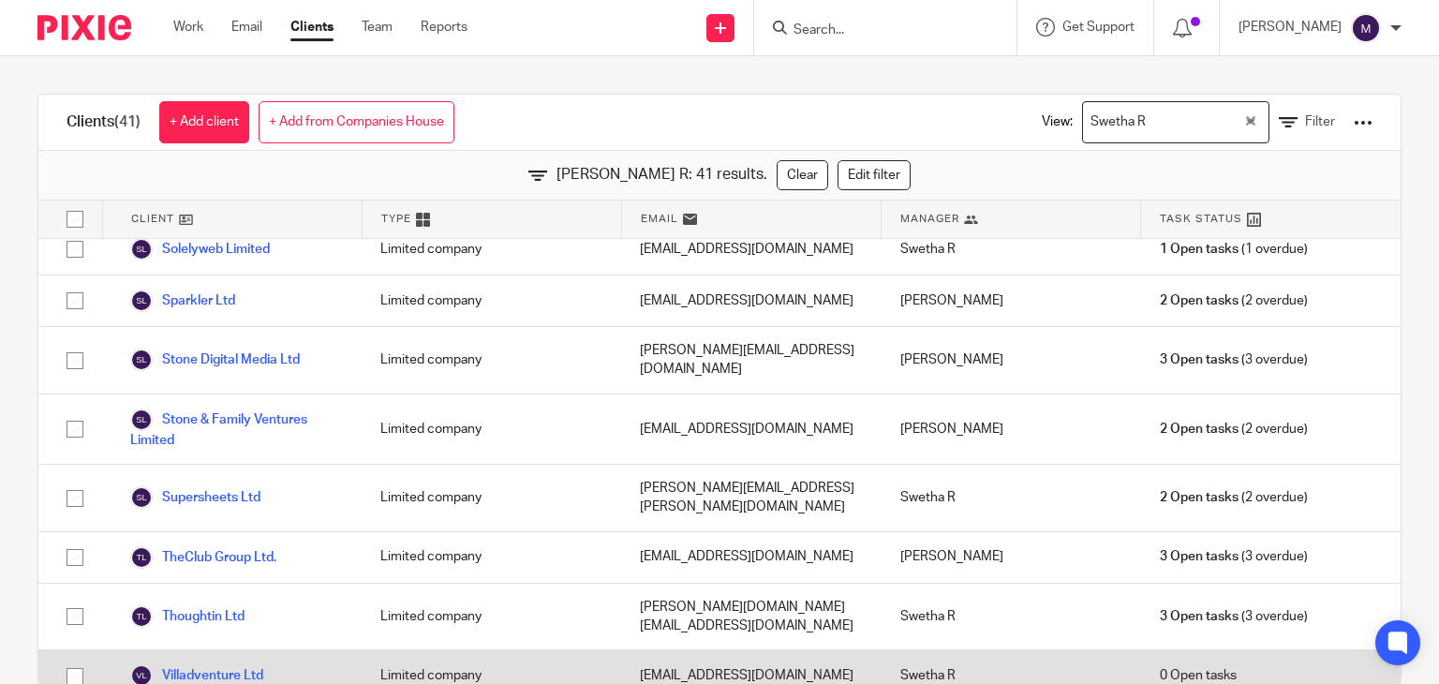
scroll to position [1735, 0]
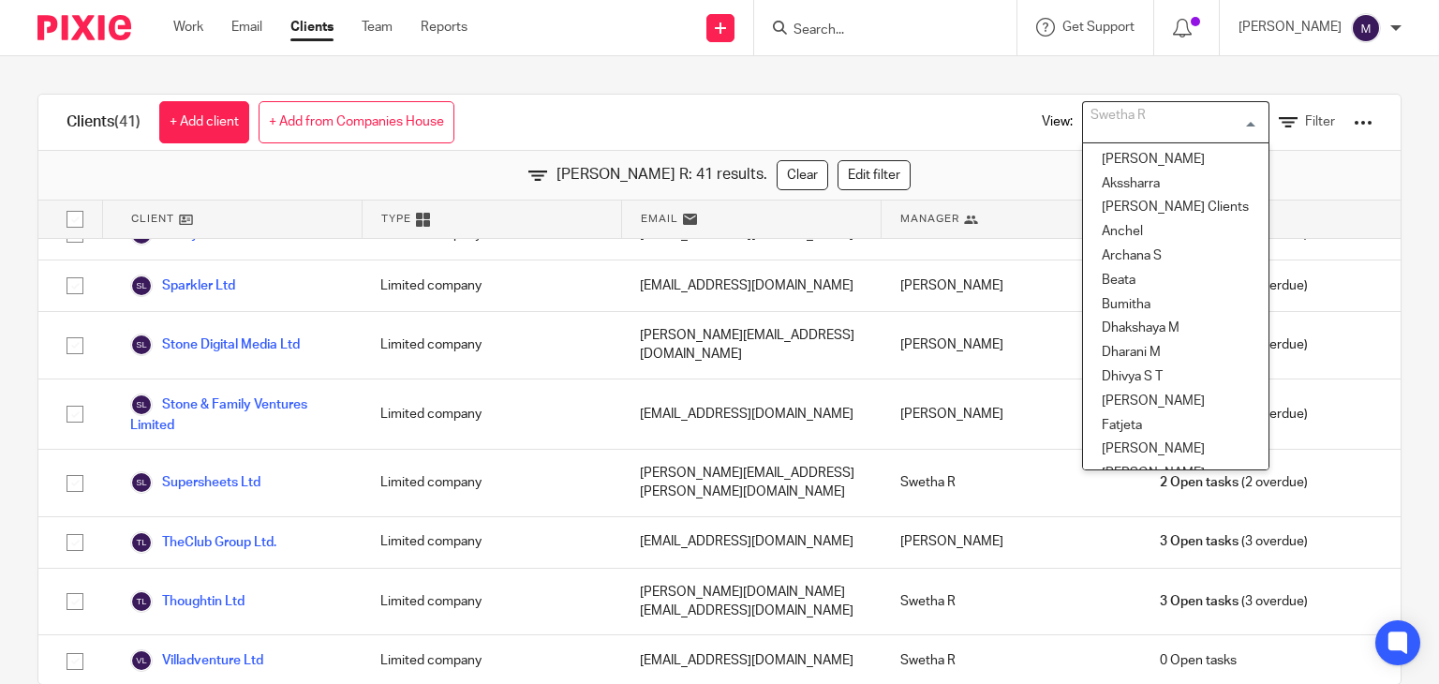
click at [1083, 108] on div "Swetha R" at bounding box center [1171, 120] width 177 height 37
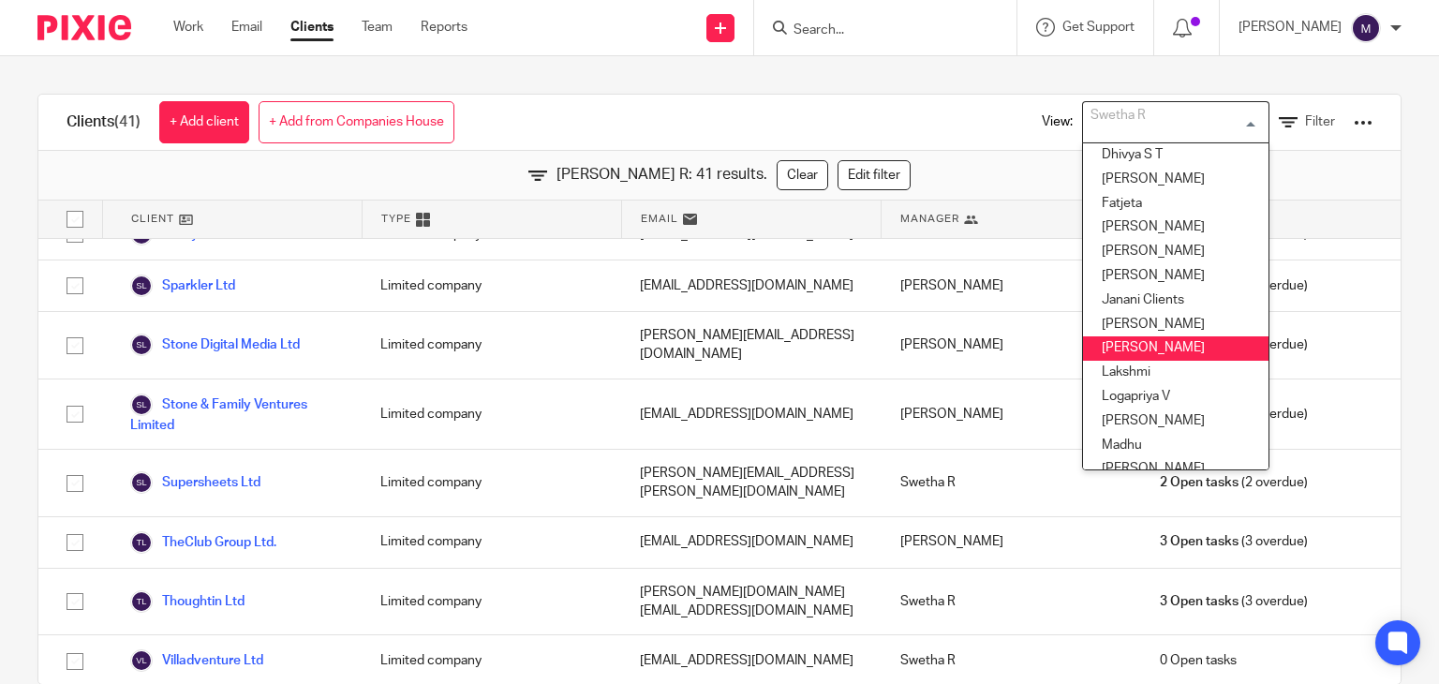
scroll to position [218, 0]
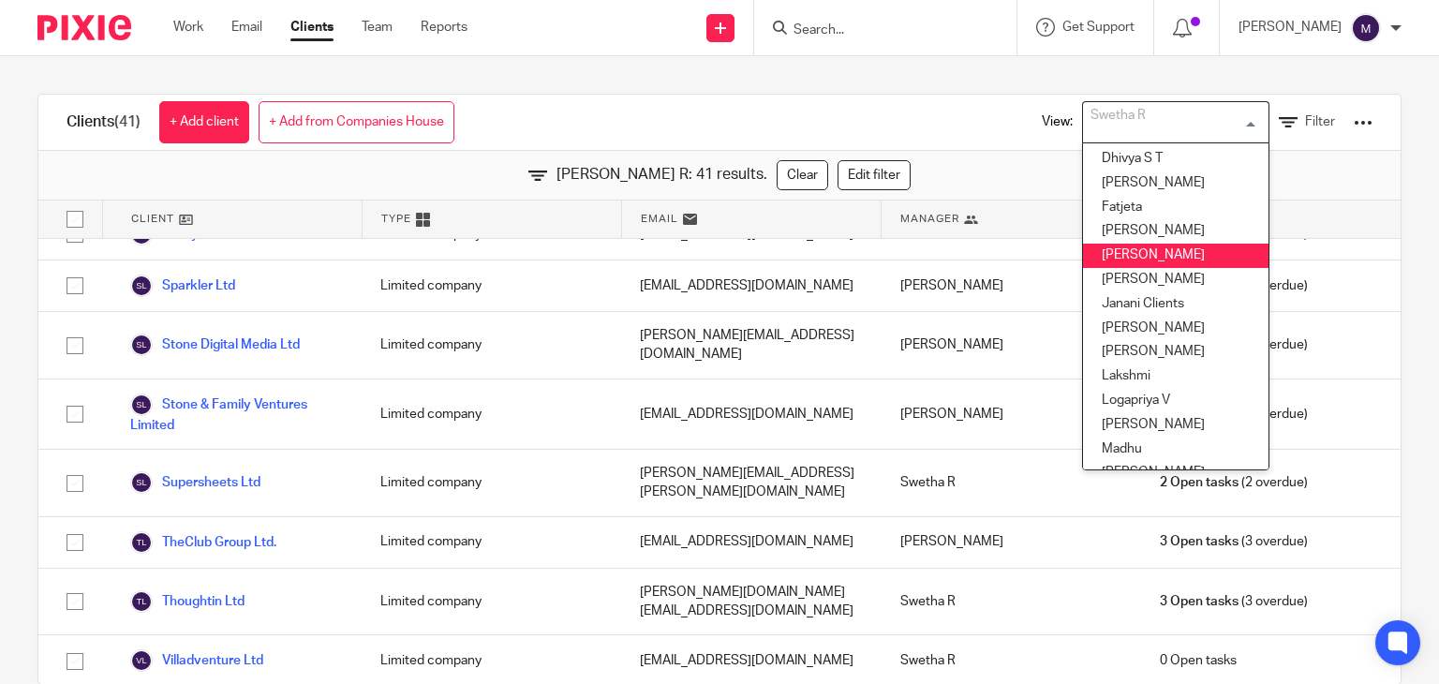
click at [1083, 249] on li "[PERSON_NAME]" at bounding box center [1175, 256] width 185 height 24
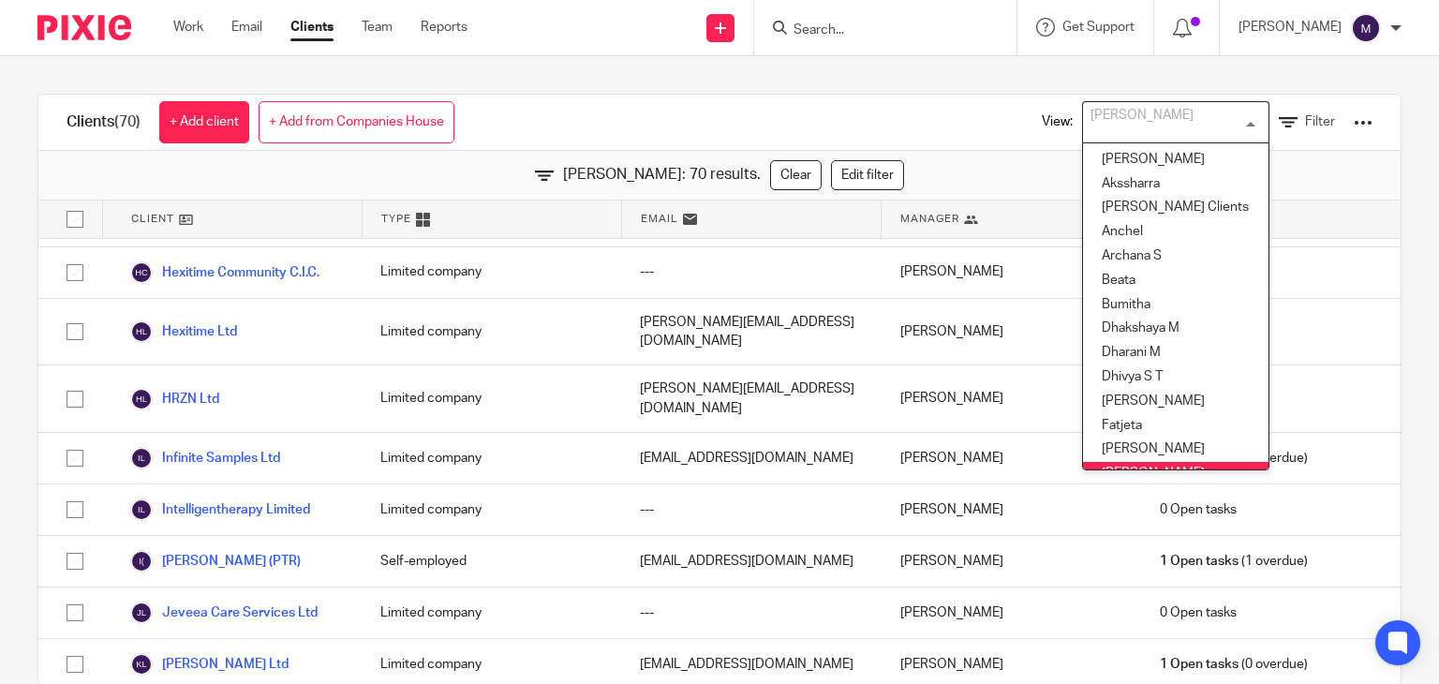
scroll to position [15, 0]
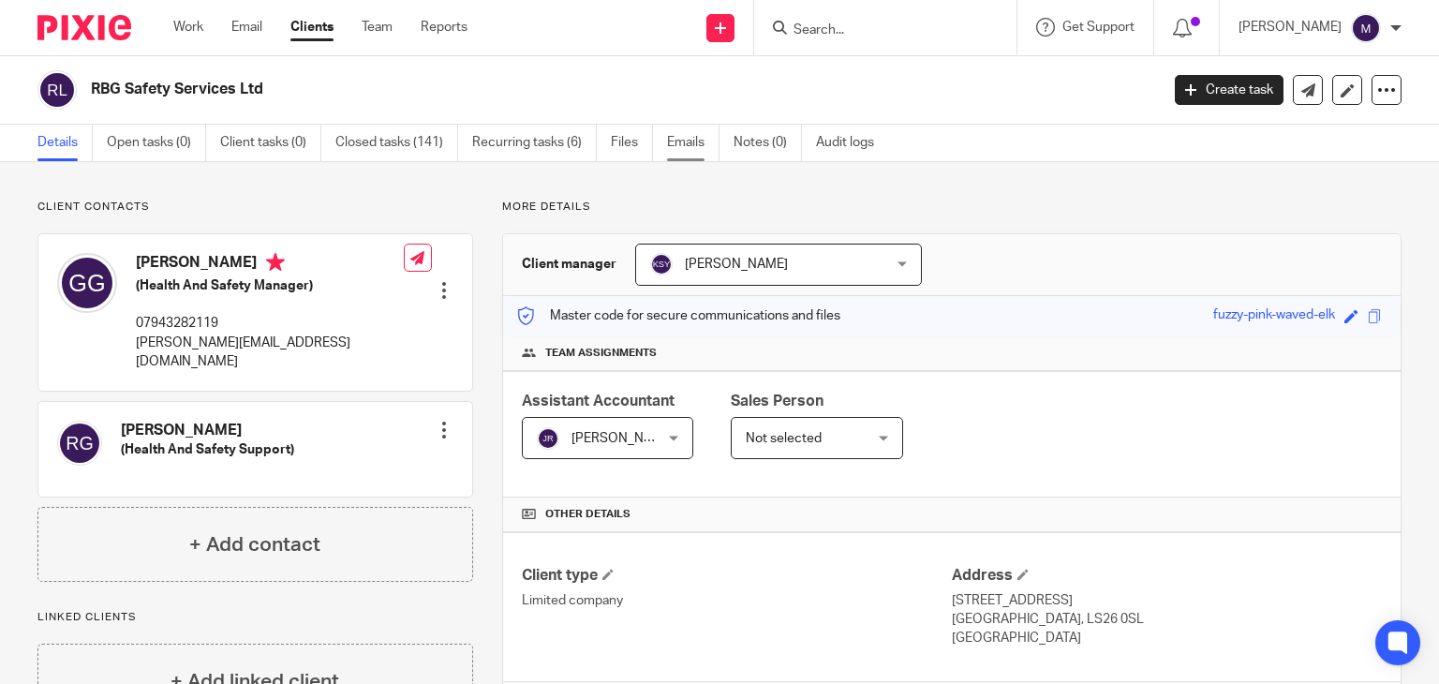
click at [688, 142] on link "Emails" at bounding box center [693, 143] width 52 height 37
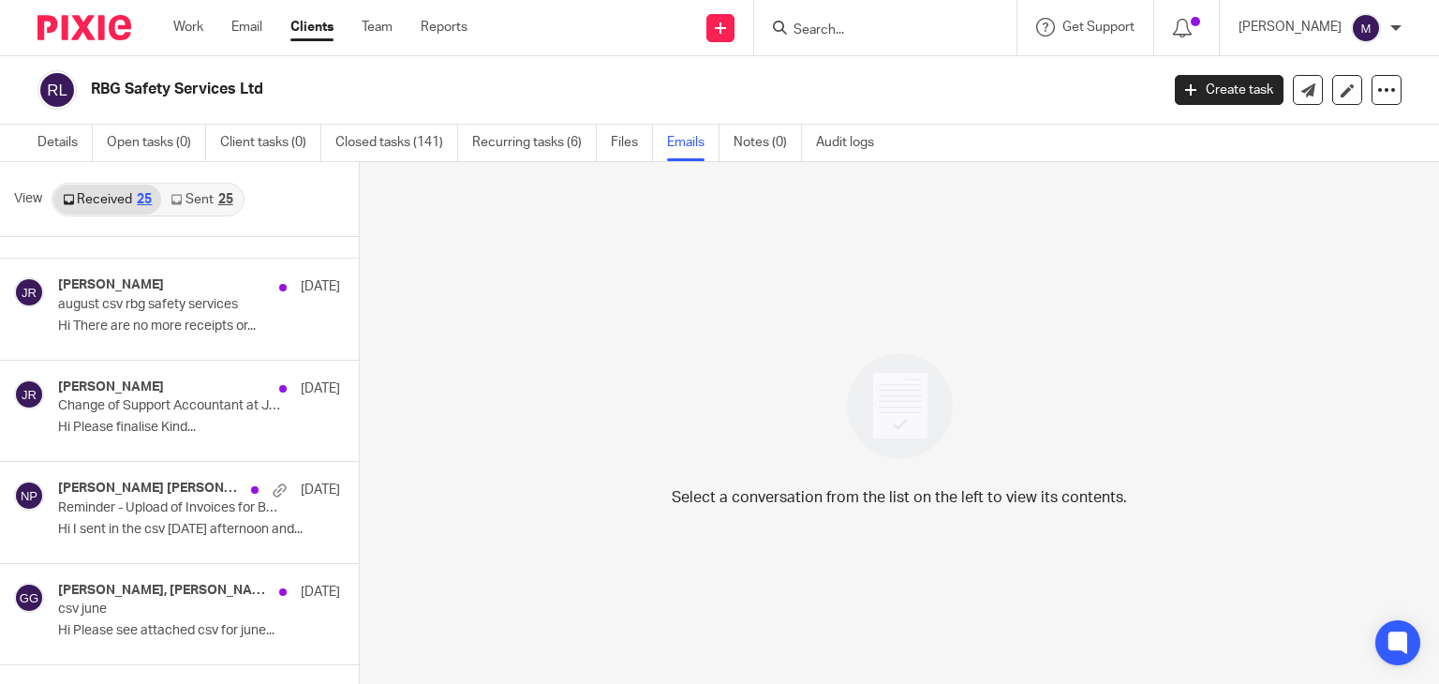
scroll to position [414, 0]
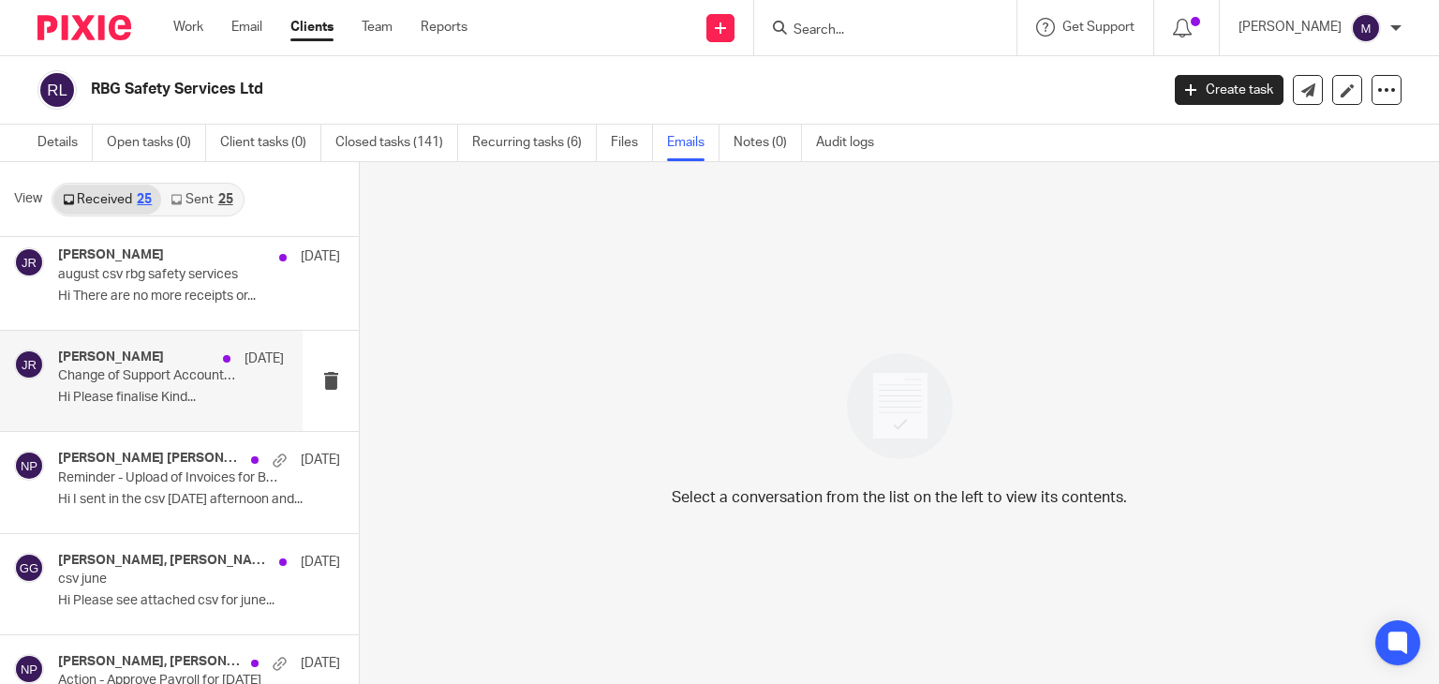
click at [127, 384] on div "[PERSON_NAME] [DATE] Change of Support Accountant at Jump! Hi Please finalise K…" at bounding box center [171, 380] width 226 height 63
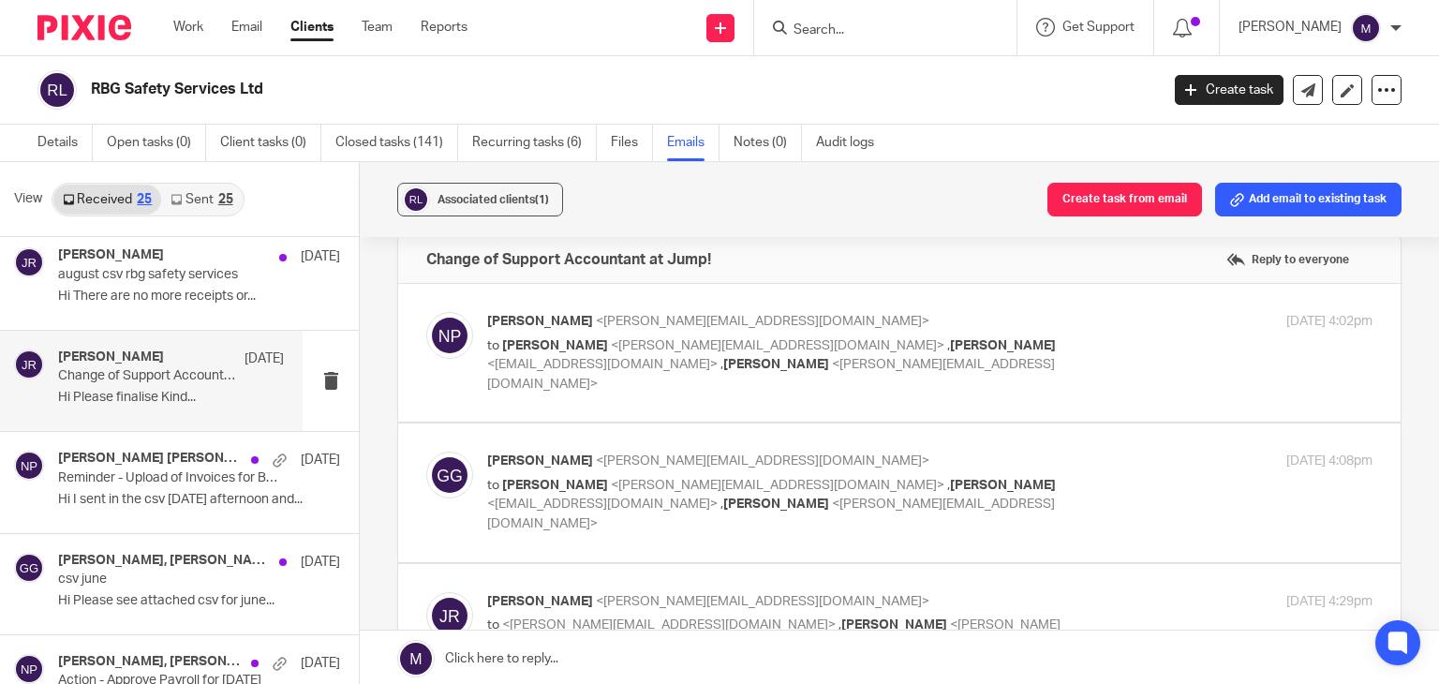
scroll to position [26, 0]
click at [536, 365] on span "<kian@riseaccounting.co.uk>" at bounding box center [602, 363] width 230 height 13
checkbox input "true"
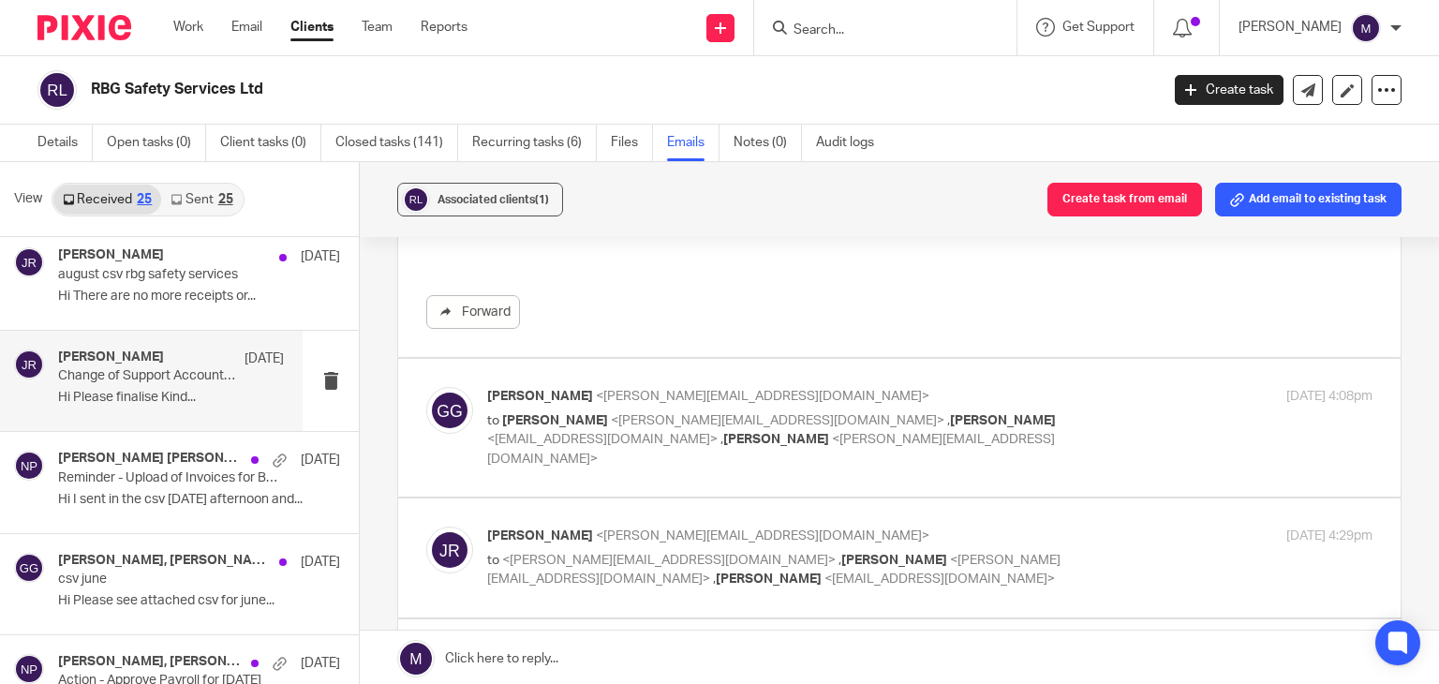
scroll to position [491, 0]
click at [581, 383] on p "Graham Gunningham <graham.g@rbg-safetyservices.com>" at bounding box center [782, 393] width 590 height 20
checkbox input "true"
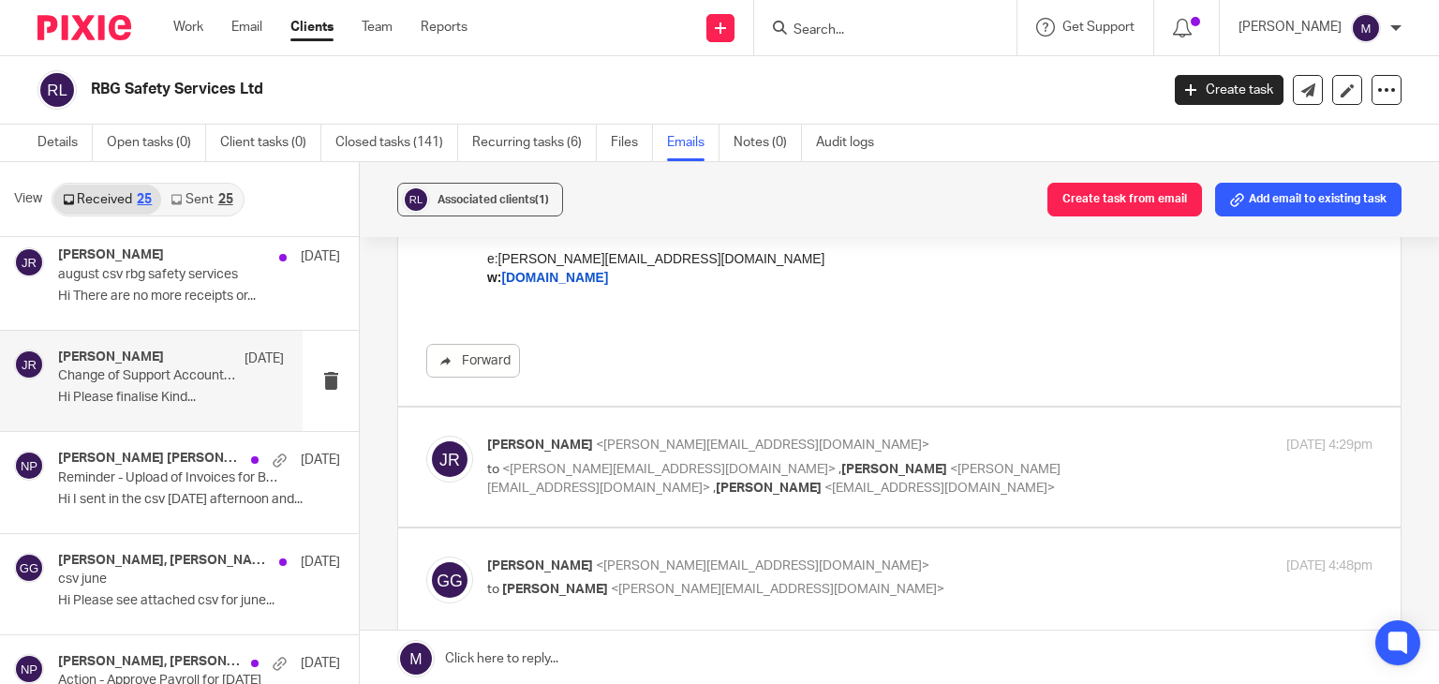
scroll to position [1079, 0]
click at [571, 459] on span "<graham.g@rbg-safetyservices.com>" at bounding box center [668, 465] width 333 height 13
checkbox input "true"
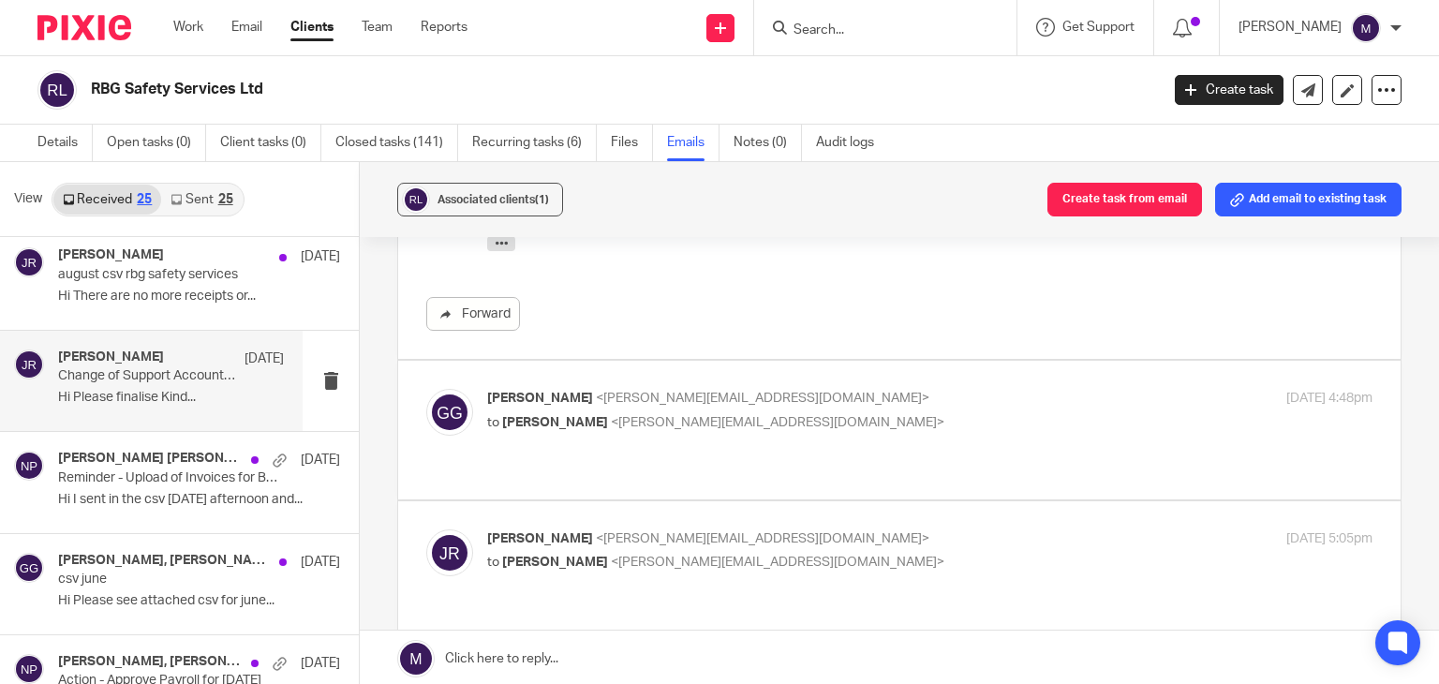
scroll to position [1761, 0]
click at [675, 404] on div "Graham Gunningham <graham.g@rbg-safetyservices.com> to Jayachandra Ravi <jayach…" at bounding box center [899, 428] width 946 height 81
click at [555, 388] on p "Graham Gunningham <graham.g@rbg-safetyservices.com>" at bounding box center [782, 398] width 590 height 20
checkbox input "true"
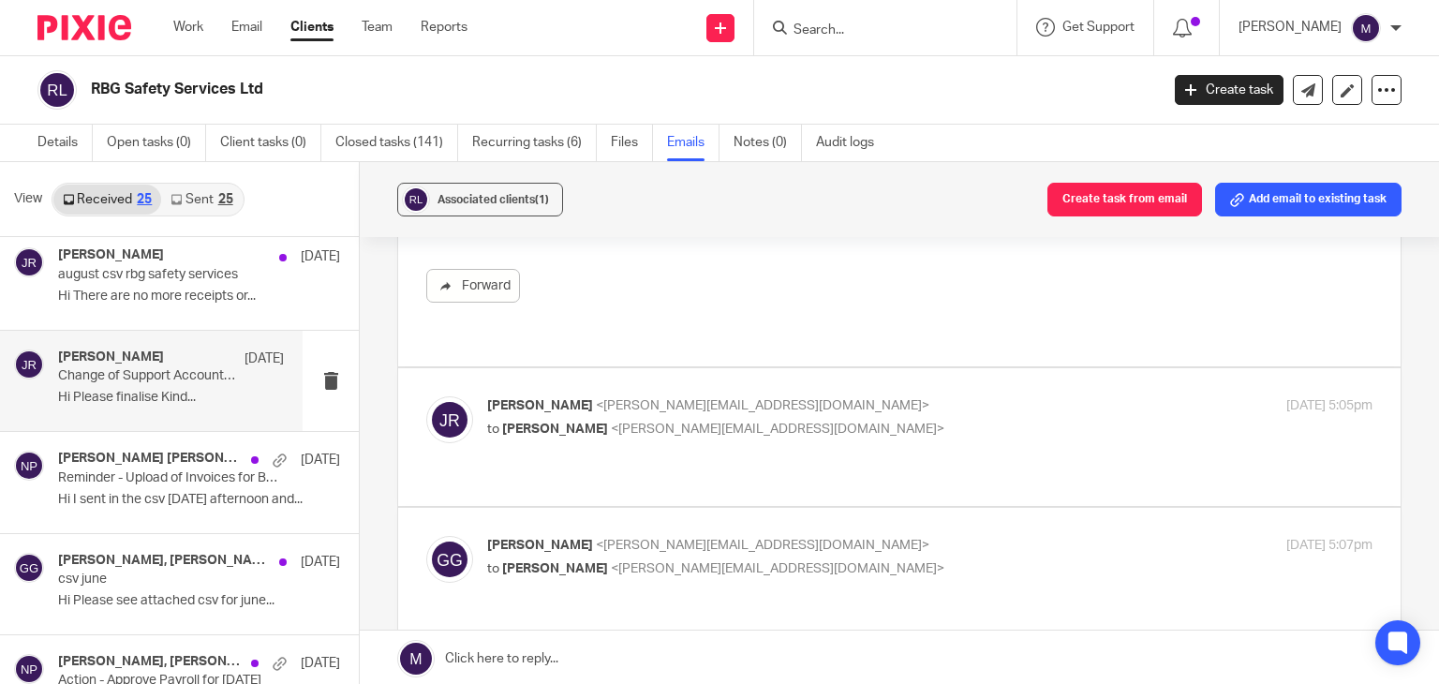
scroll to position [2876, 0]
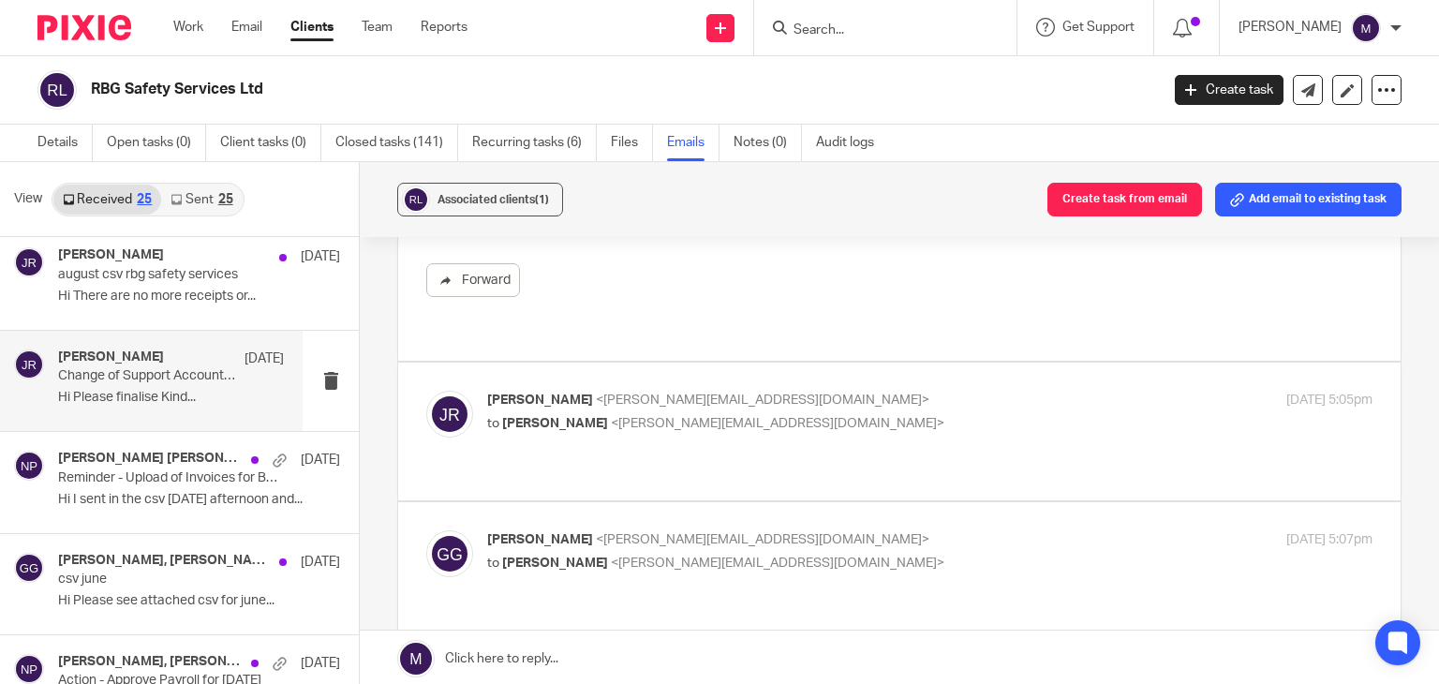
click at [704, 429] on div "Jayachandra Ravi <jayachandra@riseaccounting.co.uk> to Graham Gunningham <graha…" at bounding box center [899, 431] width 946 height 81
click at [648, 396] on div "Jayachandra Ravi <jayachandra@riseaccounting.co.uk> to Graham Gunningham <graha…" at bounding box center [899, 431] width 946 height 81
click at [540, 393] on span "[PERSON_NAME]" at bounding box center [540, 399] width 106 height 13
checkbox input "true"
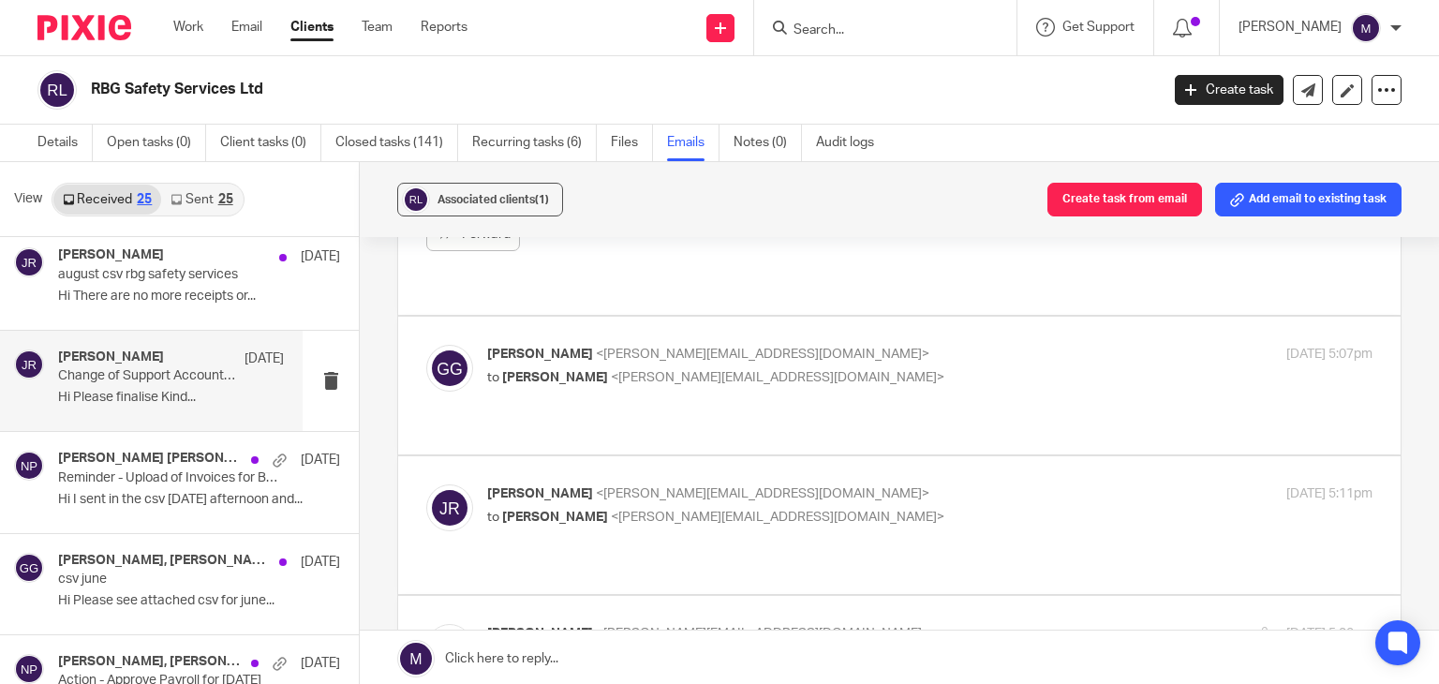
scroll to position [3503, 0]
click at [753, 363] on div "Graham Gunningham <graham.g@rbg-safetyservices.com> to Jayachandra Ravi <jayach…" at bounding box center [899, 385] width 946 height 81
click at [569, 371] on span "[PERSON_NAME]" at bounding box center [555, 377] width 106 height 13
checkbox input "true"
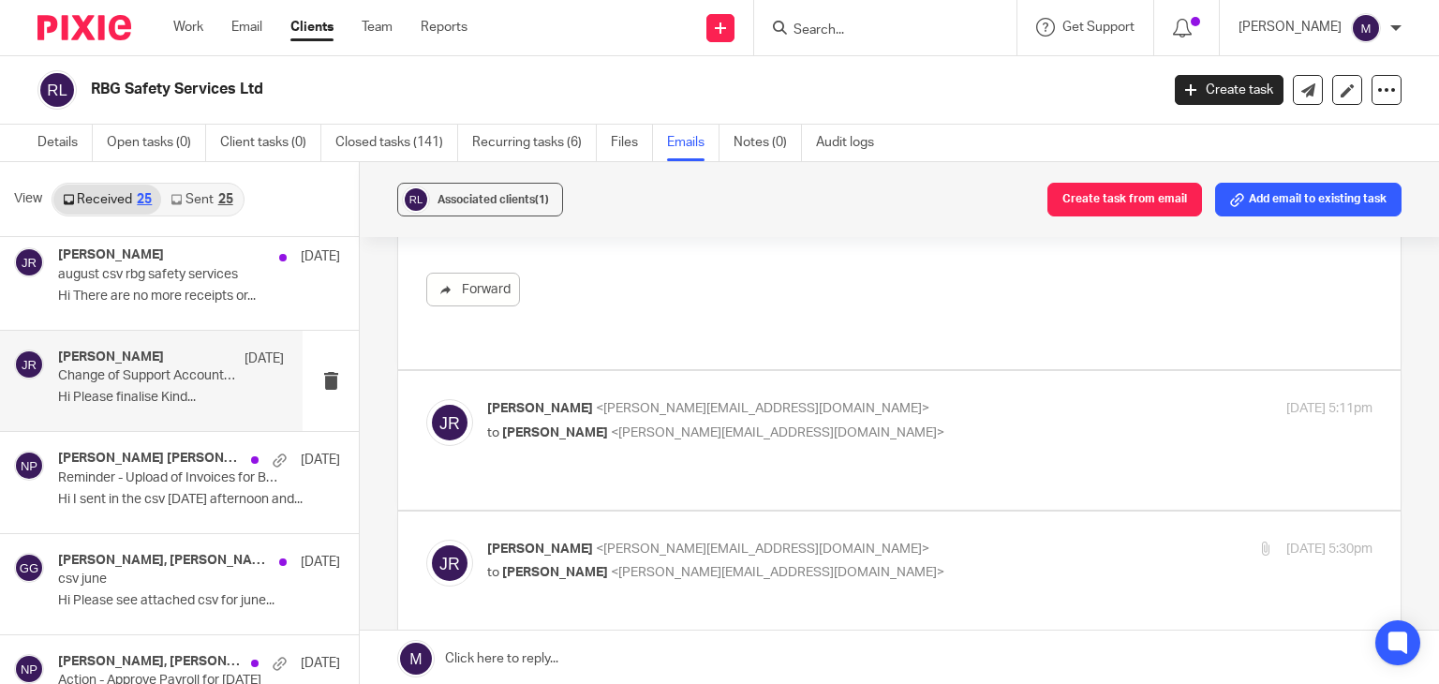
scroll to position [4950, 0]
click at [533, 419] on div "Jayachandra Ravi <jayachandra@riseaccounting.co.uk> to Graham Gunningham <graha…" at bounding box center [899, 439] width 946 height 81
click at [563, 402] on span "[PERSON_NAME]" at bounding box center [540, 408] width 106 height 13
checkbox input "true"
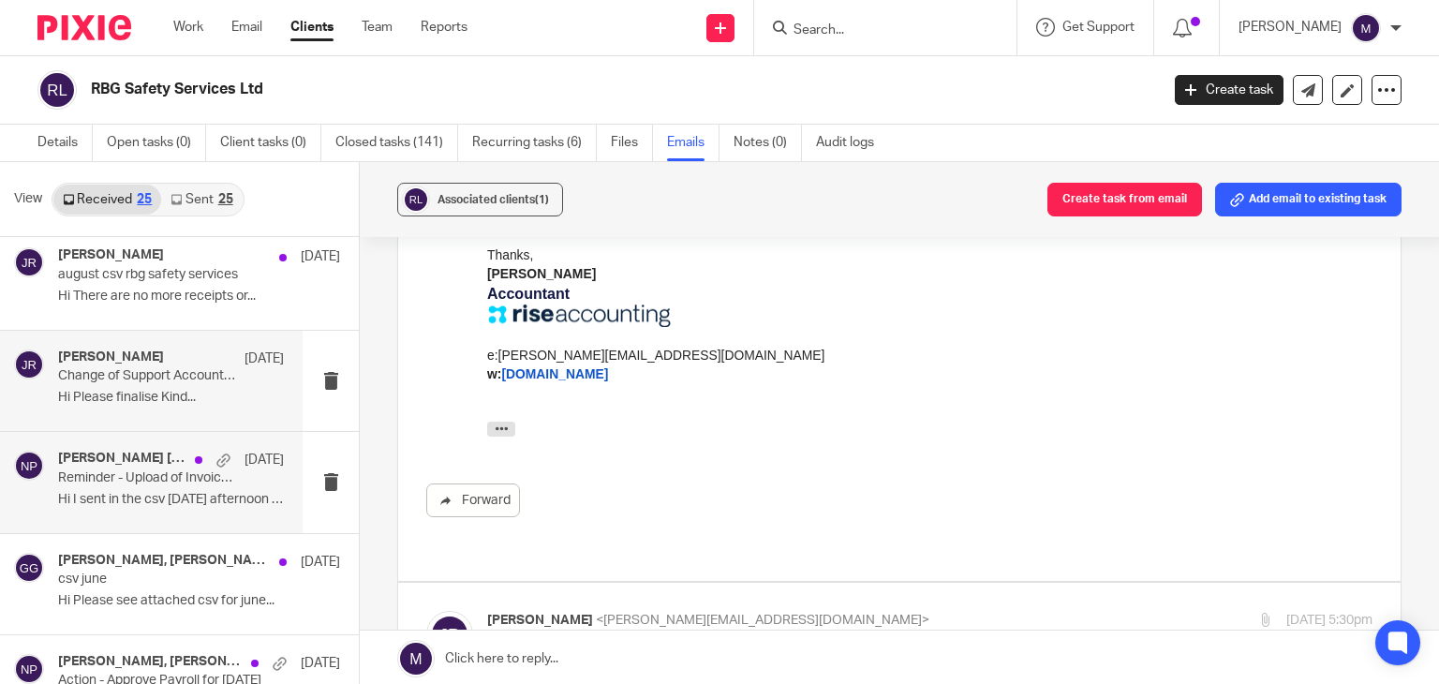
scroll to position [5287, 0]
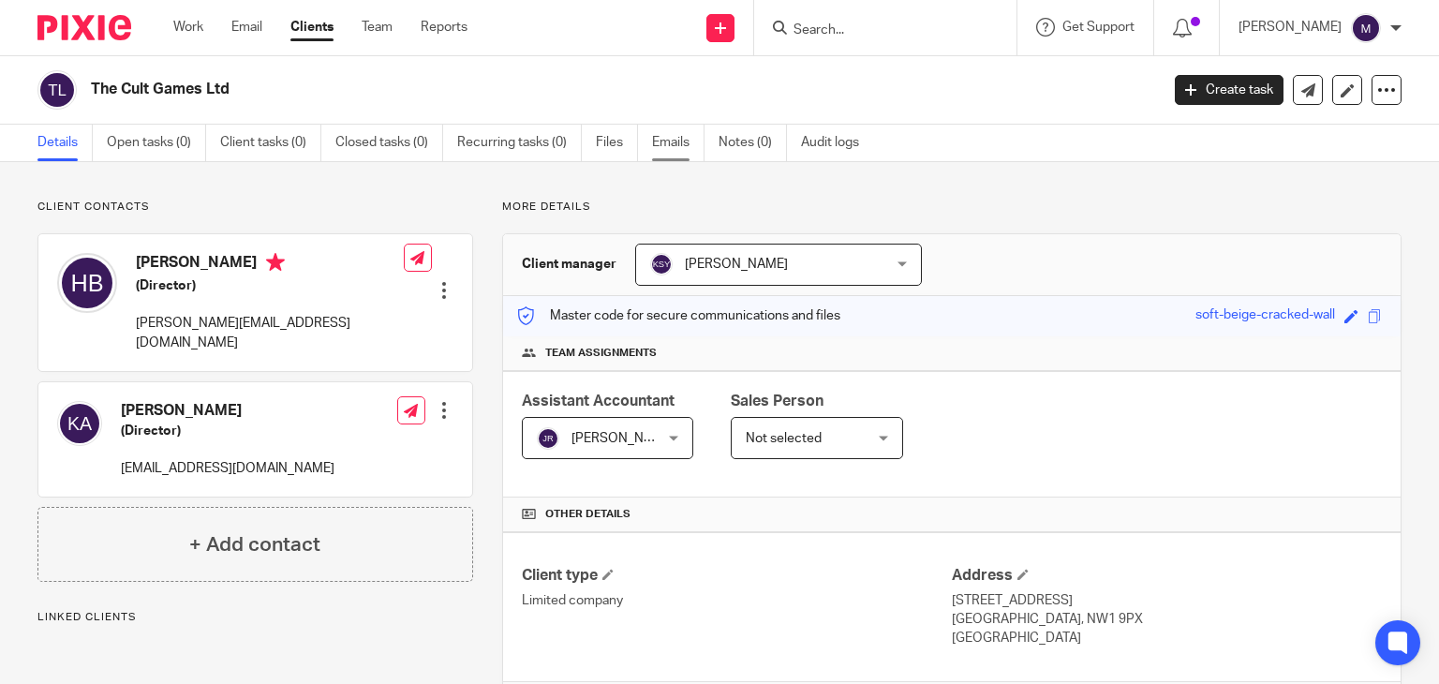
click at [674, 147] on link "Emails" at bounding box center [678, 143] width 52 height 37
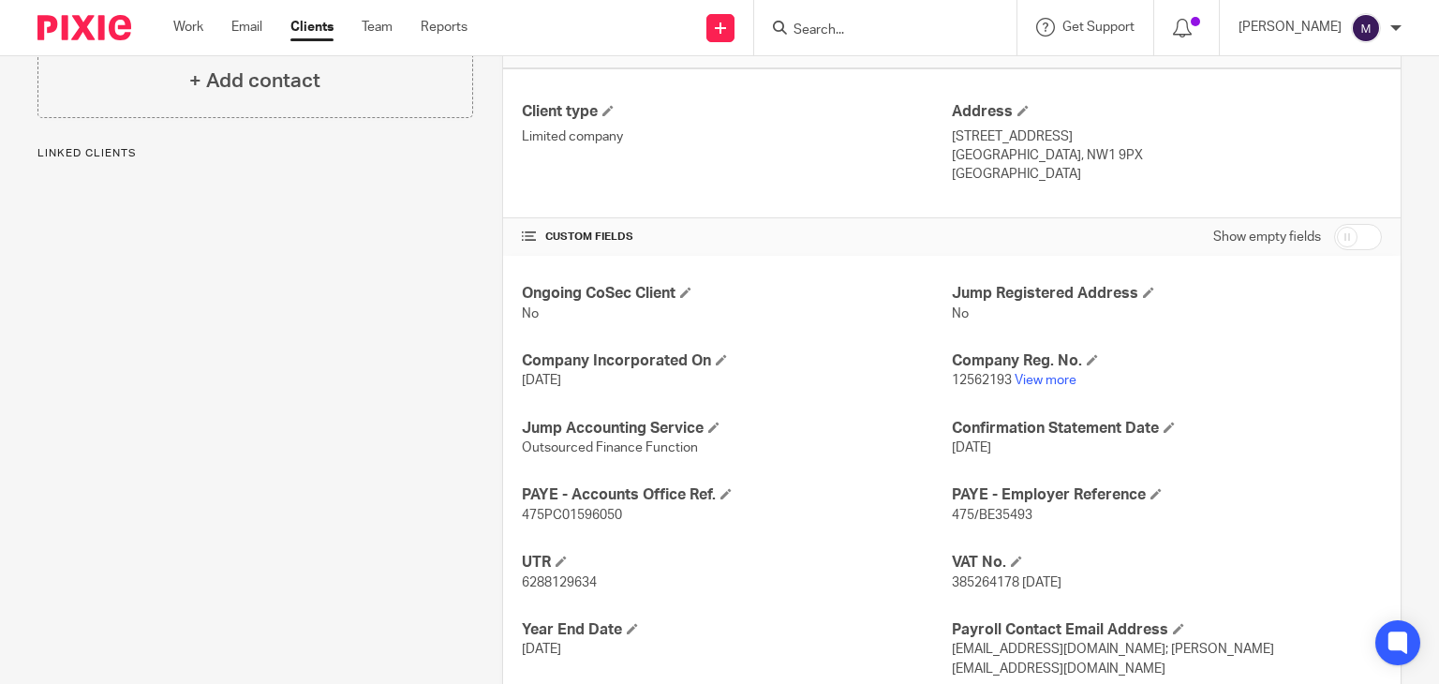
scroll to position [467, 0]
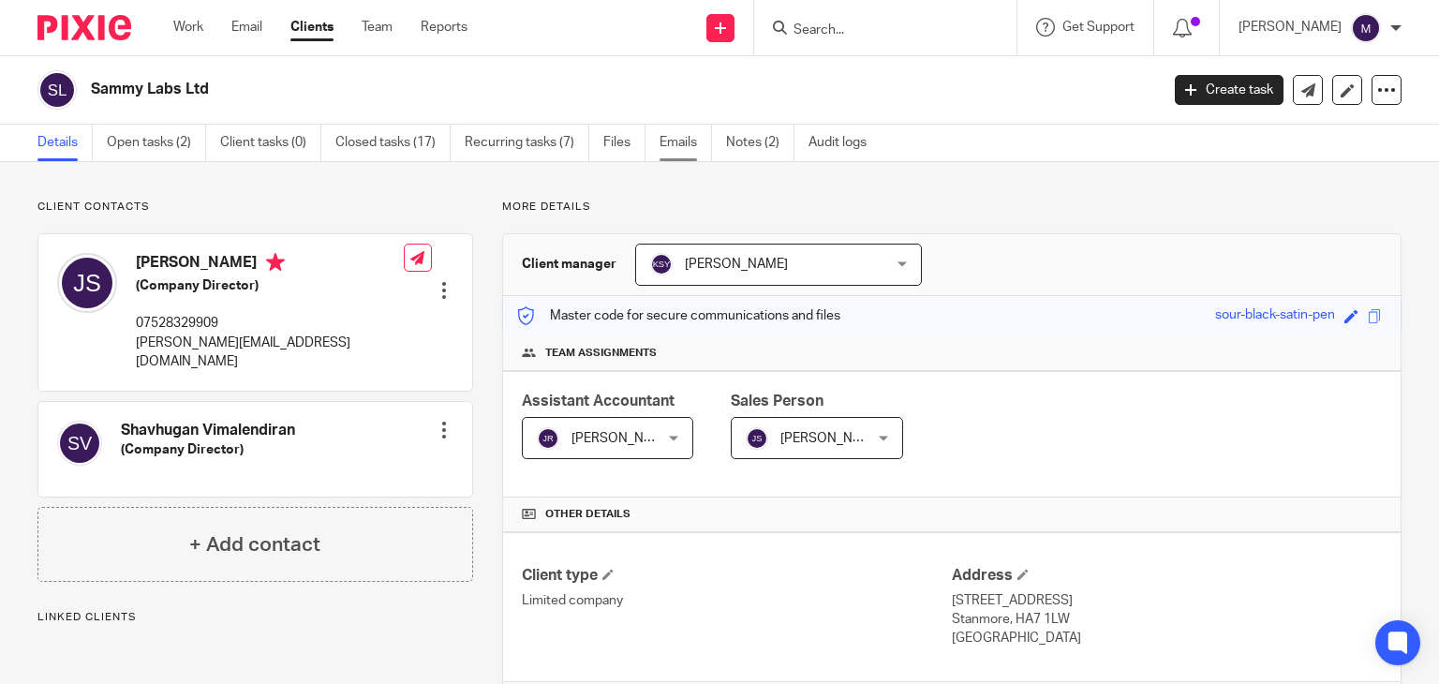
click at [678, 153] on link "Emails" at bounding box center [685, 143] width 52 height 37
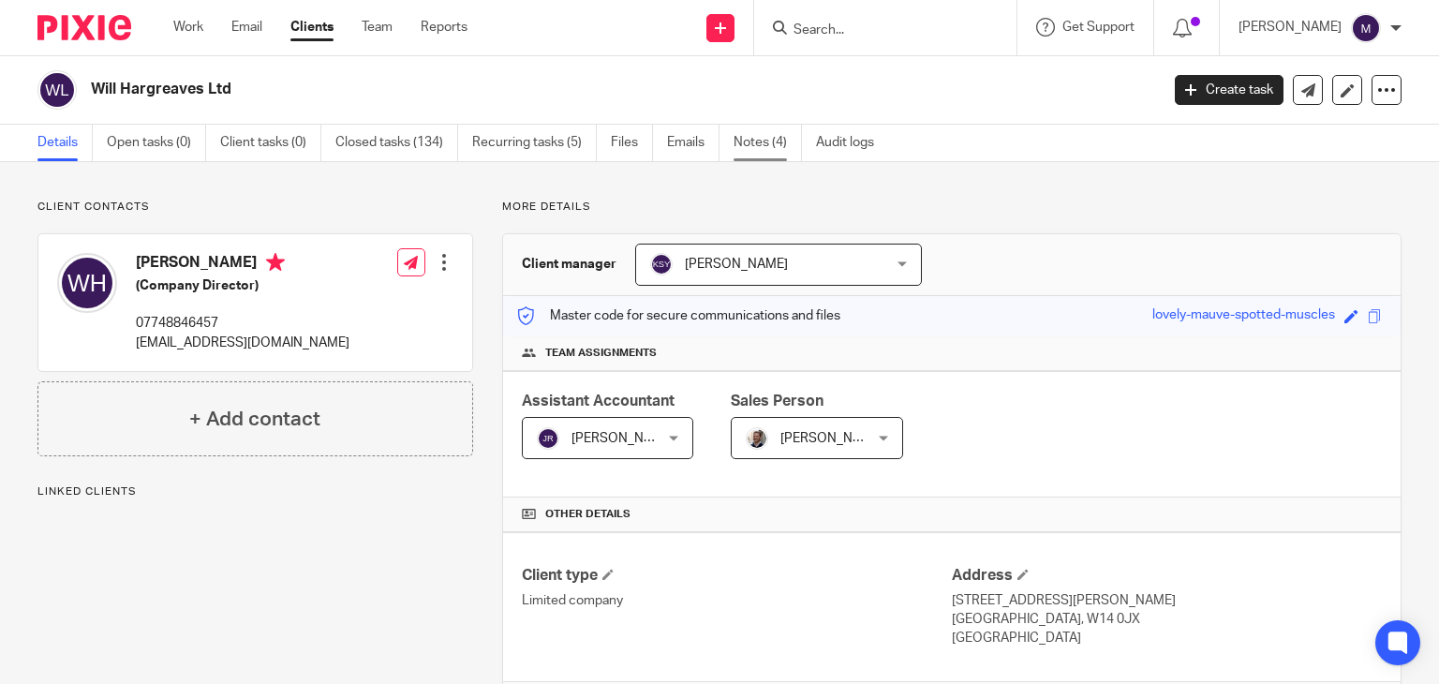
click at [753, 141] on link "Notes (4)" at bounding box center [767, 143] width 68 height 37
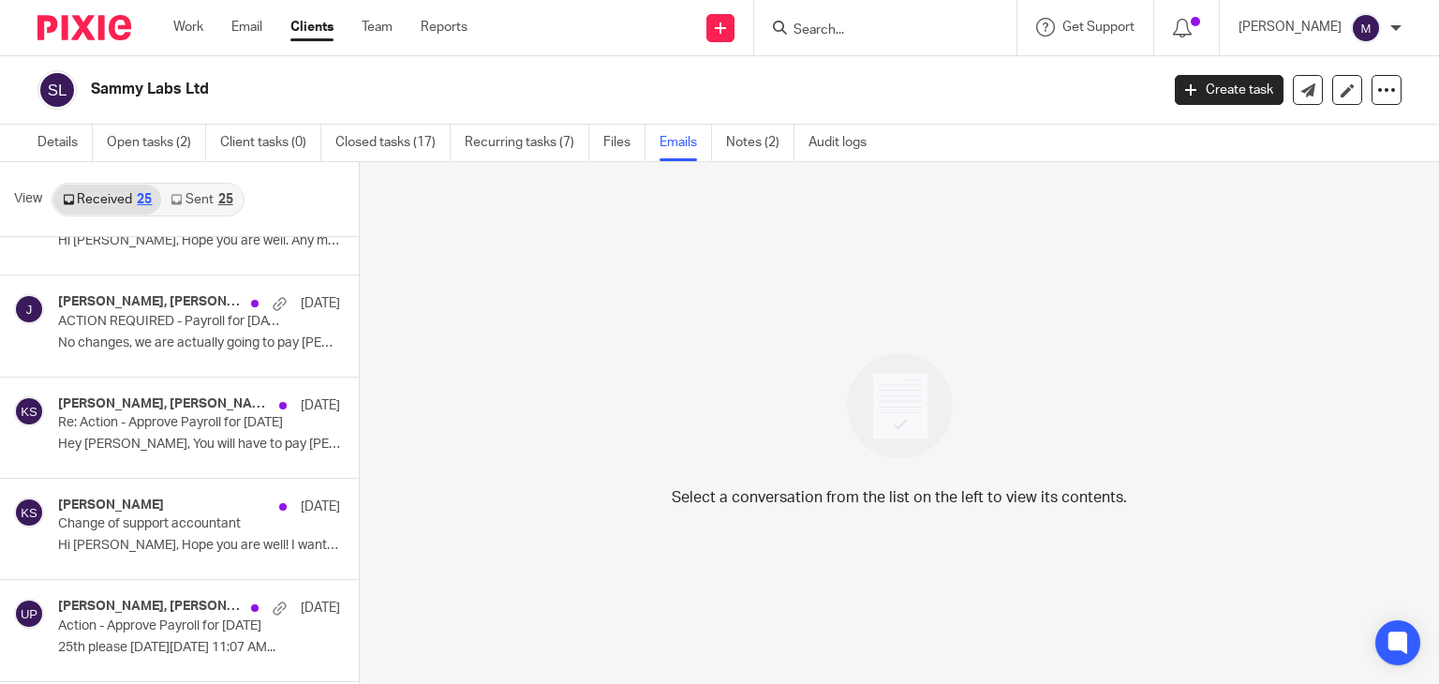
scroll to position [877, 0]
click at [148, 540] on p "Hi [PERSON_NAME], Hope you are well! I wanted to..." at bounding box center [199, 544] width 282 height 16
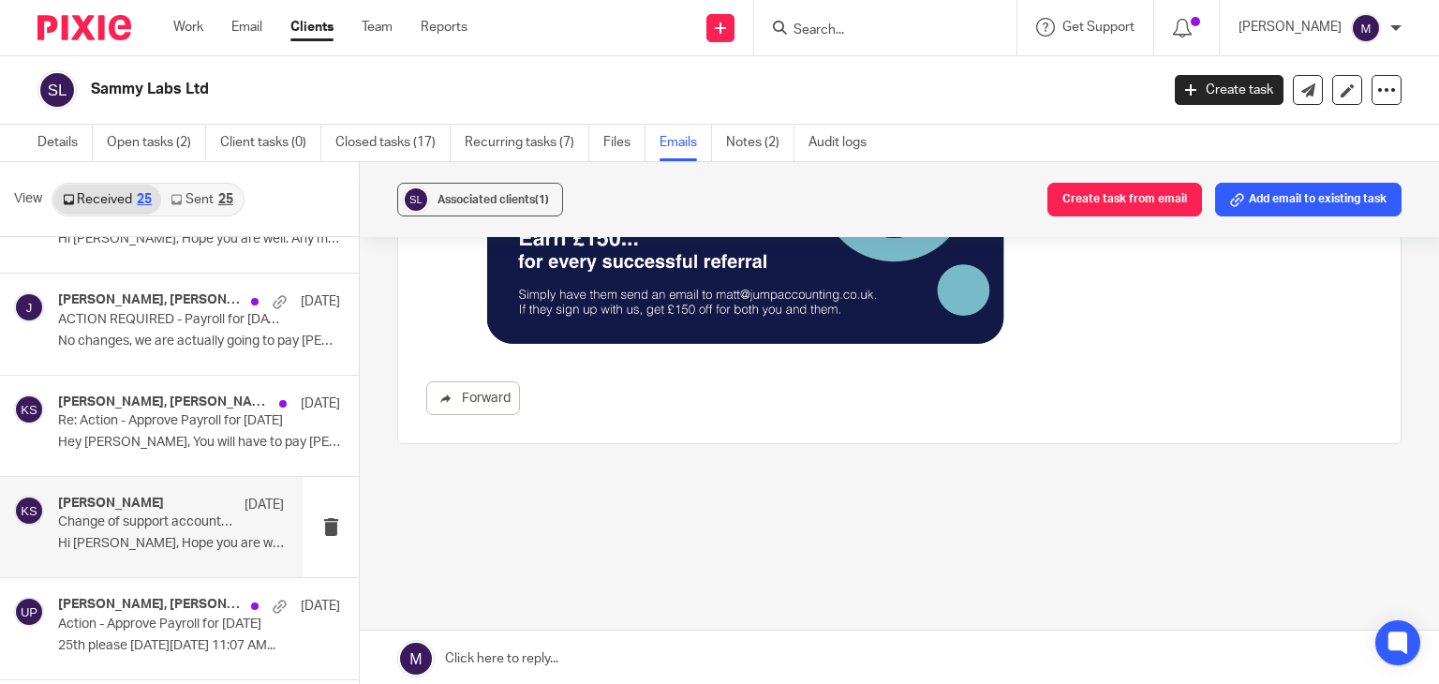
scroll to position [0, 0]
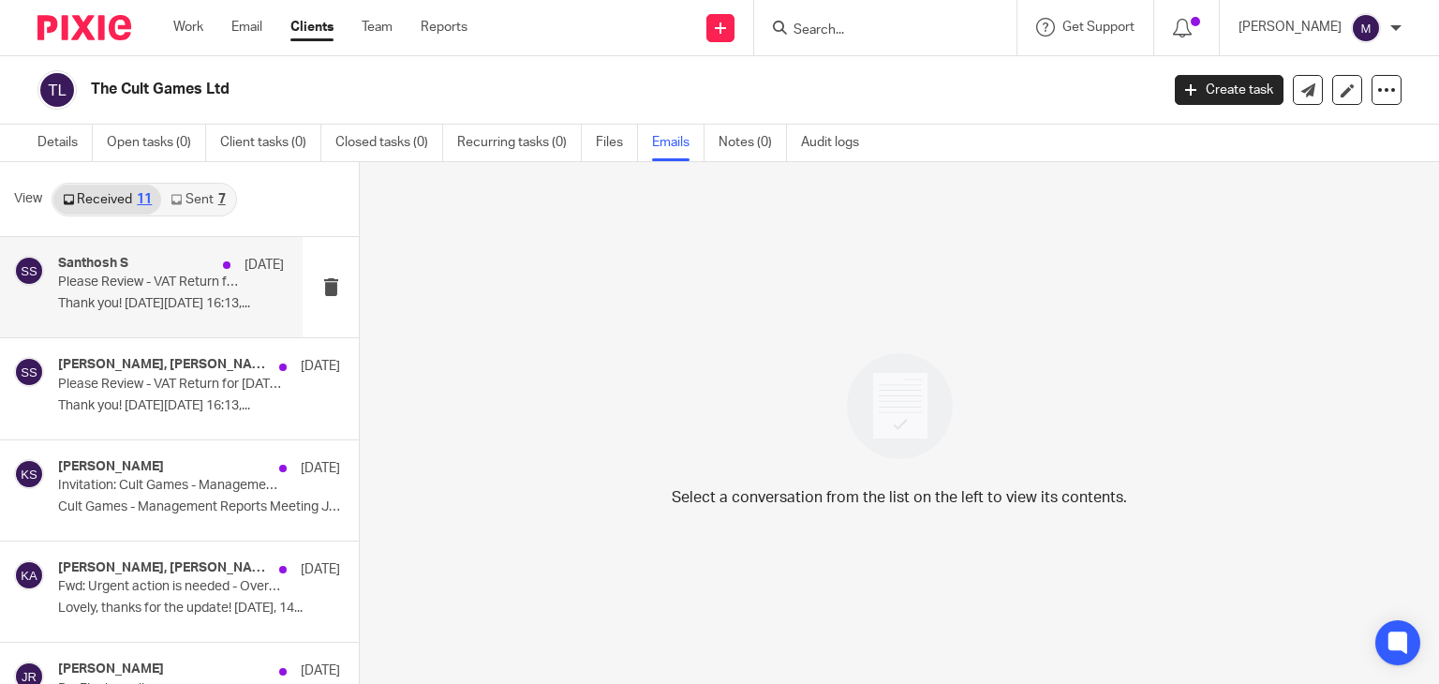
click at [161, 271] on div "Santhosh S 5 Sep" at bounding box center [171, 265] width 226 height 19
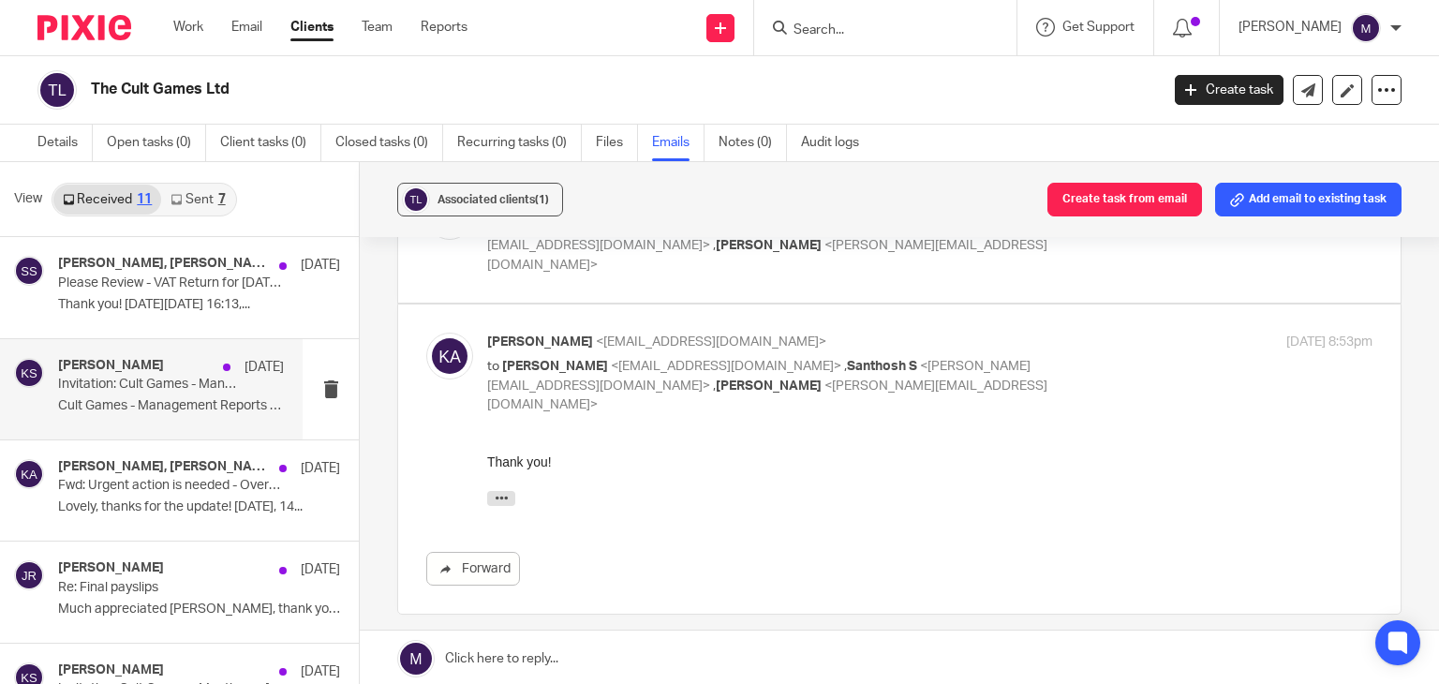
scroll to position [127, 0]
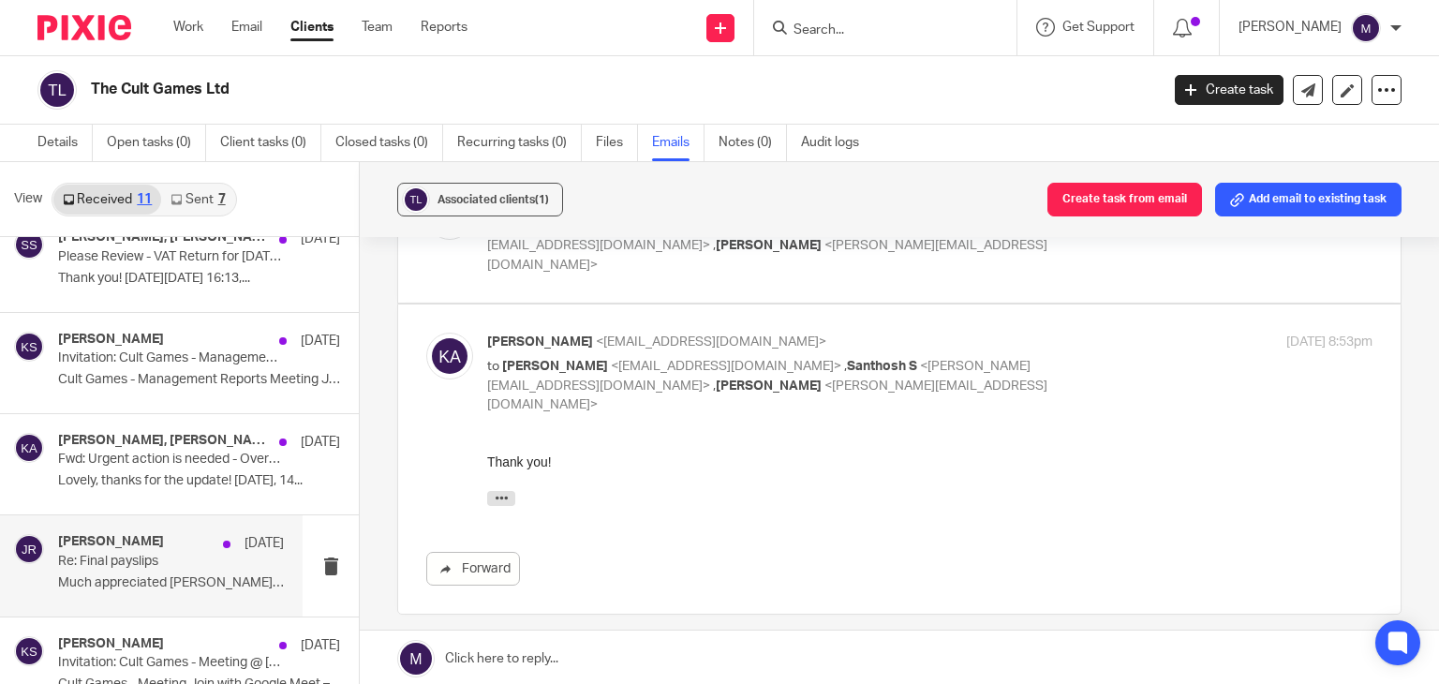
click at [124, 563] on p "Re: Final payslips" at bounding box center [148, 562] width 181 height 16
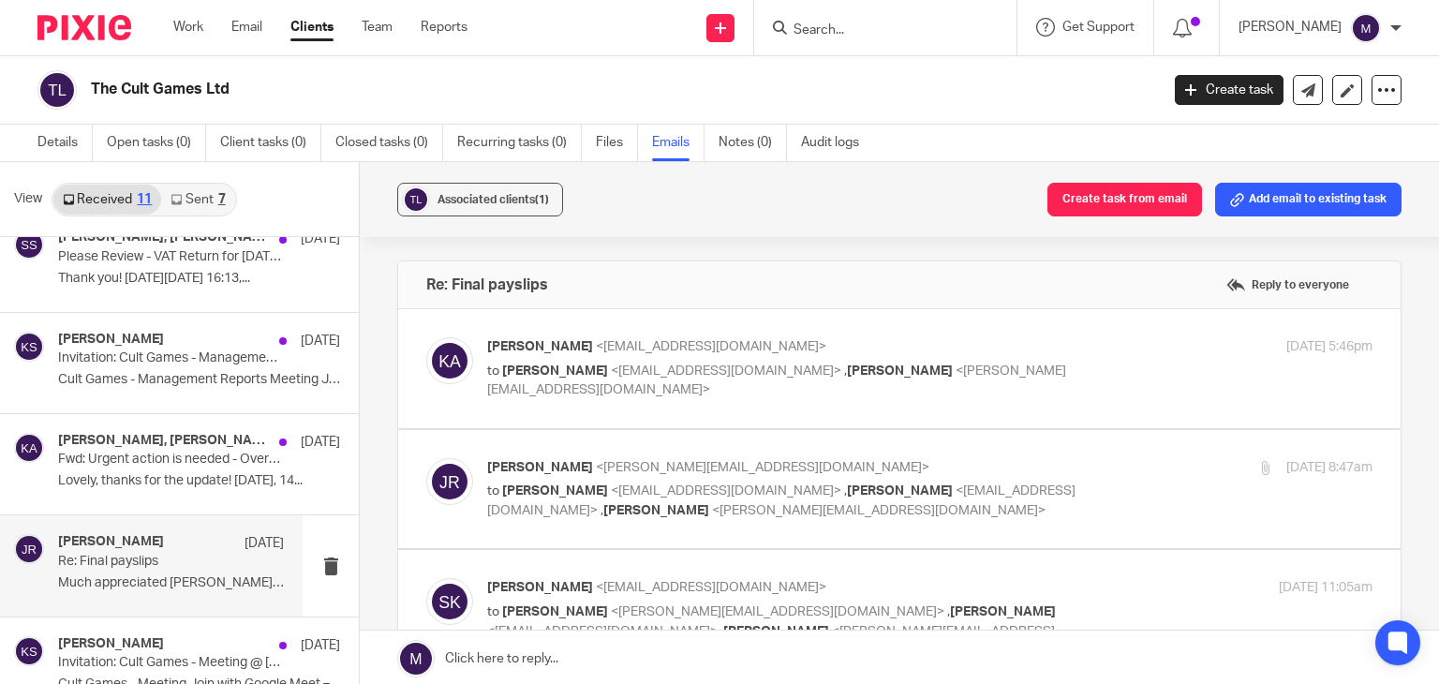
scroll to position [0, 0]
click at [142, 671] on div "Kian Sadoughi-Yarand 29 Jul Invitation: Cult Games - Meeting @ Wed Jul 30, 2025…" at bounding box center [171, 667] width 226 height 63
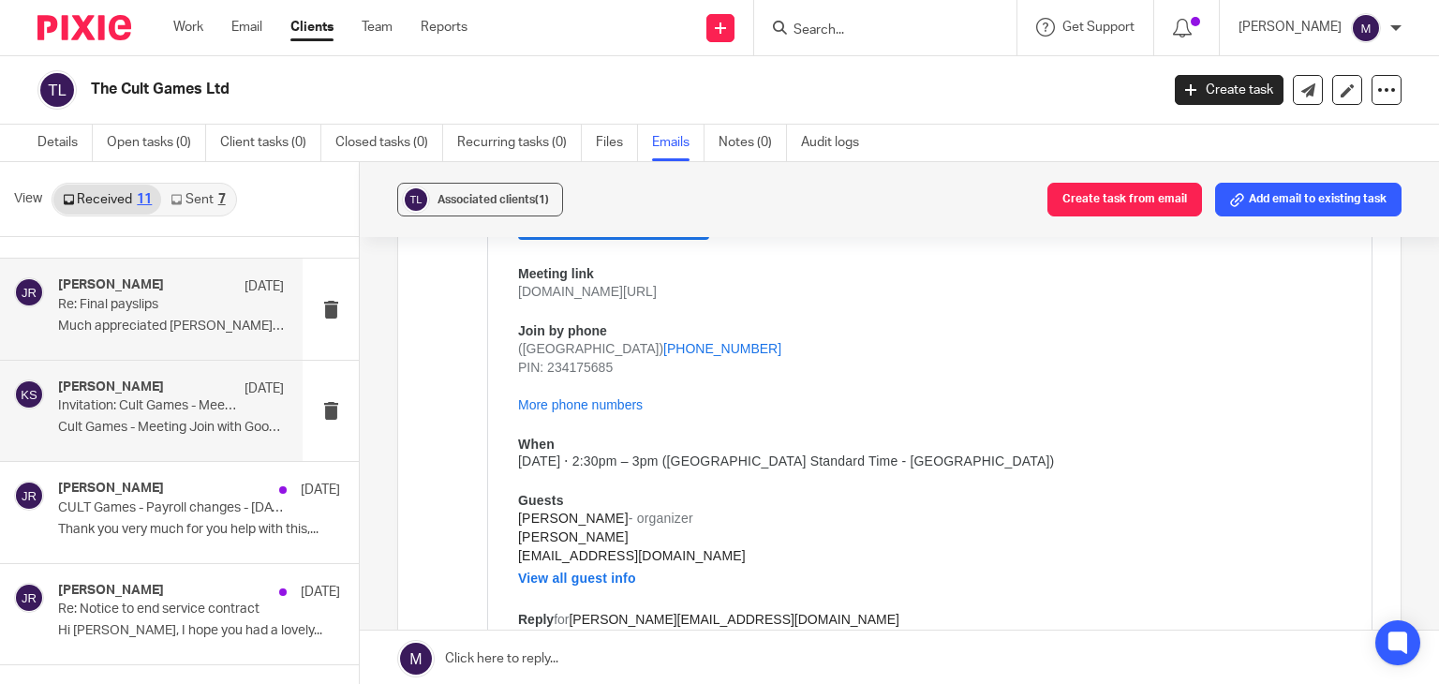
scroll to position [386, 0]
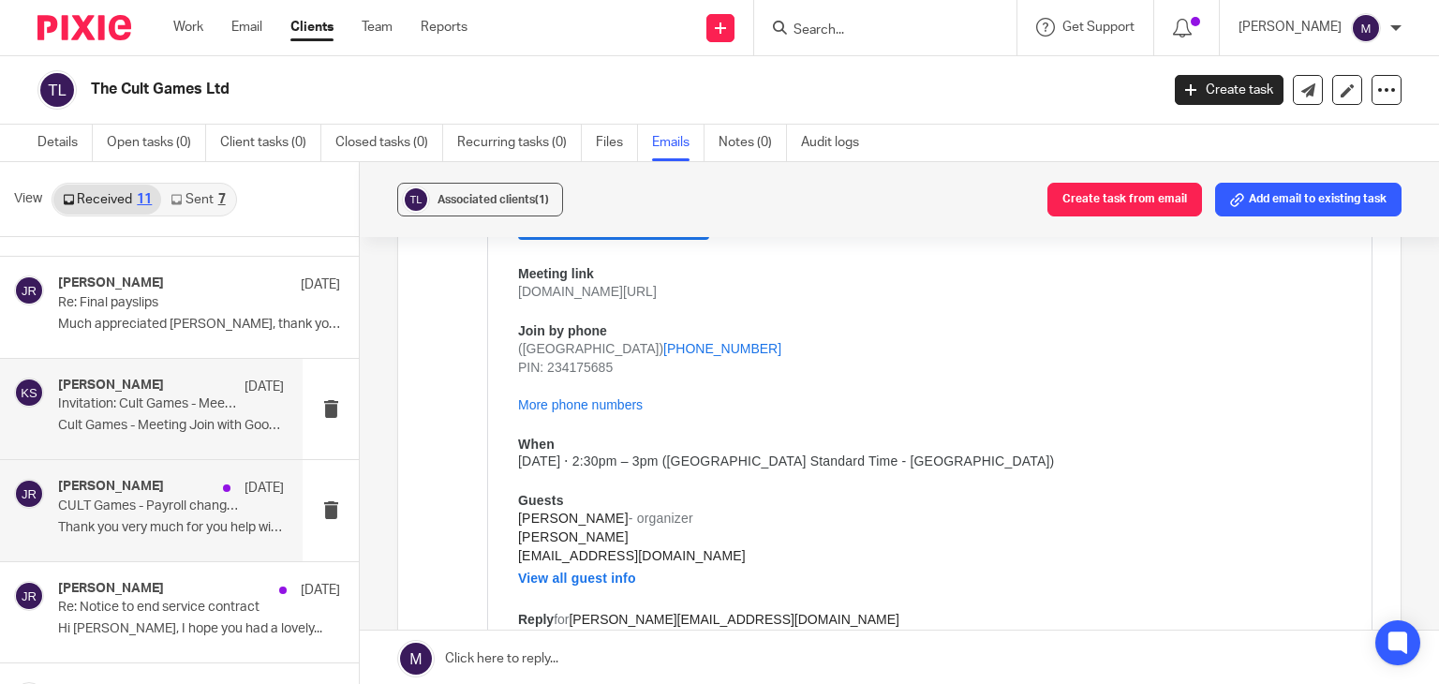
click at [125, 499] on p "CULT Games - Payroll changes - July 2025" at bounding box center [148, 506] width 181 height 16
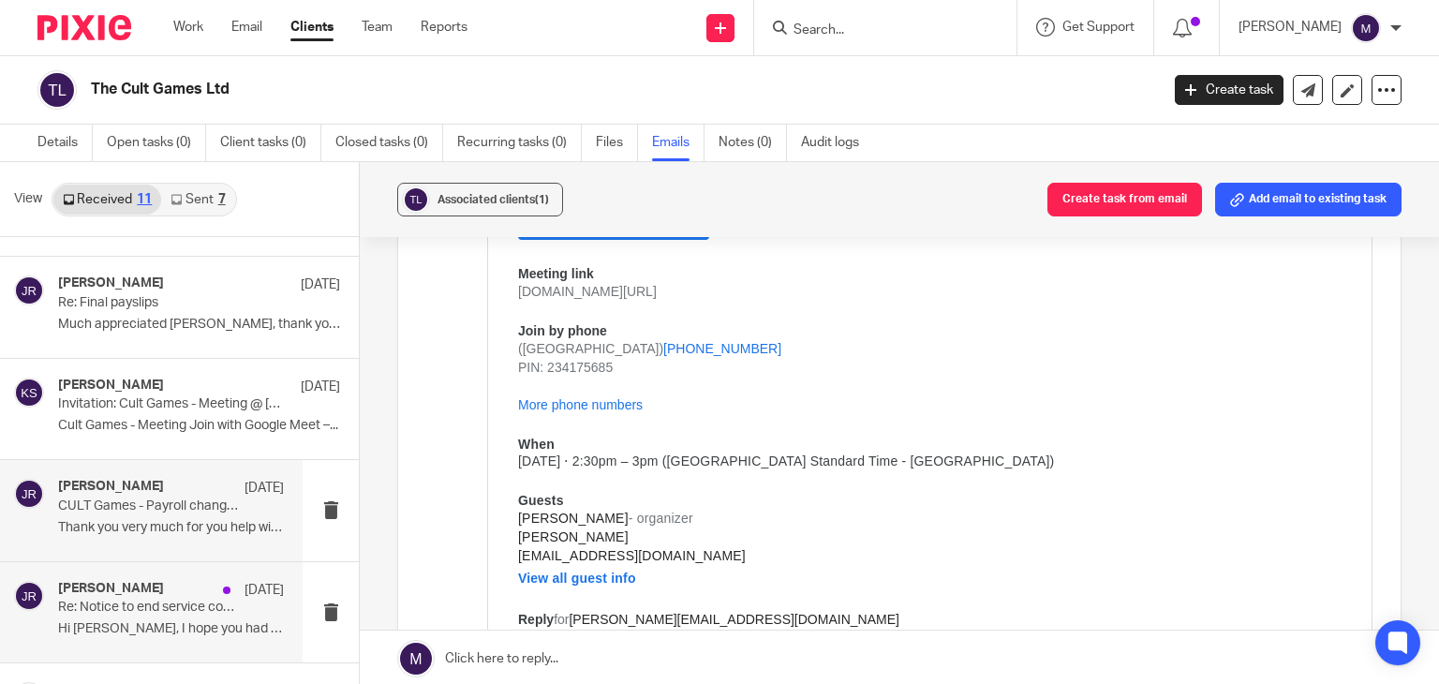
click at [154, 593] on h4 "Jayachandra Ravi" at bounding box center [111, 589] width 106 height 16
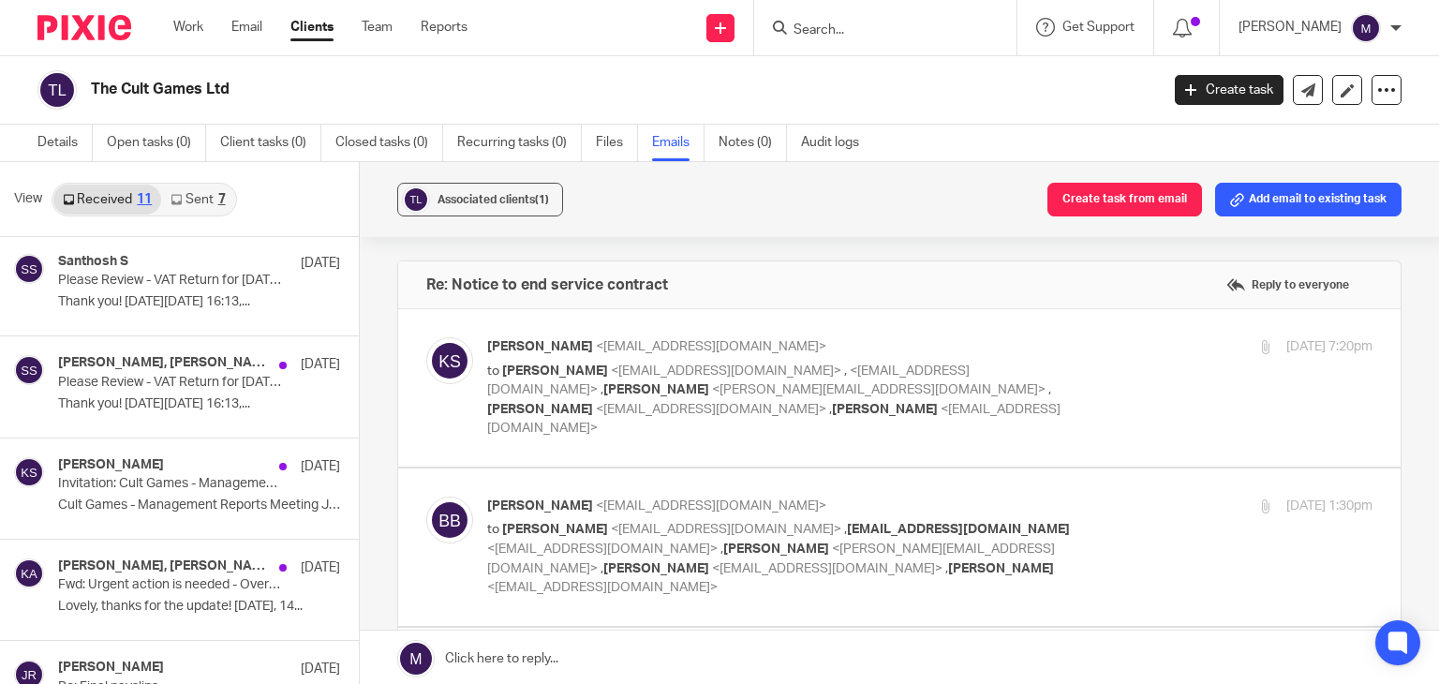
scroll to position [0, 0]
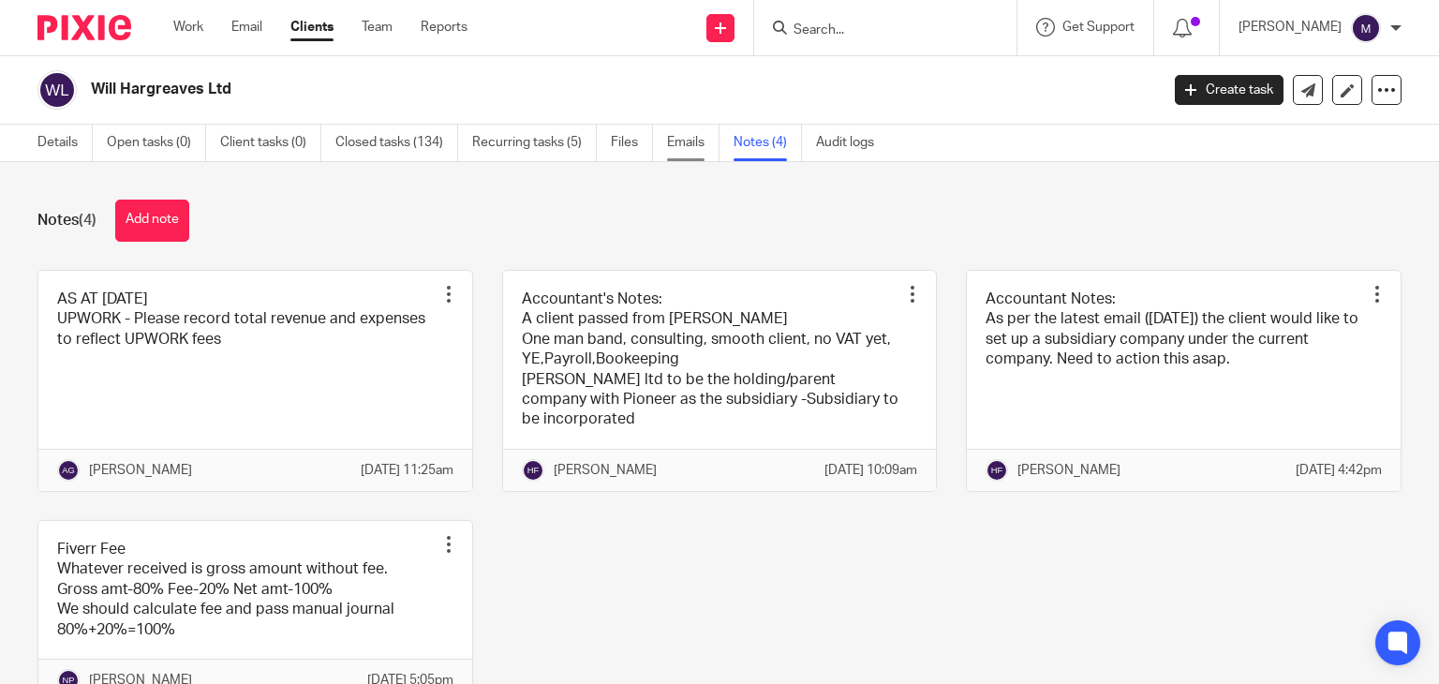
click at [684, 151] on link "Emails" at bounding box center [693, 143] width 52 height 37
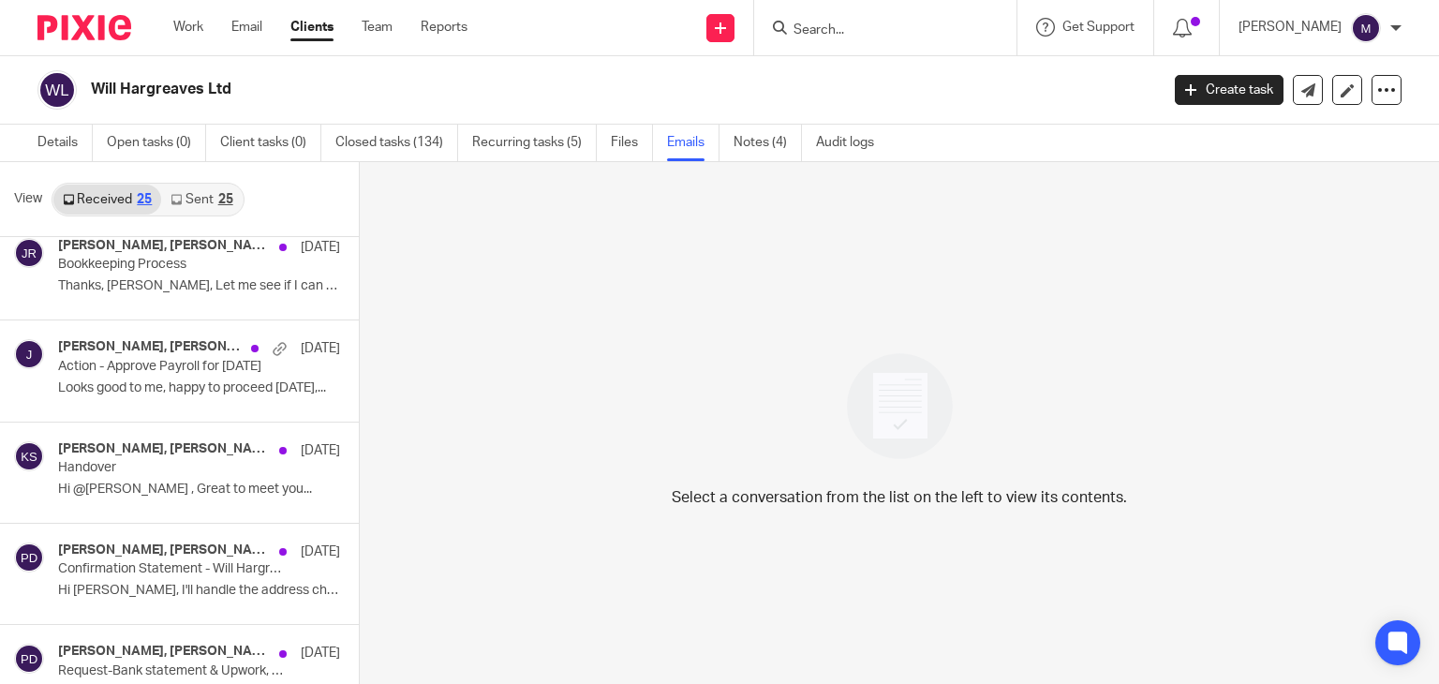
scroll to position [1135, 0]
click at [139, 481] on p "Hi @Jayachandra Ravi , Great to meet you..." at bounding box center [171, 489] width 226 height 16
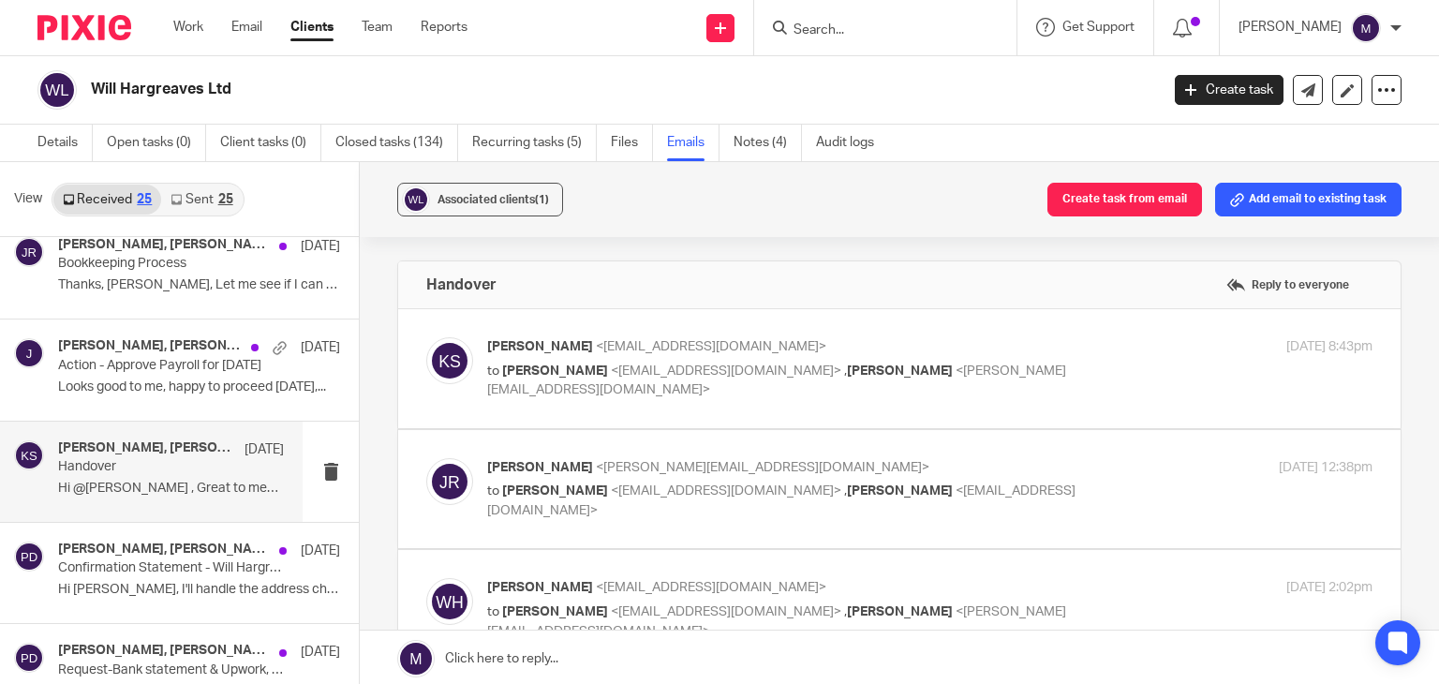
scroll to position [0, 0]
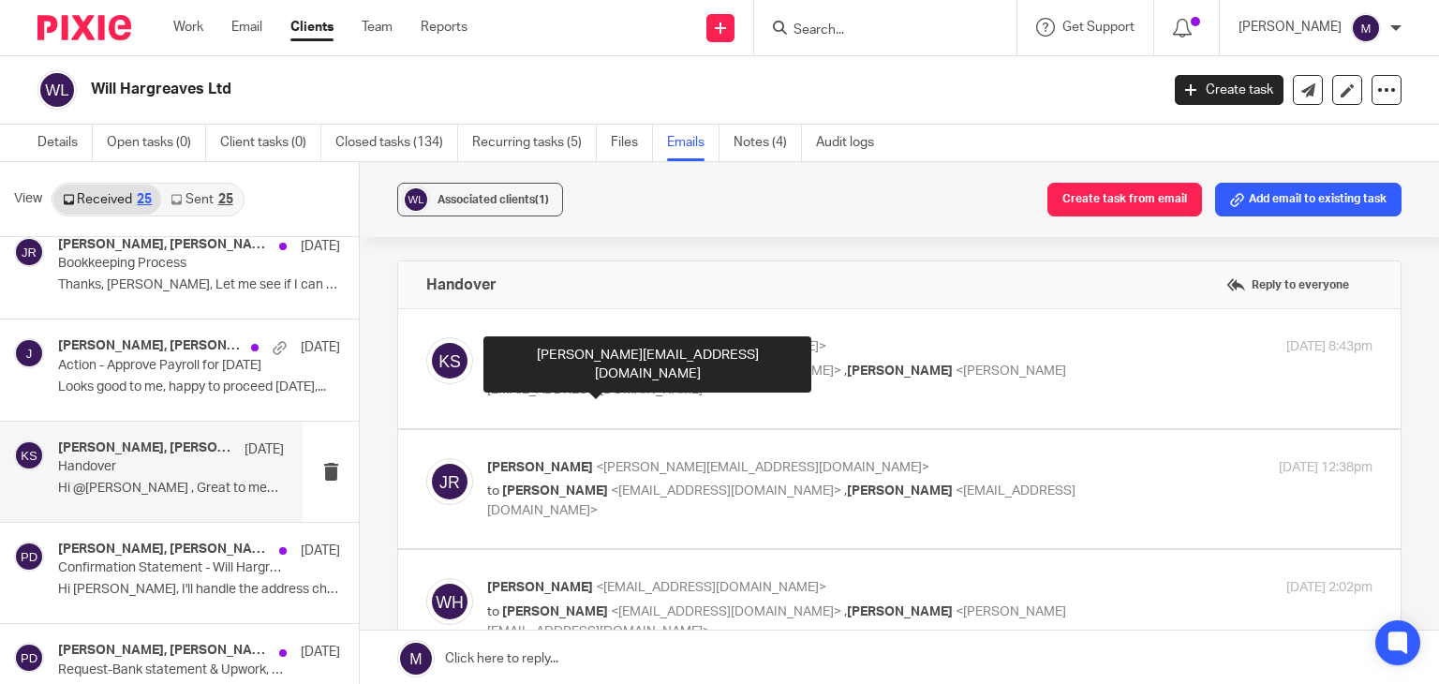
click at [530, 384] on span "<jayachandra@riseaccounting.co.uk>" at bounding box center [776, 380] width 579 height 33
checkbox input "true"
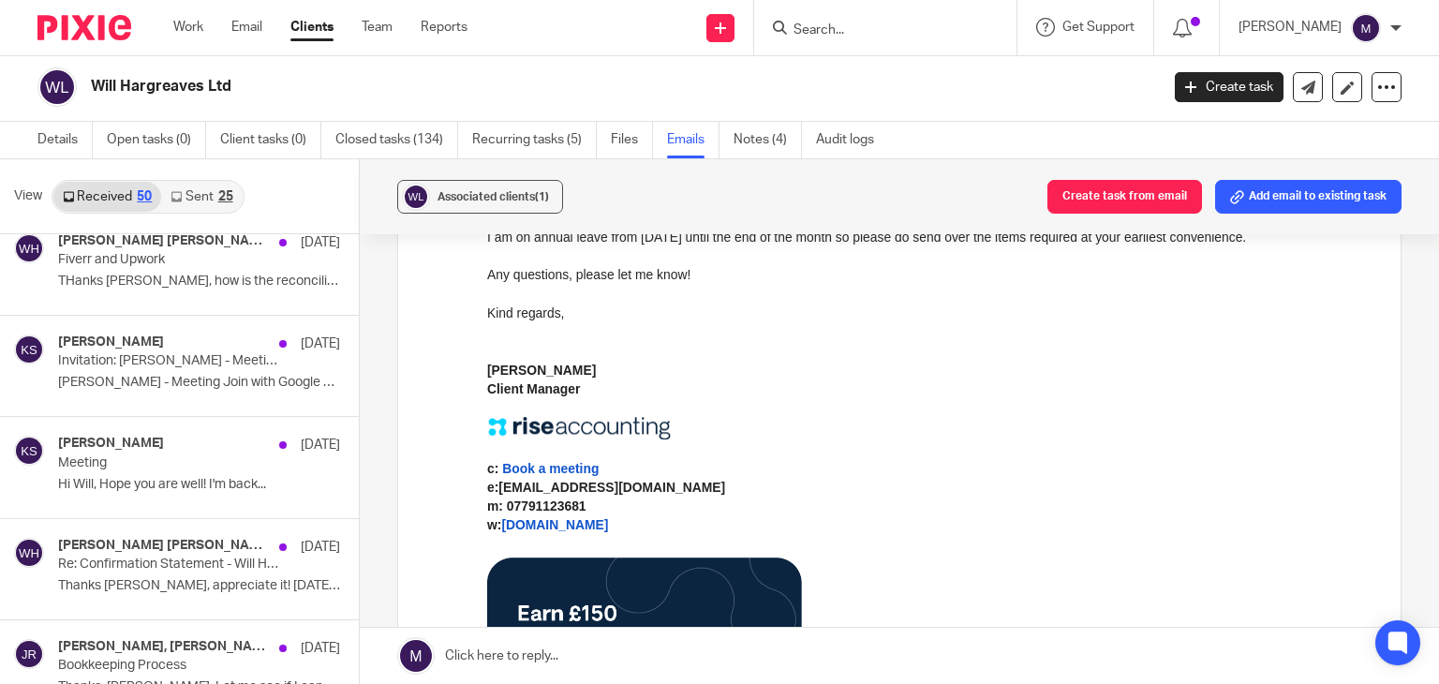
scroll to position [609, 0]
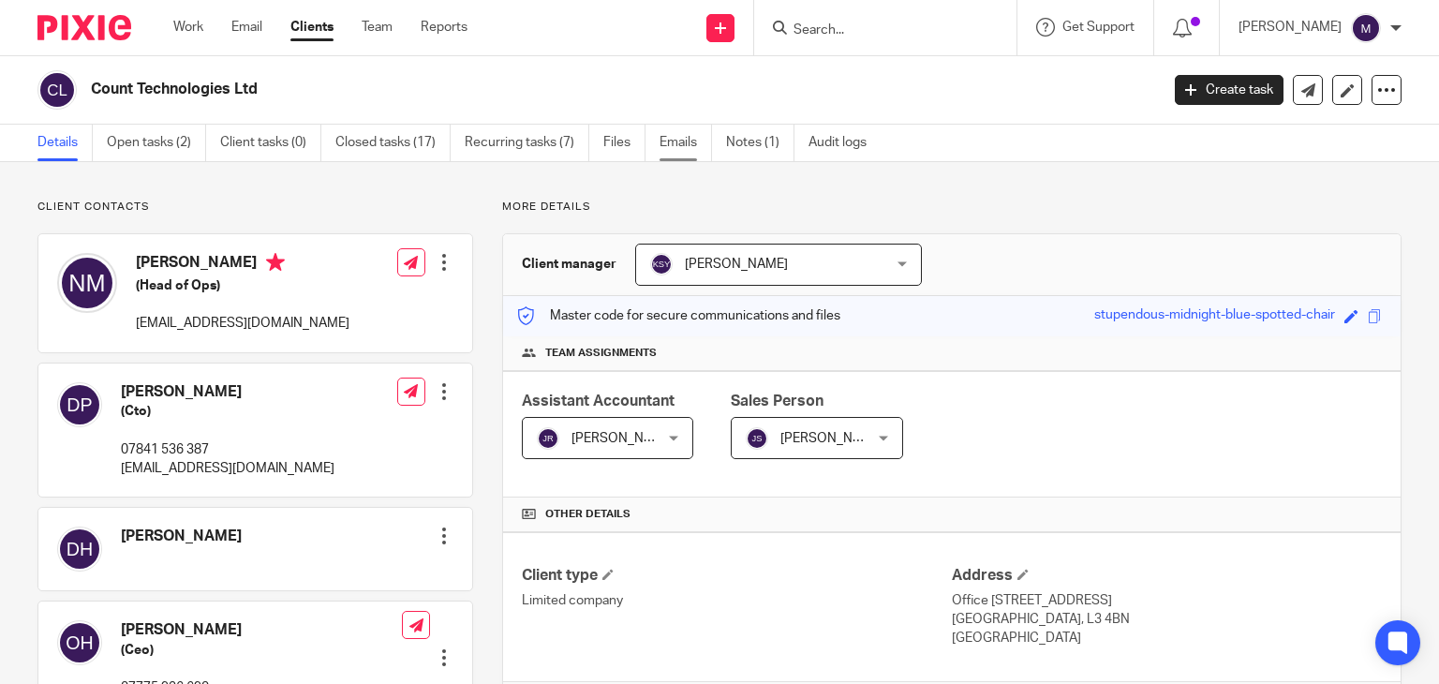
click at [675, 139] on link "Emails" at bounding box center [685, 143] width 52 height 37
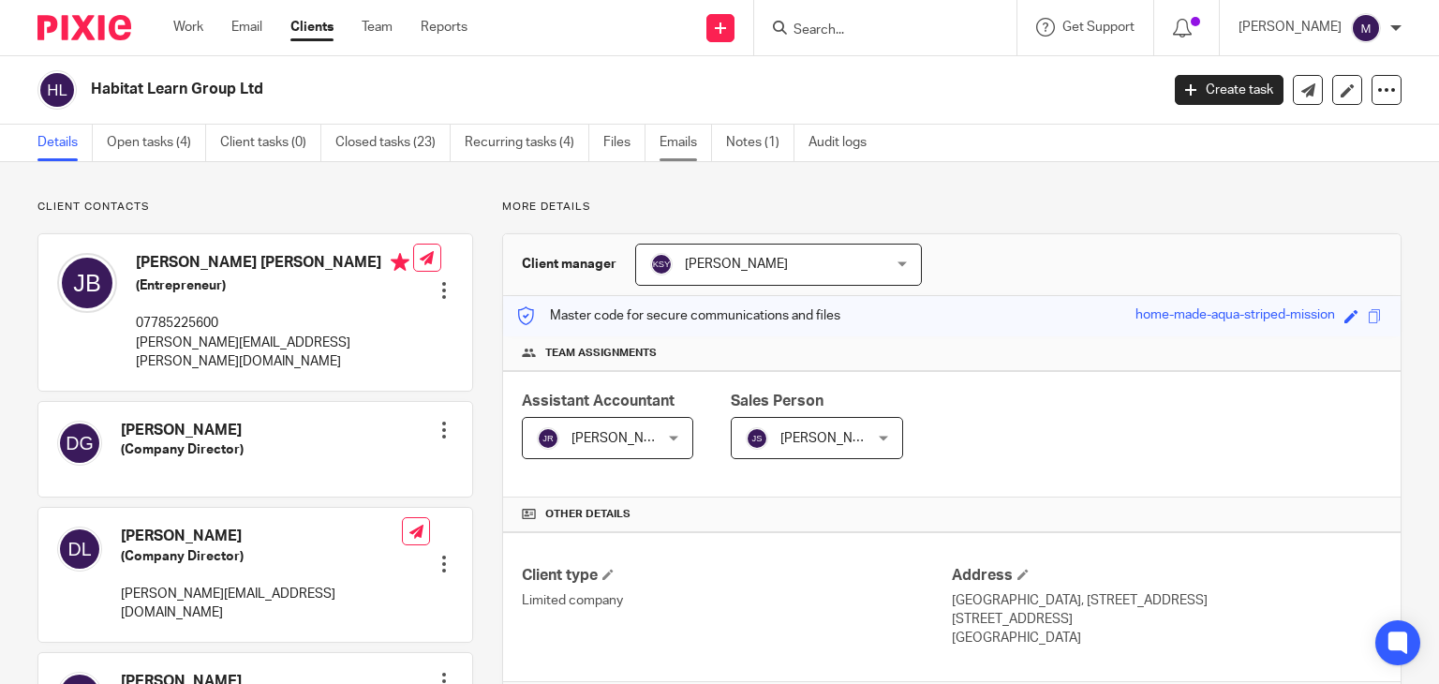
click at [686, 150] on link "Emails" at bounding box center [685, 143] width 52 height 37
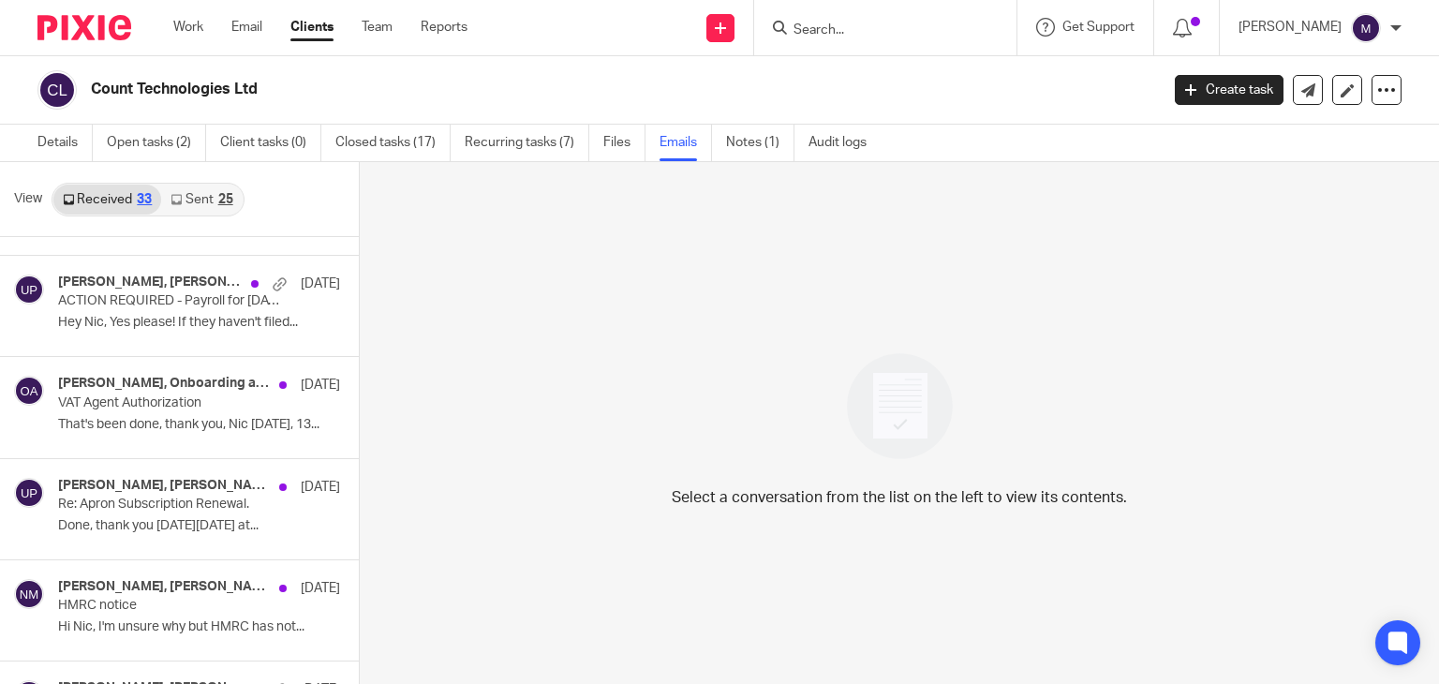
scroll to position [2237, 0]
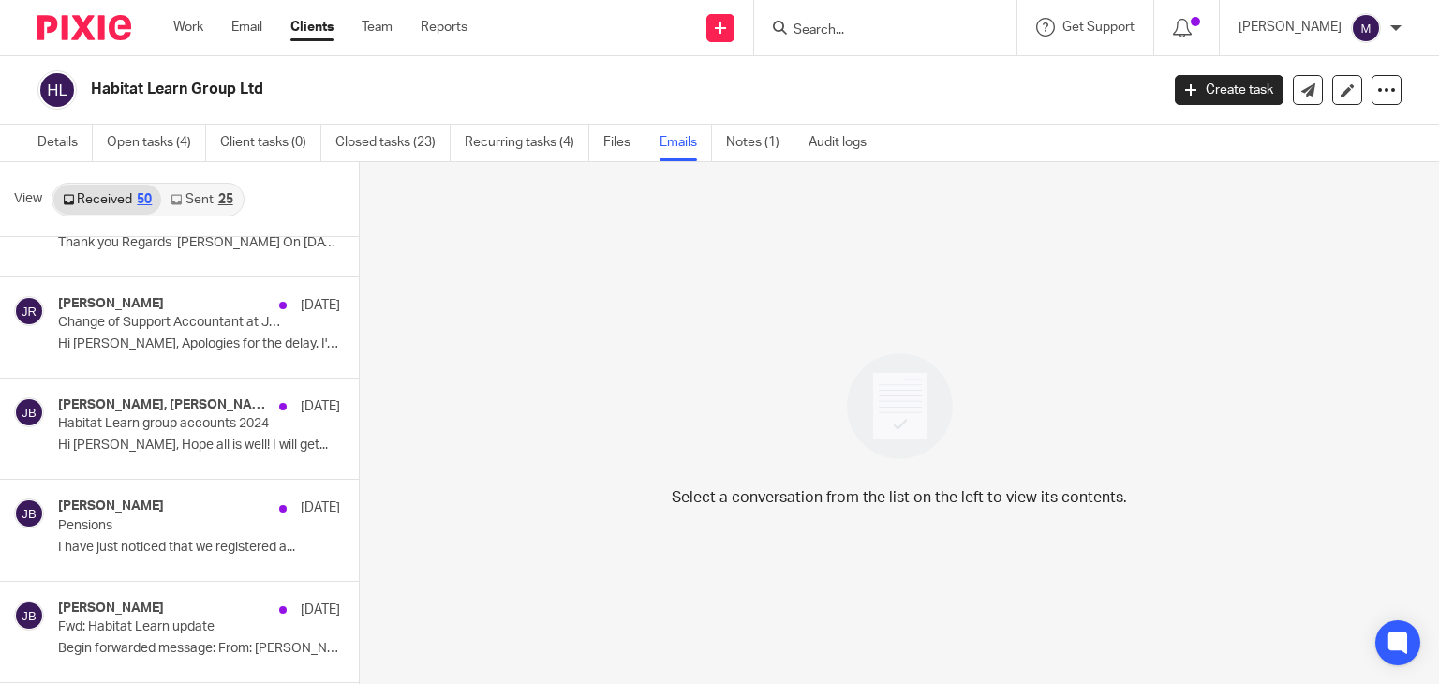
scroll to position [1570, 0]
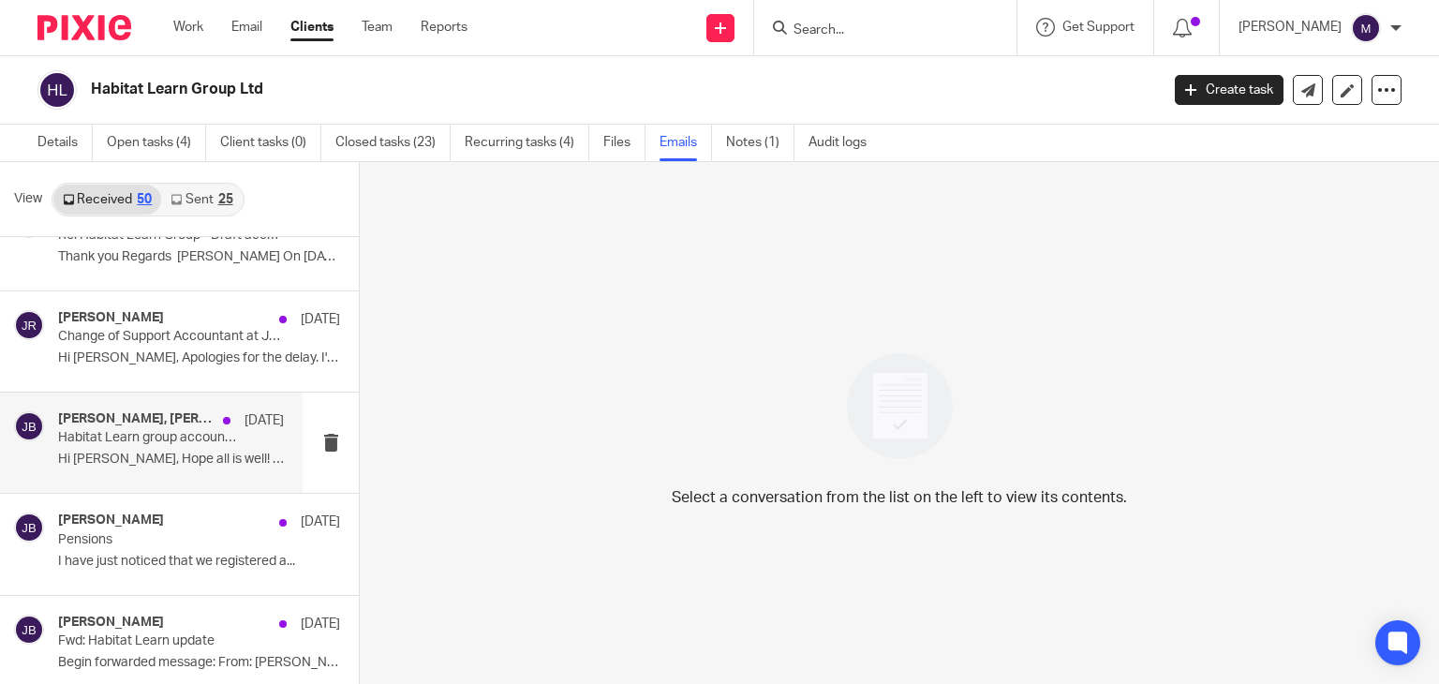
click at [140, 455] on p "Hi Jeremy, Hope all is well! I will get..." at bounding box center [171, 460] width 226 height 16
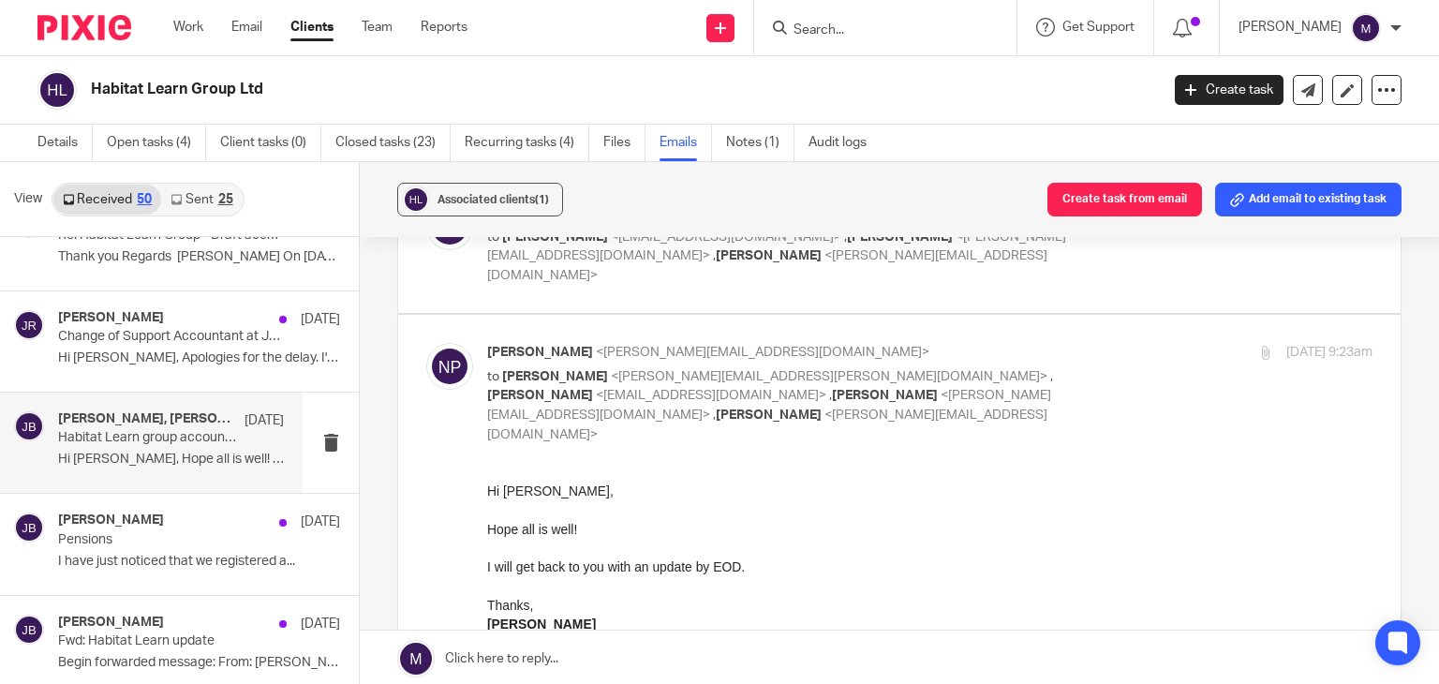
scroll to position [109, 0]
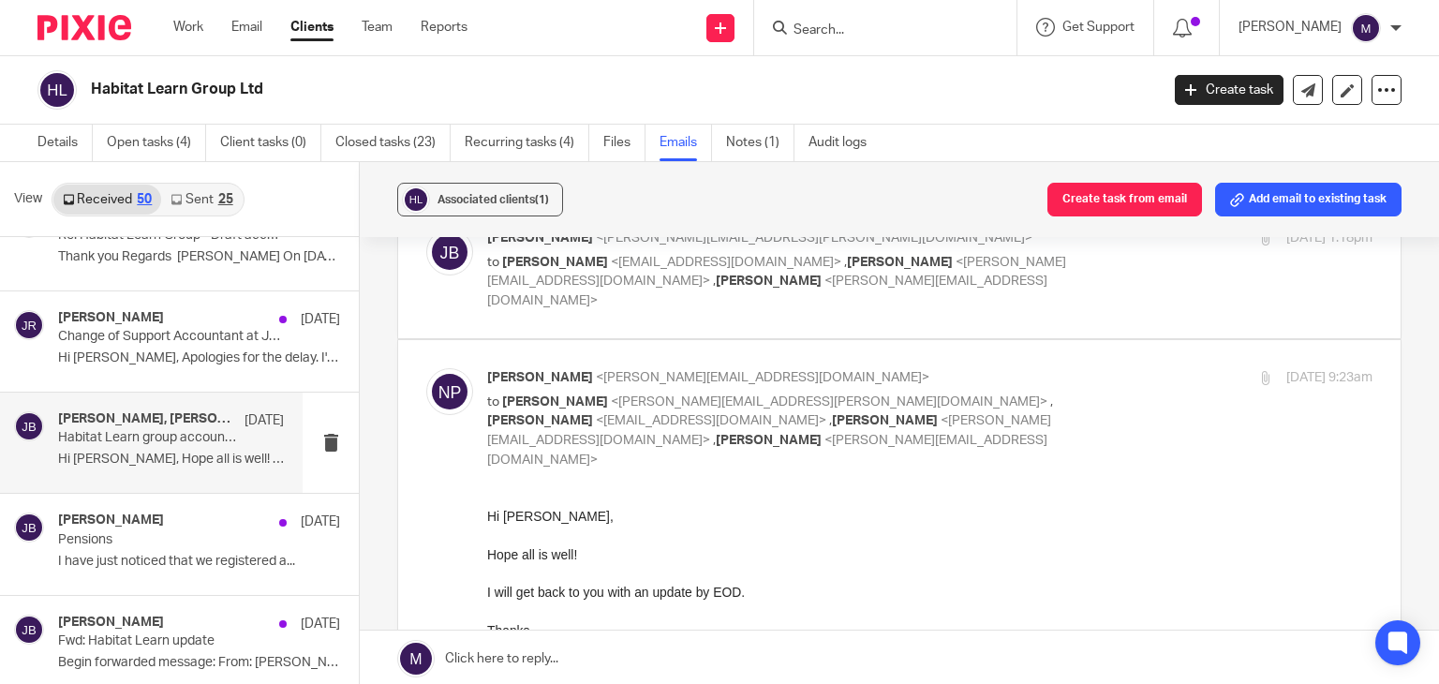
click at [537, 269] on p "to Kian Sadoughi-Yarand <kian@riseaccounting.co.uk> , Nithu Premaanand <nithu@j…" at bounding box center [782, 282] width 590 height 58
checkbox input "true"
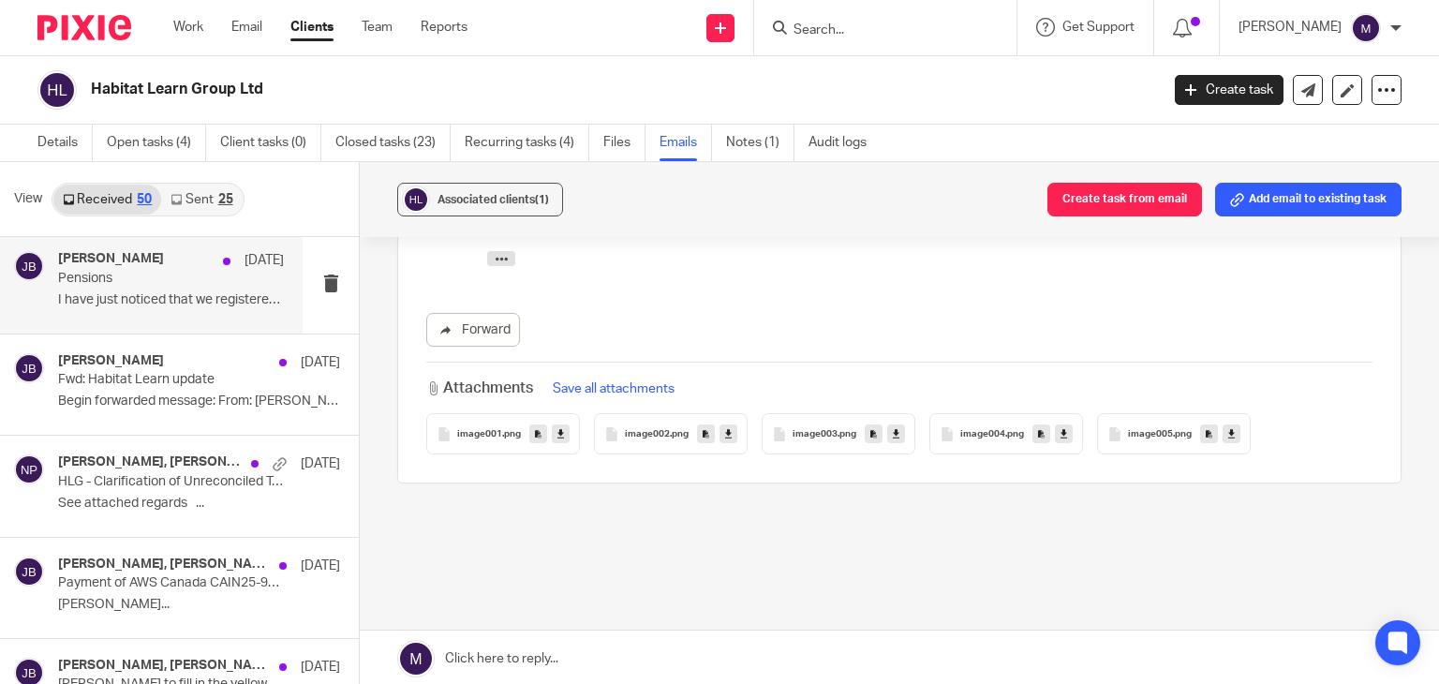
scroll to position [1831, 0]
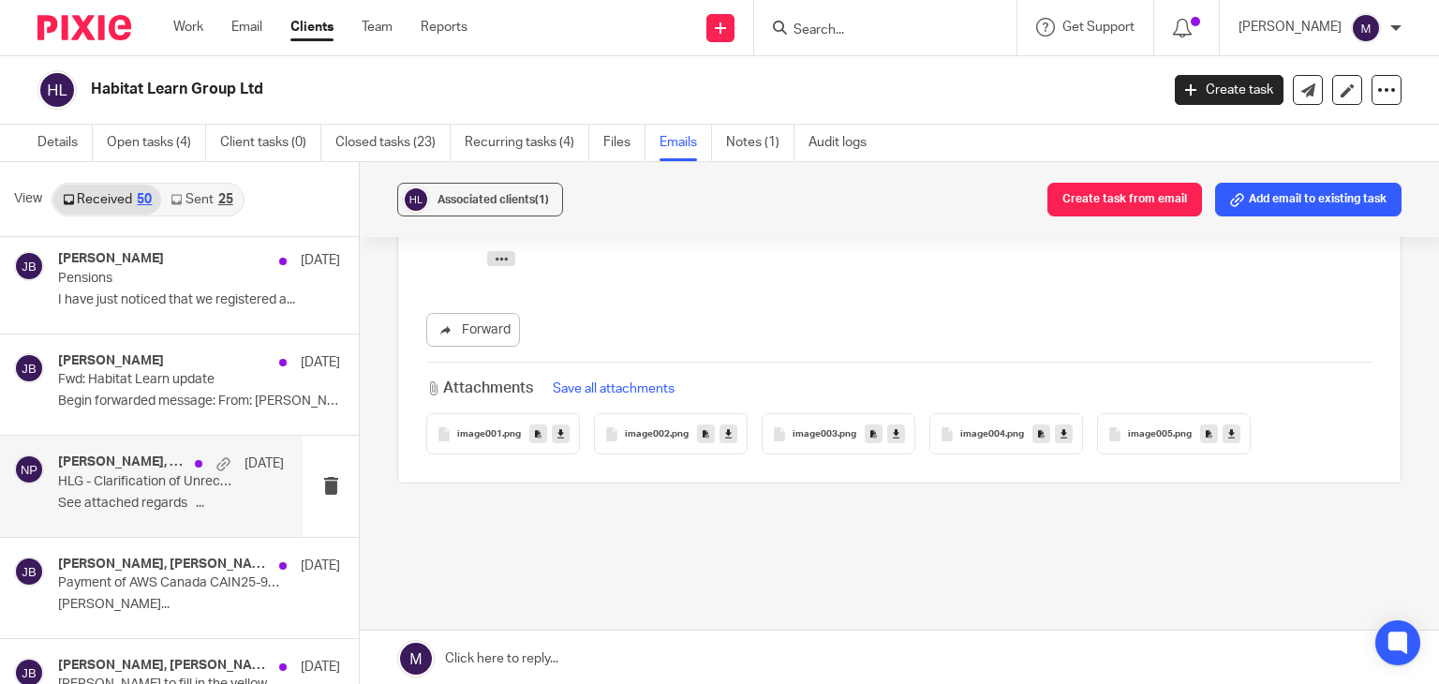
click at [75, 477] on p "HLG - Clarification of Unreconciled Transactions" at bounding box center [148, 482] width 181 height 16
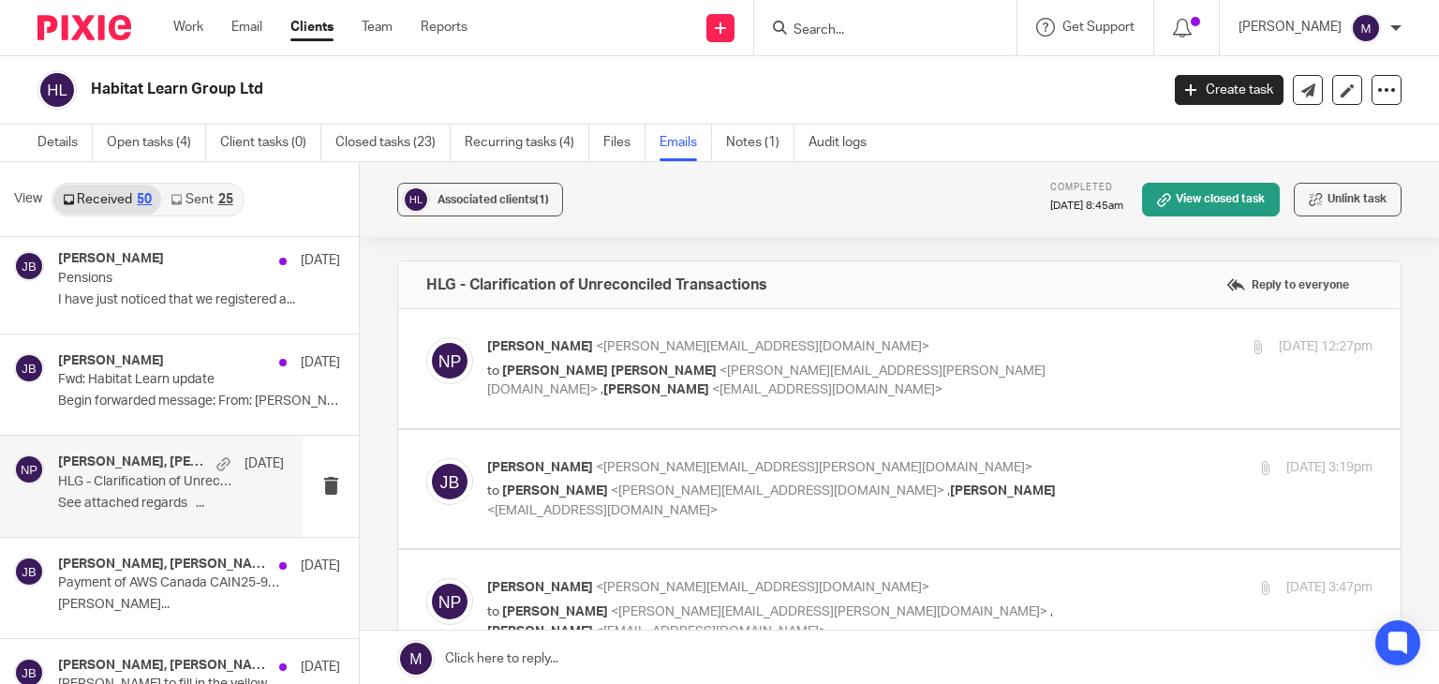
scroll to position [0, 0]
click at [531, 354] on p "Nithu Premaanand <nithu@jumpaccounting.co.uk>" at bounding box center [782, 347] width 590 height 20
checkbox input "true"
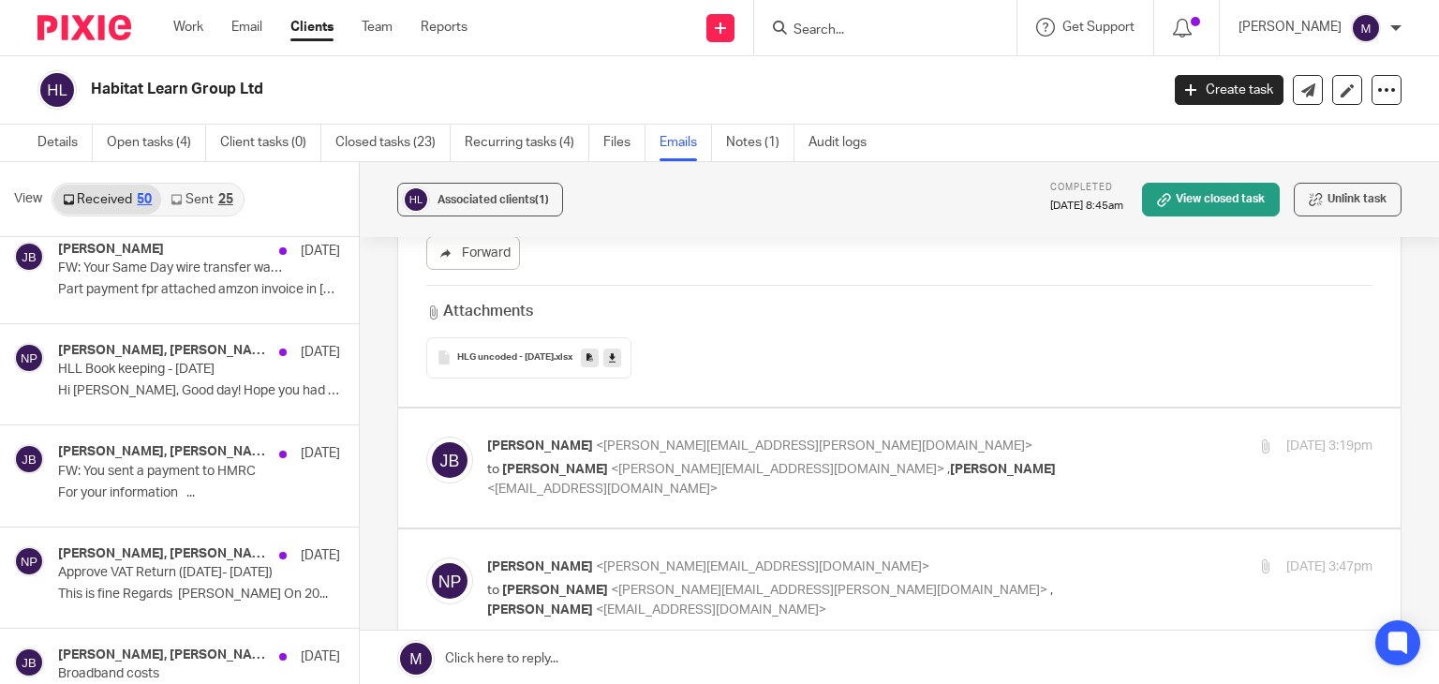
scroll to position [3946, 0]
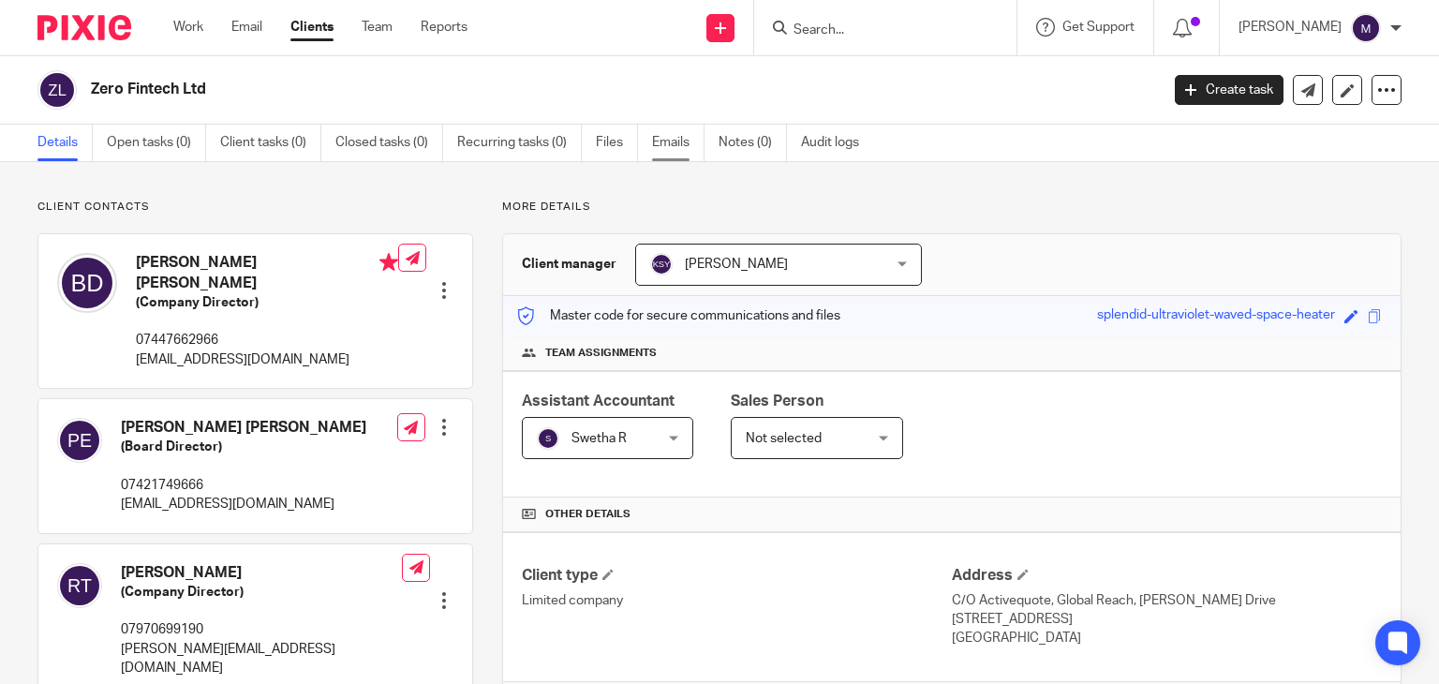
click at [664, 143] on link "Emails" at bounding box center [678, 143] width 52 height 37
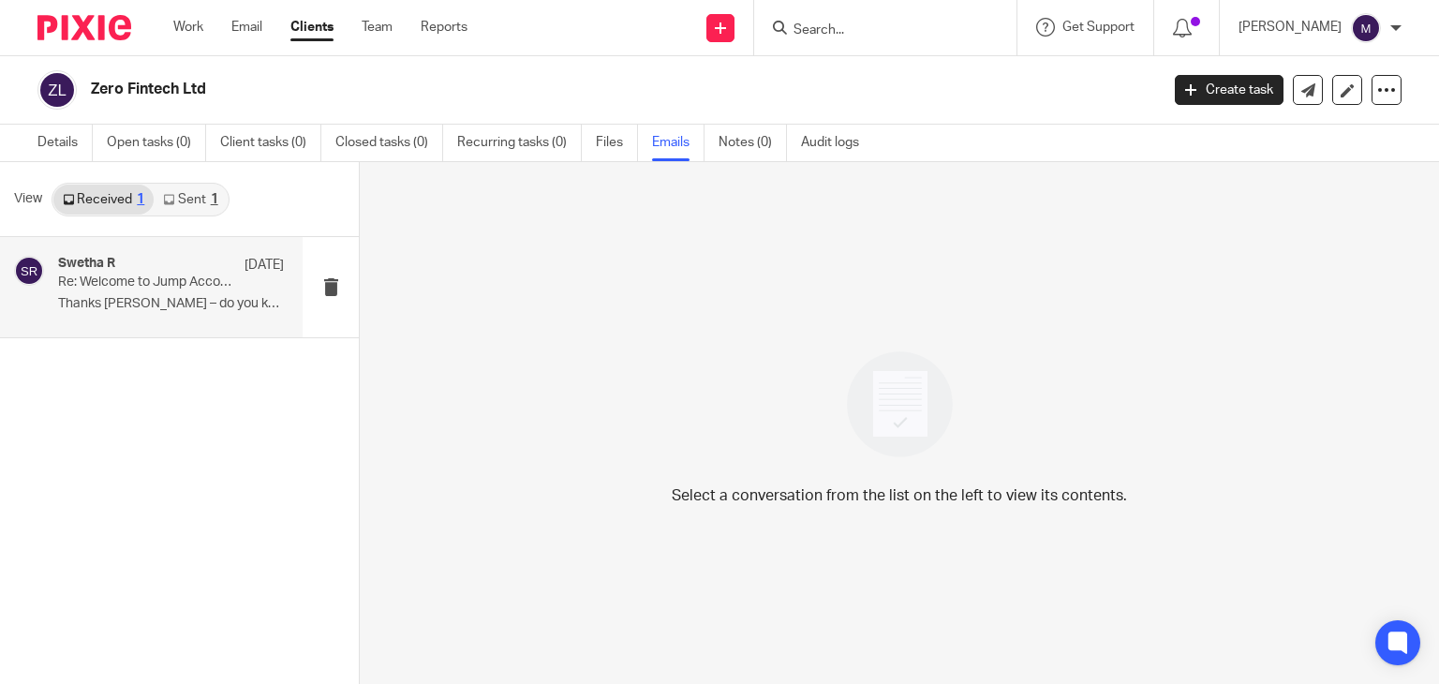
click at [120, 296] on p "Thanks Swetha – do you know when the R&D..." at bounding box center [171, 304] width 226 height 16
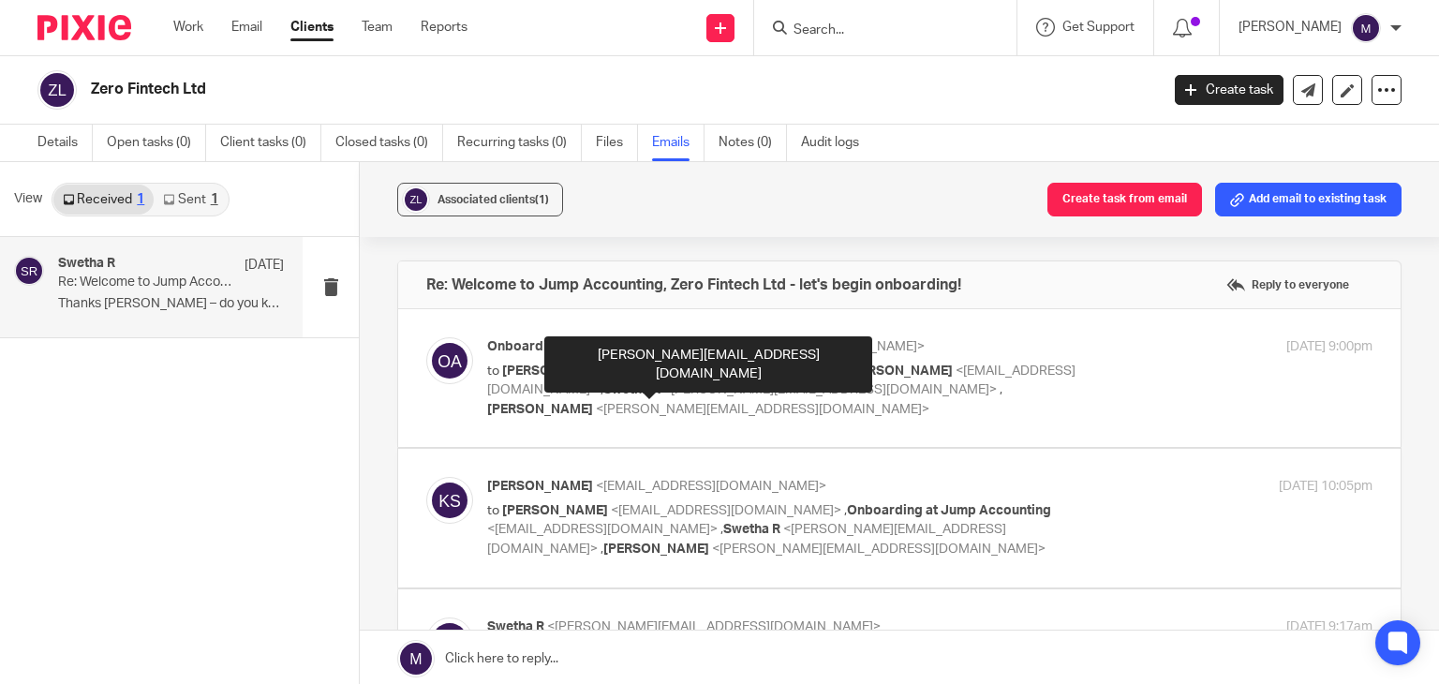
click at [663, 385] on span "<swetha.r@jumpaccounting.co.uk>" at bounding box center [829, 389] width 333 height 13
checkbox input "true"
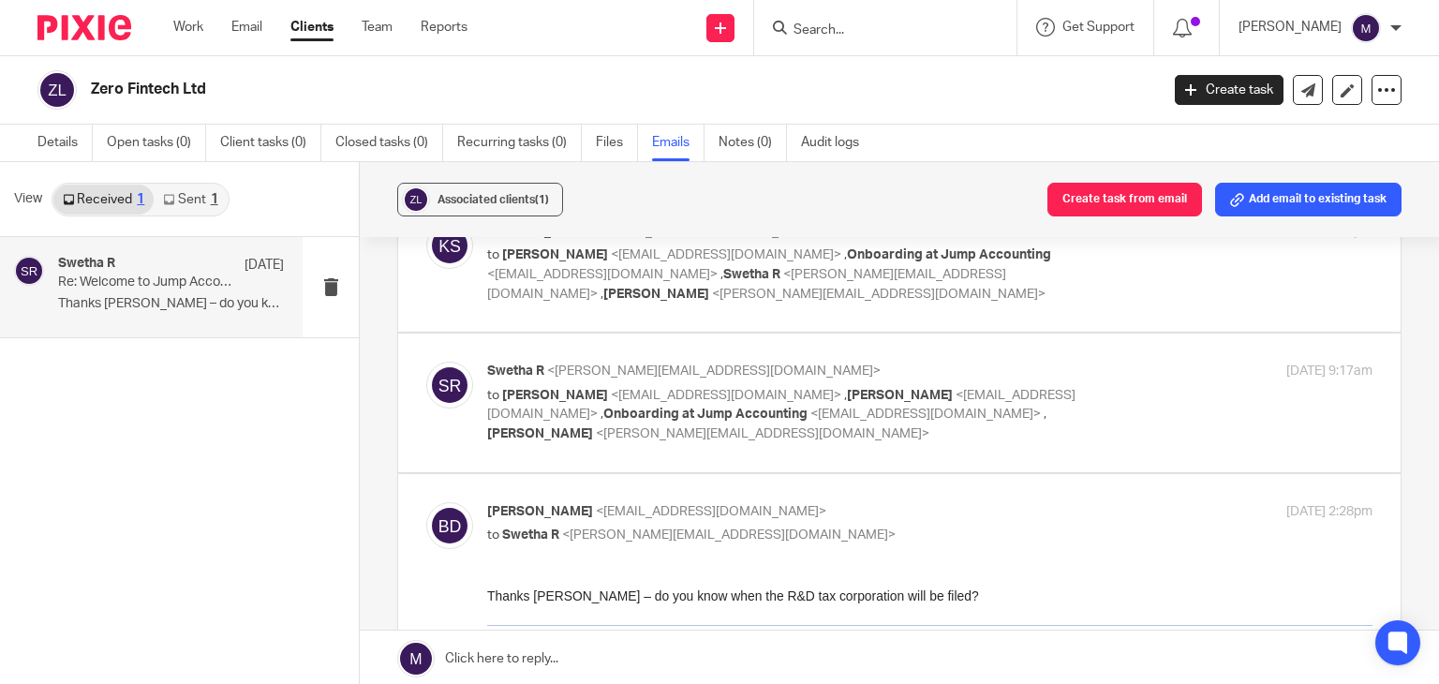
scroll to position [899, 0]
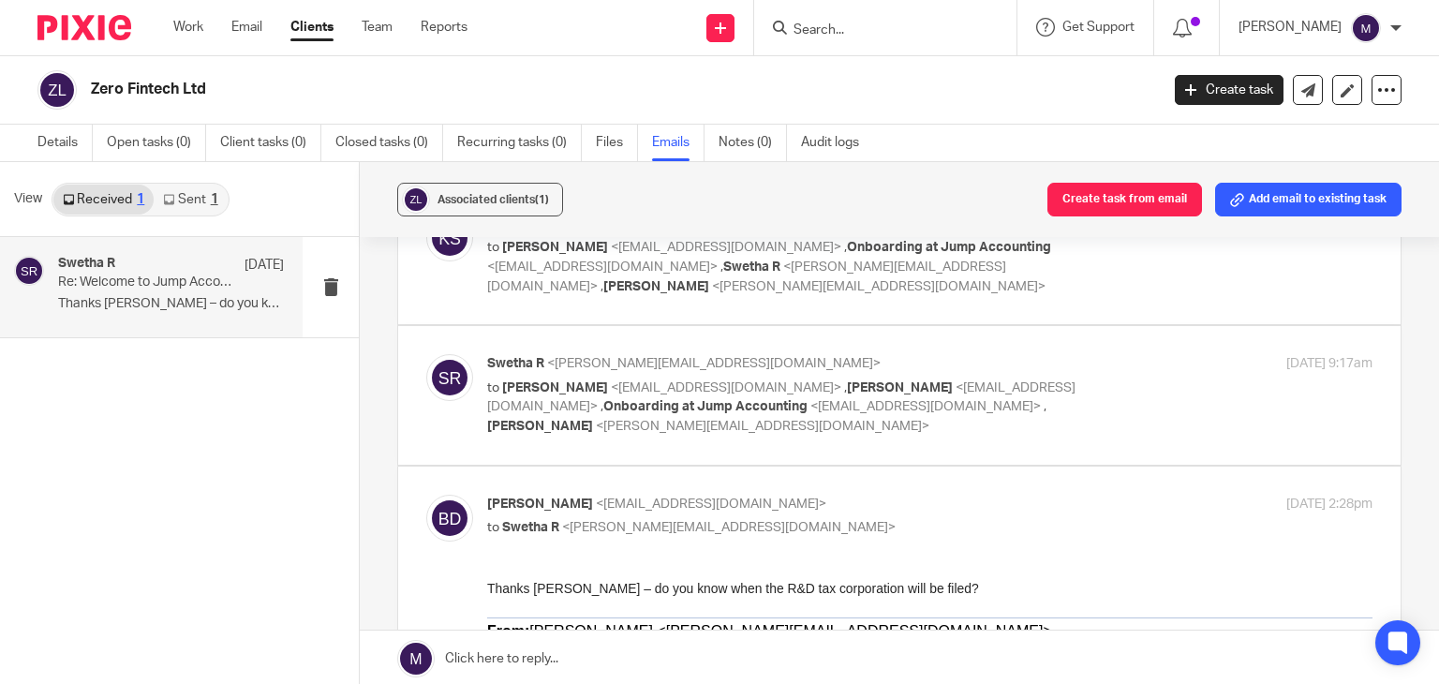
click at [603, 400] on span "Onboarding at Jump Accounting" at bounding box center [705, 406] width 204 height 13
checkbox input "true"
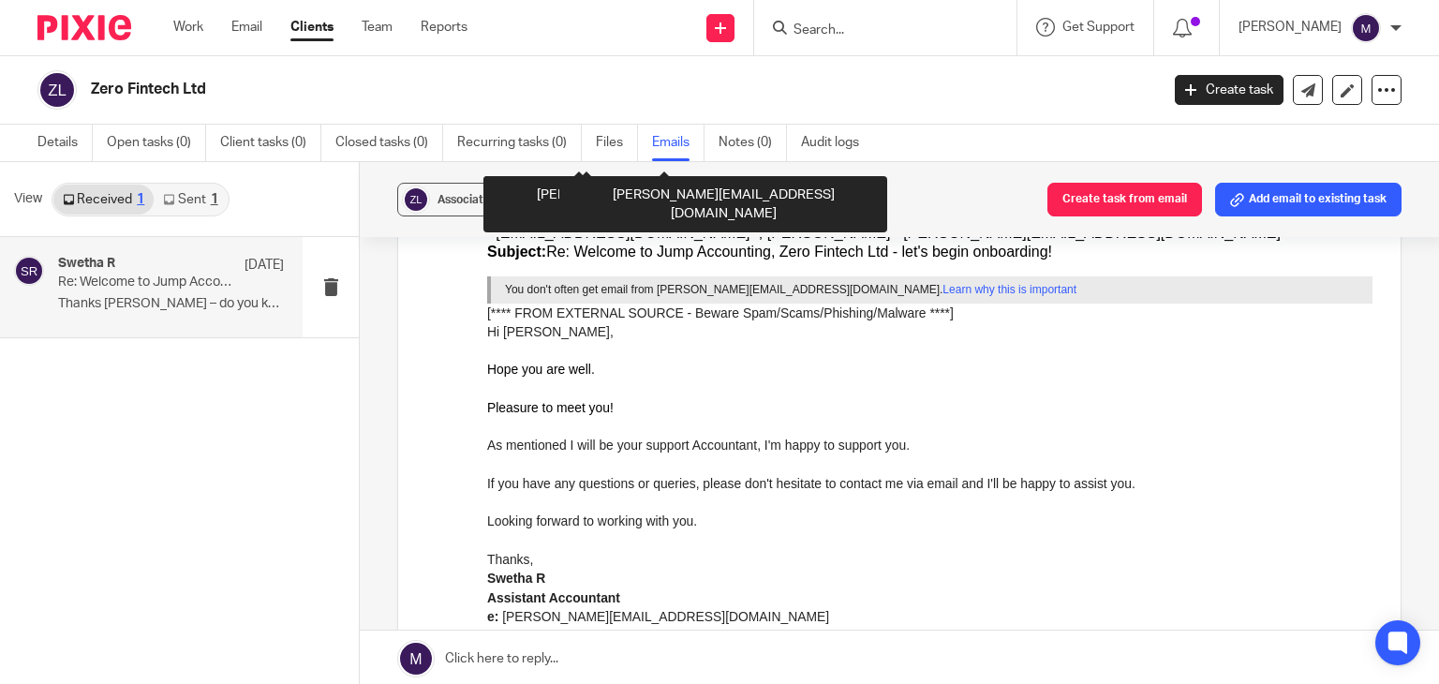
scroll to position [1954, 0]
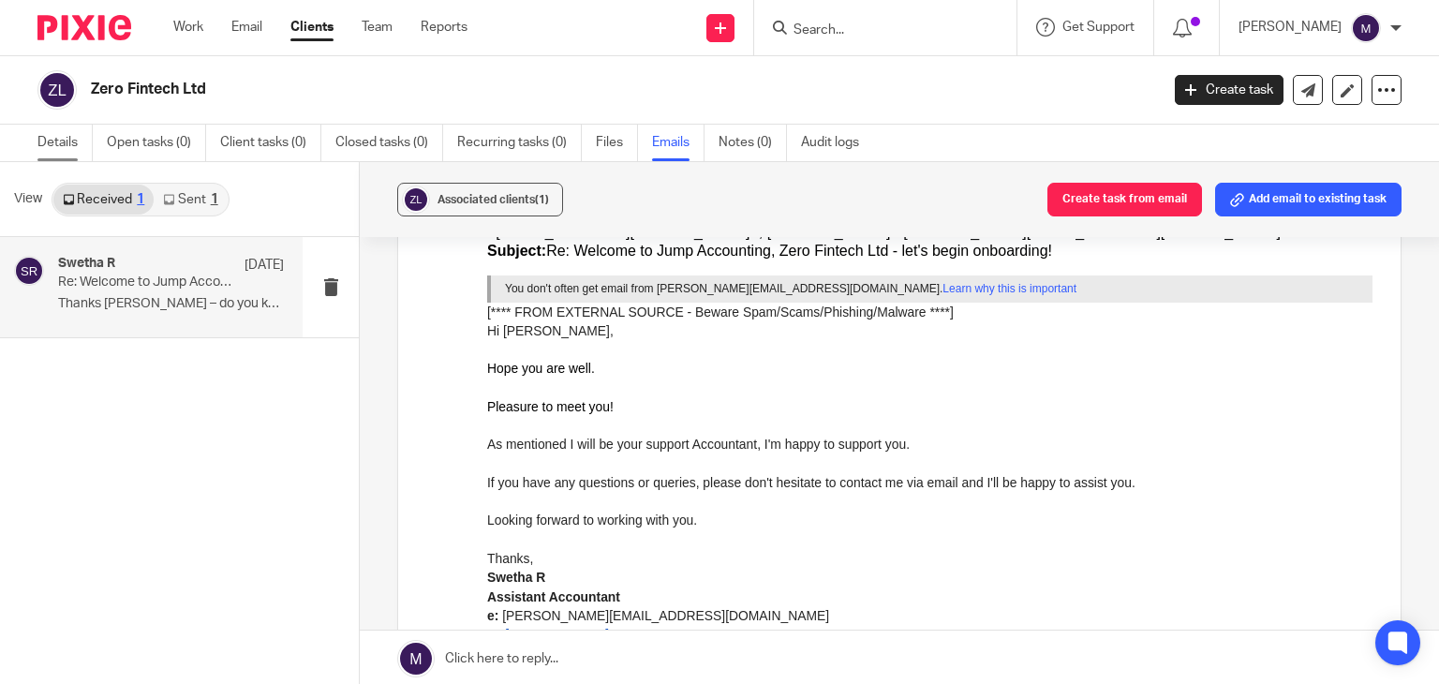
click at [64, 141] on link "Details" at bounding box center [64, 143] width 55 height 37
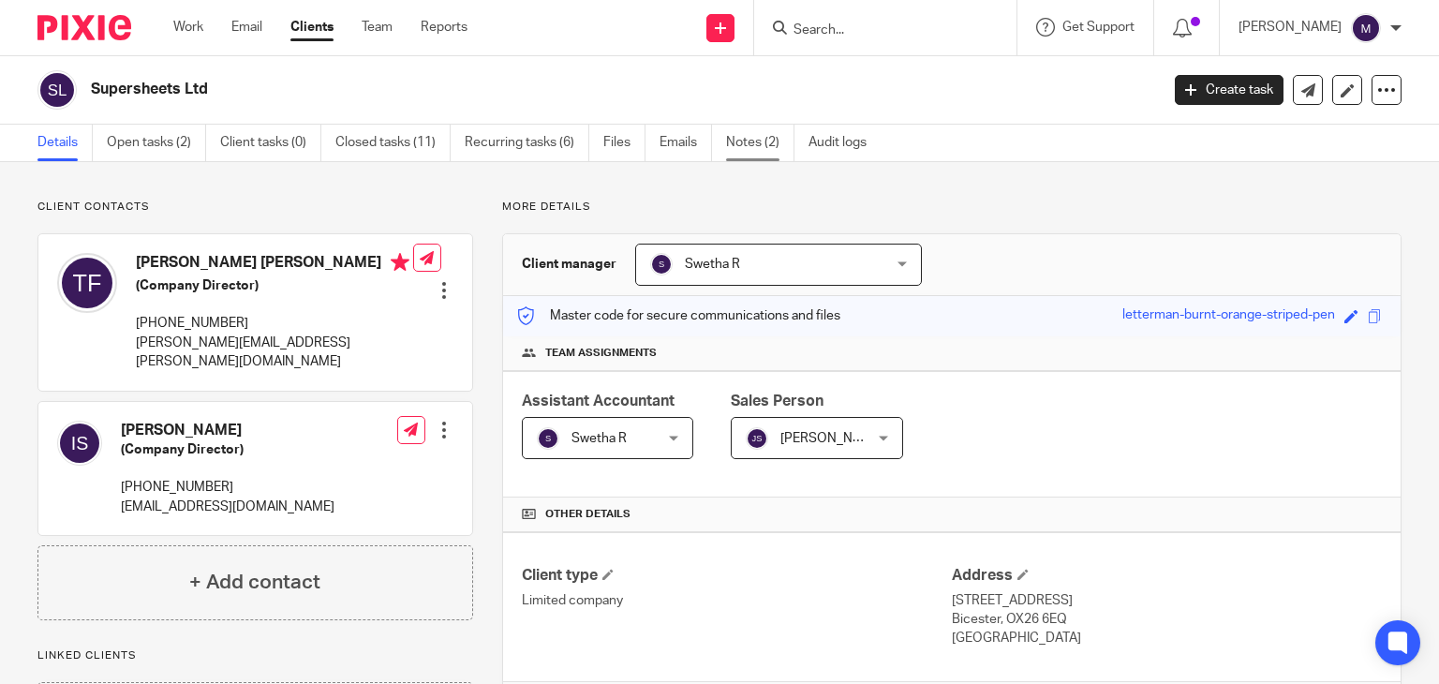
click at [741, 141] on link "Notes (2)" at bounding box center [760, 143] width 68 height 37
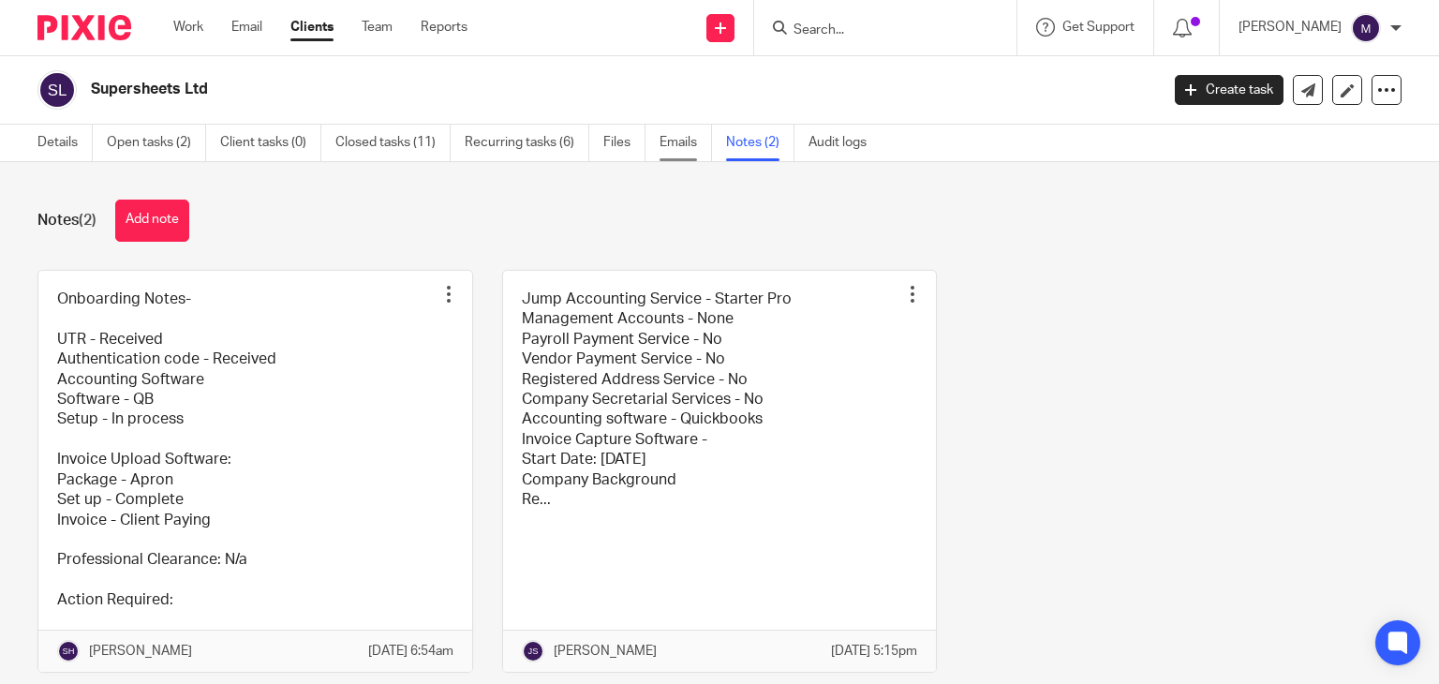
click at [676, 147] on link "Emails" at bounding box center [685, 143] width 52 height 37
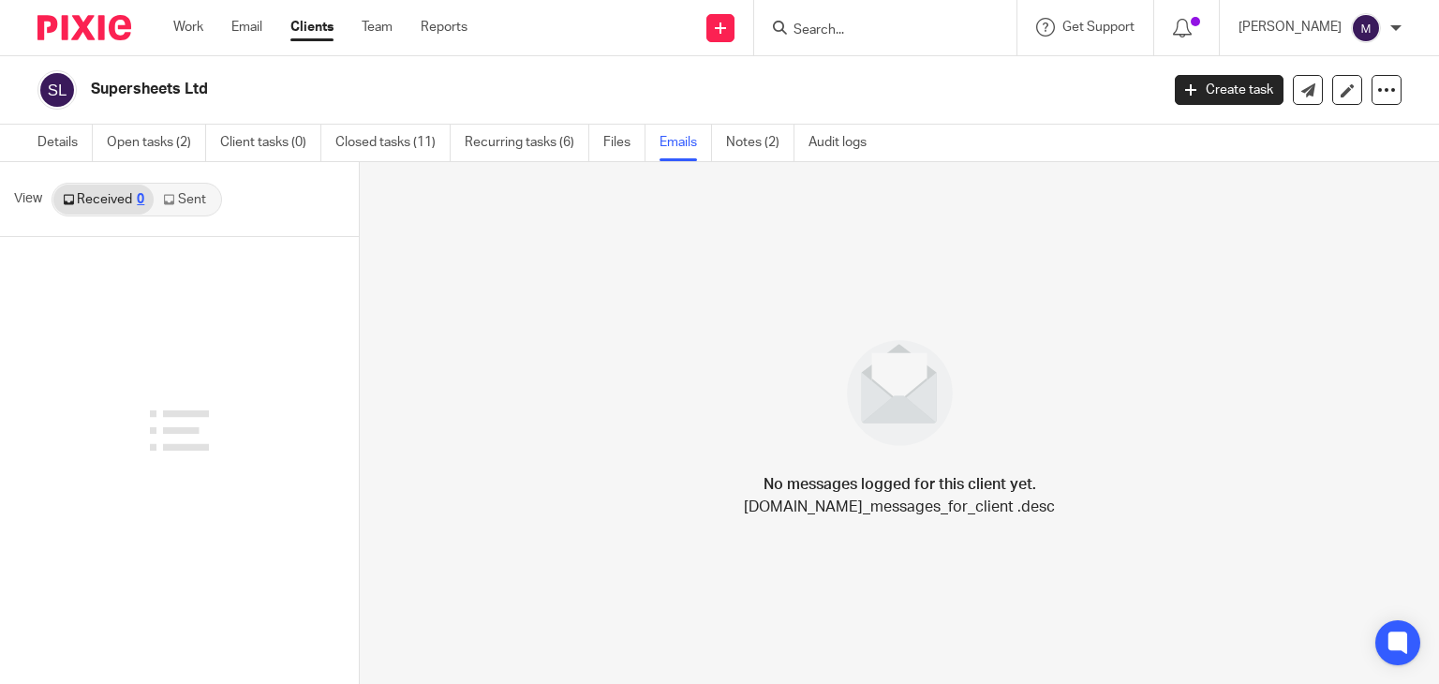
click at [187, 204] on link "Sent" at bounding box center [187, 200] width 66 height 30
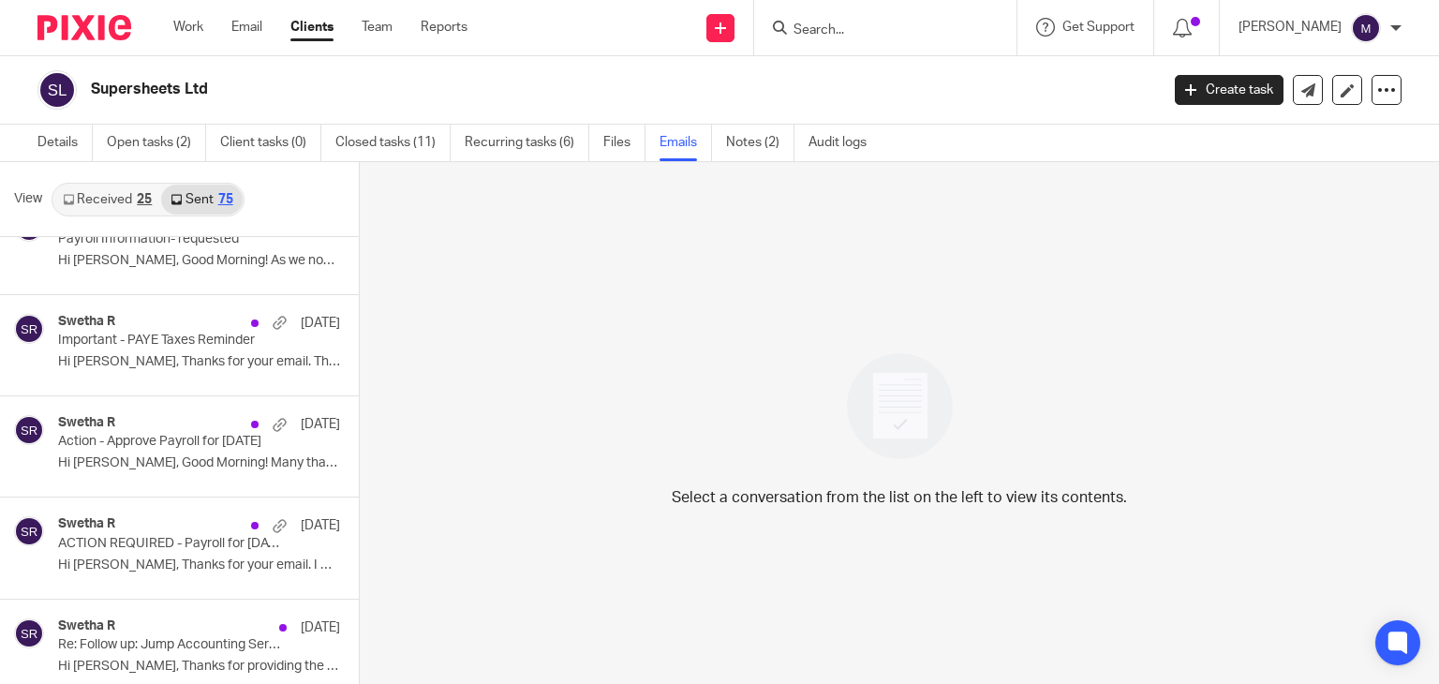
scroll to position [3, 0]
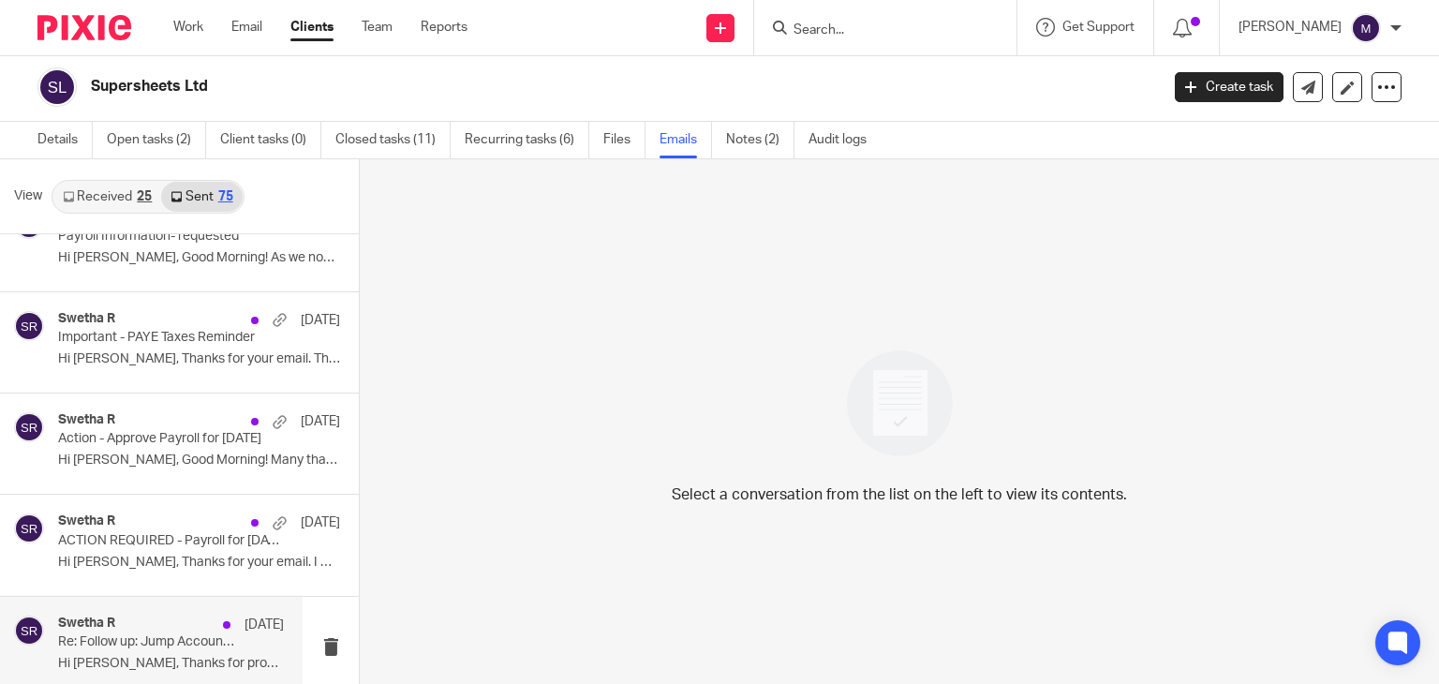
click at [124, 659] on div "[PERSON_NAME] R [DATE] Re: Follow up: Jump Accounting Services - Supersheets Lt…" at bounding box center [171, 646] width 226 height 63
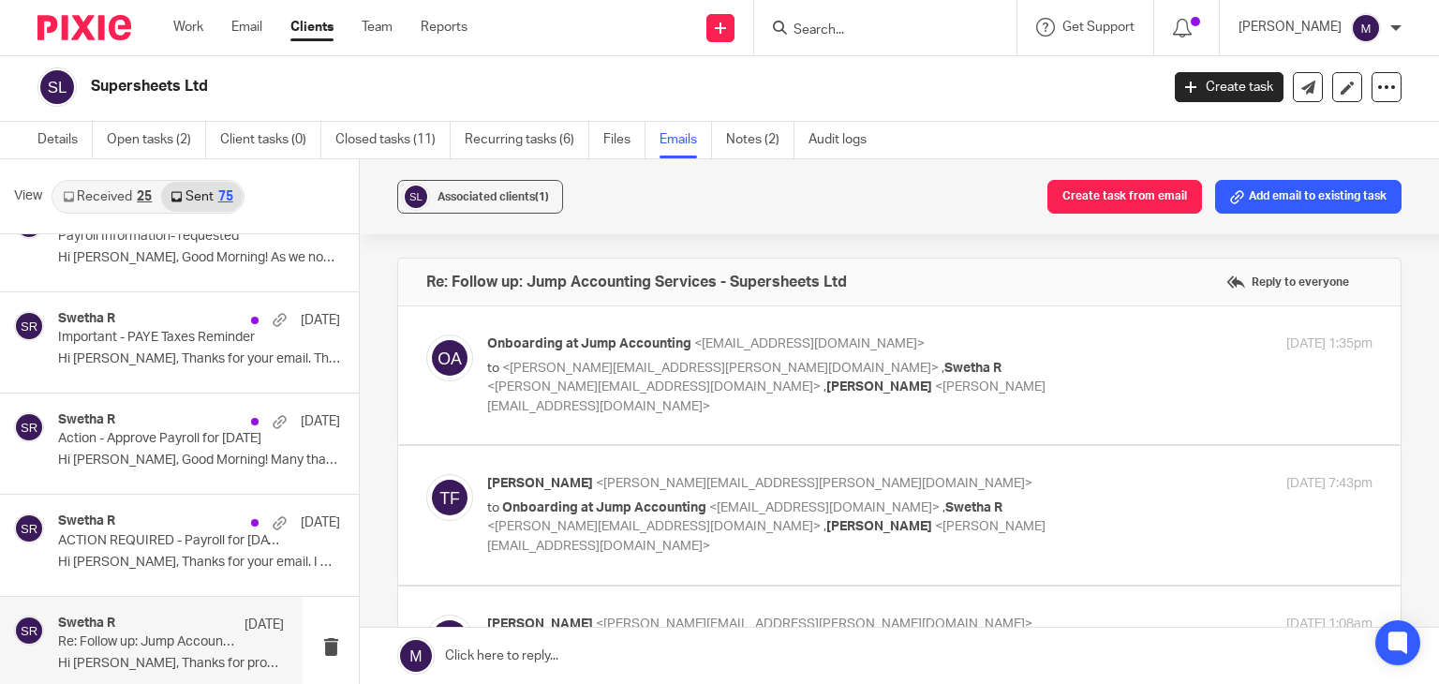
scroll to position [0, 0]
click at [727, 392] on p "to <[PERSON_NAME][EMAIL_ADDRESS][PERSON_NAME][DOMAIN_NAME]> , [PERSON_NAME] <[P…" at bounding box center [782, 388] width 590 height 58
checkbox input "true"
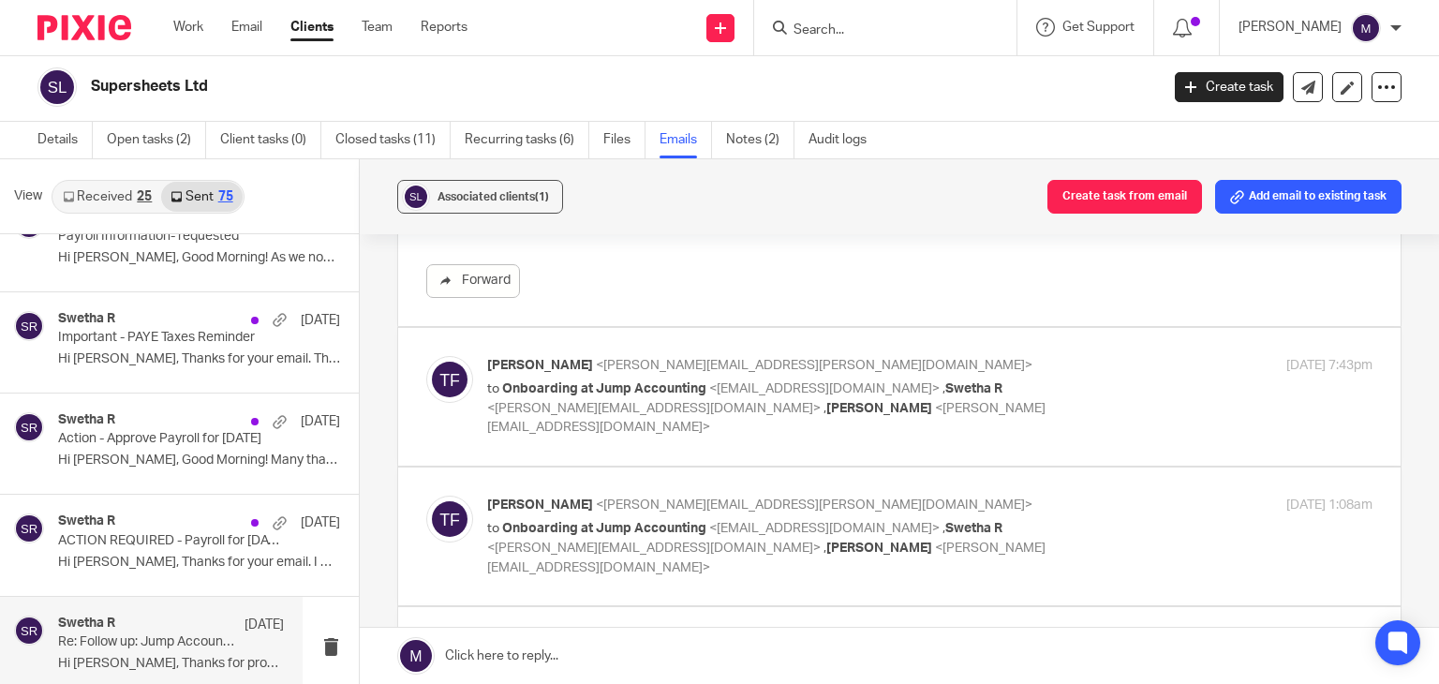
scroll to position [839, 0]
click at [714, 379] on p "to Onboarding at Jump Accounting <[EMAIL_ADDRESS][DOMAIN_NAME]> , [PERSON_NAME]…" at bounding box center [782, 408] width 590 height 58
checkbox input "true"
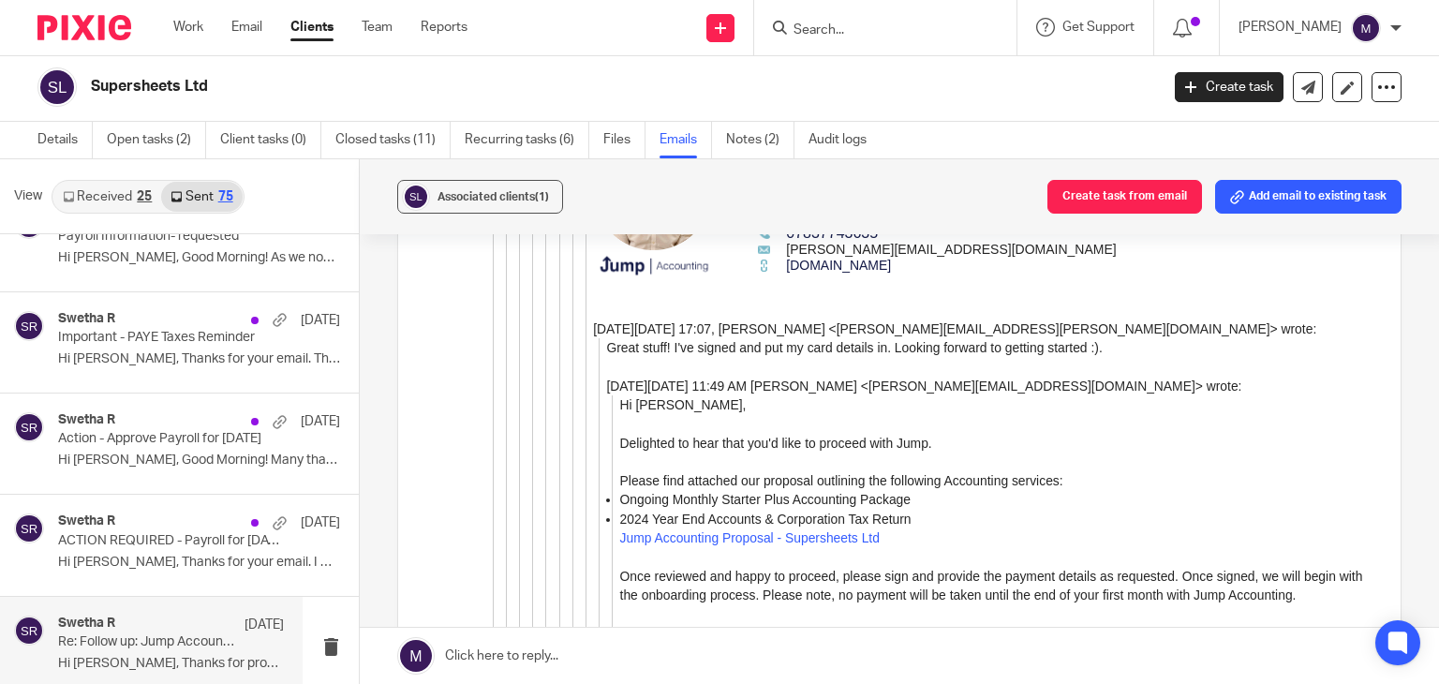
scroll to position [4395, 0]
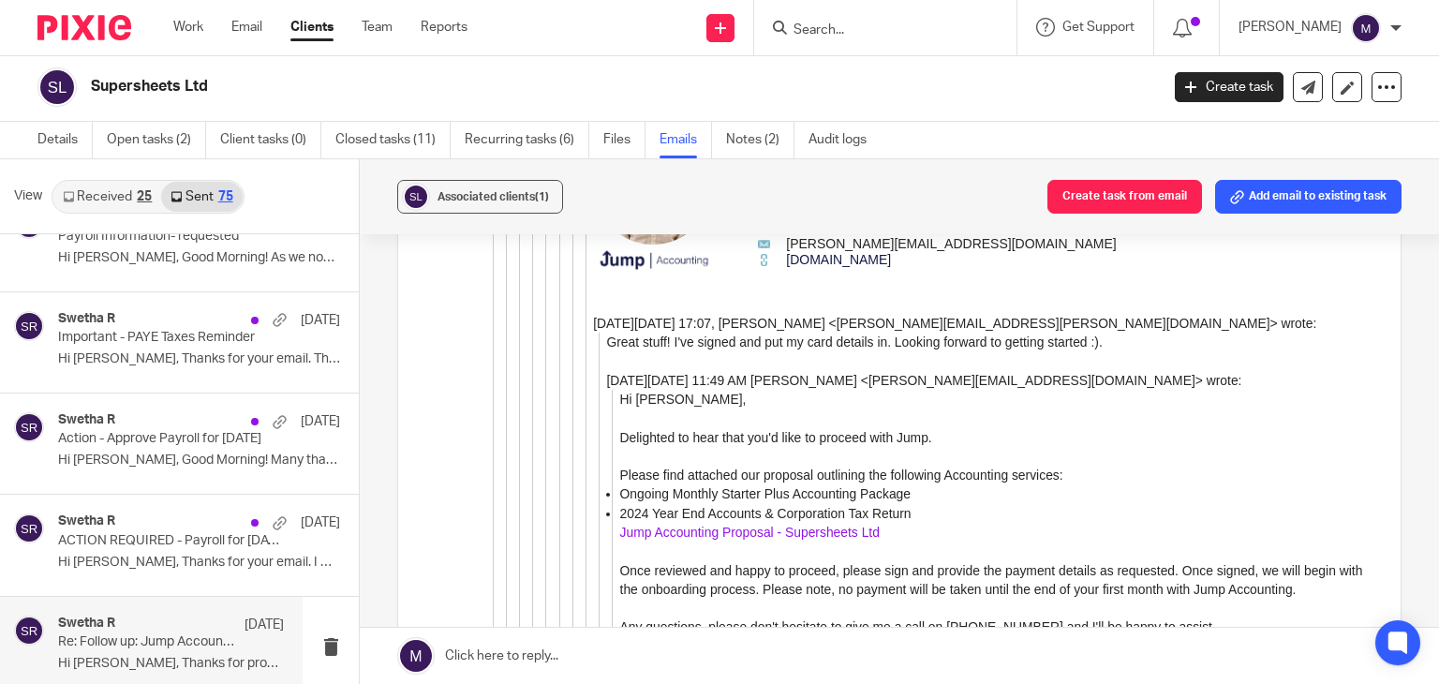
click at [733, 540] on link "Jump Accounting Proposal - Supersheets Ltd" at bounding box center [749, 532] width 259 height 15
